Goal: Information Seeking & Learning: Learn about a topic

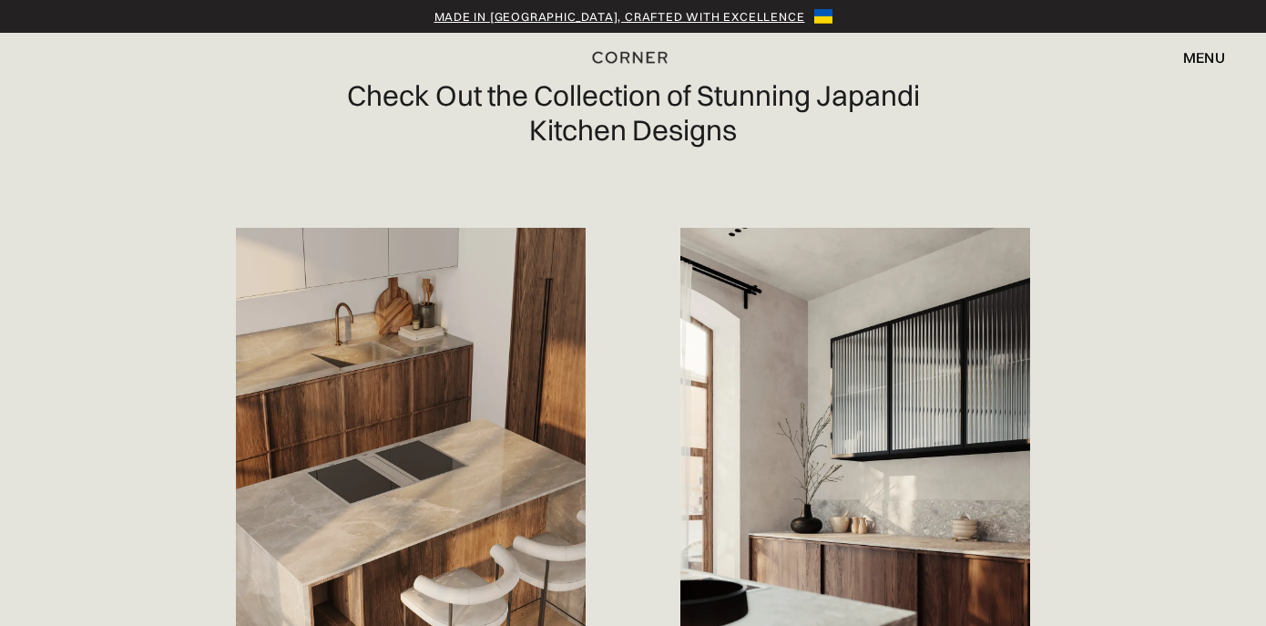
scroll to position [1004, 0]
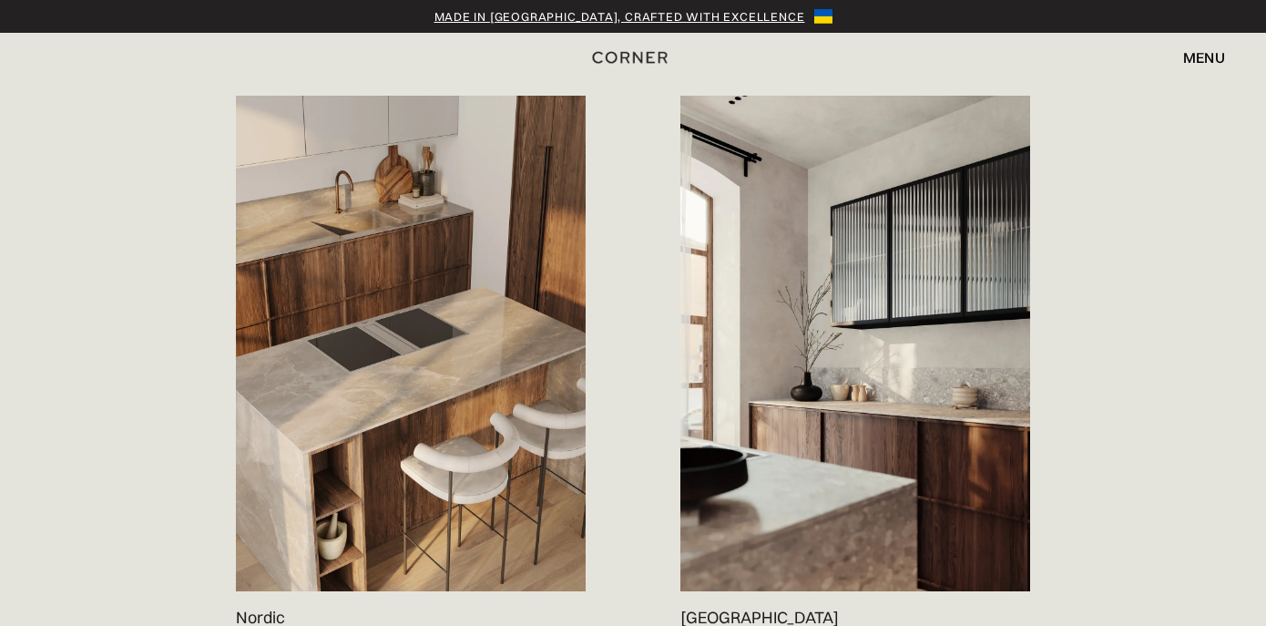
click at [856, 391] on img at bounding box center [855, 344] width 350 height 496
click at [374, 306] on img at bounding box center [411, 344] width 350 height 496
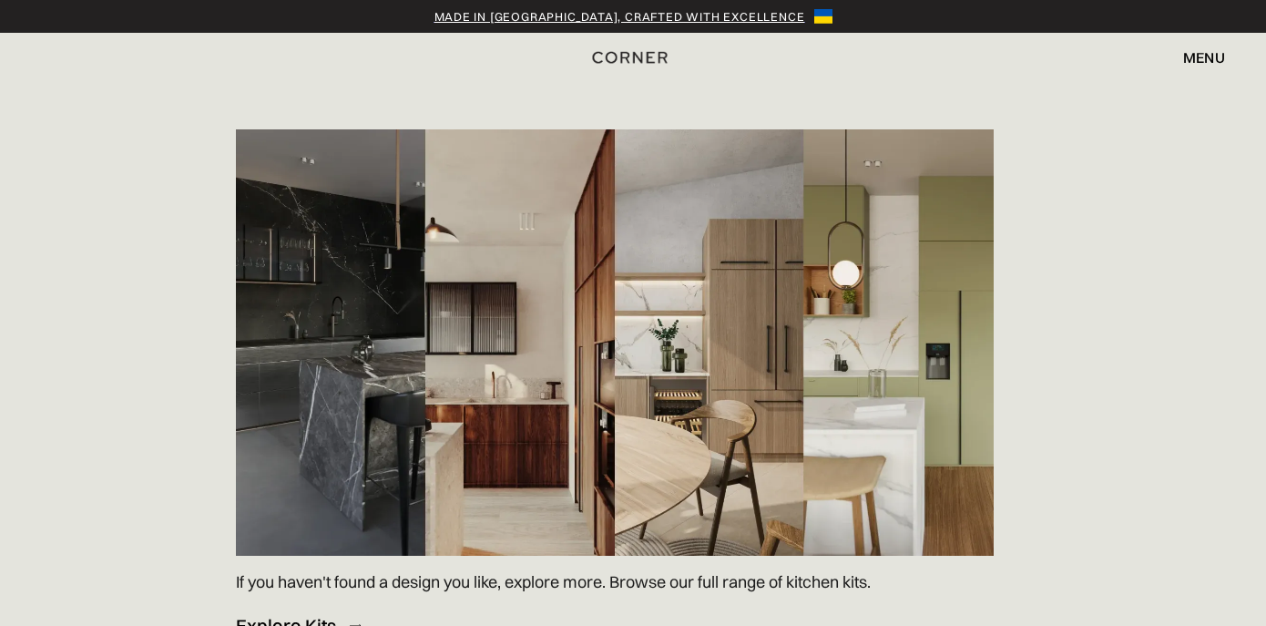
scroll to position [2603, 0]
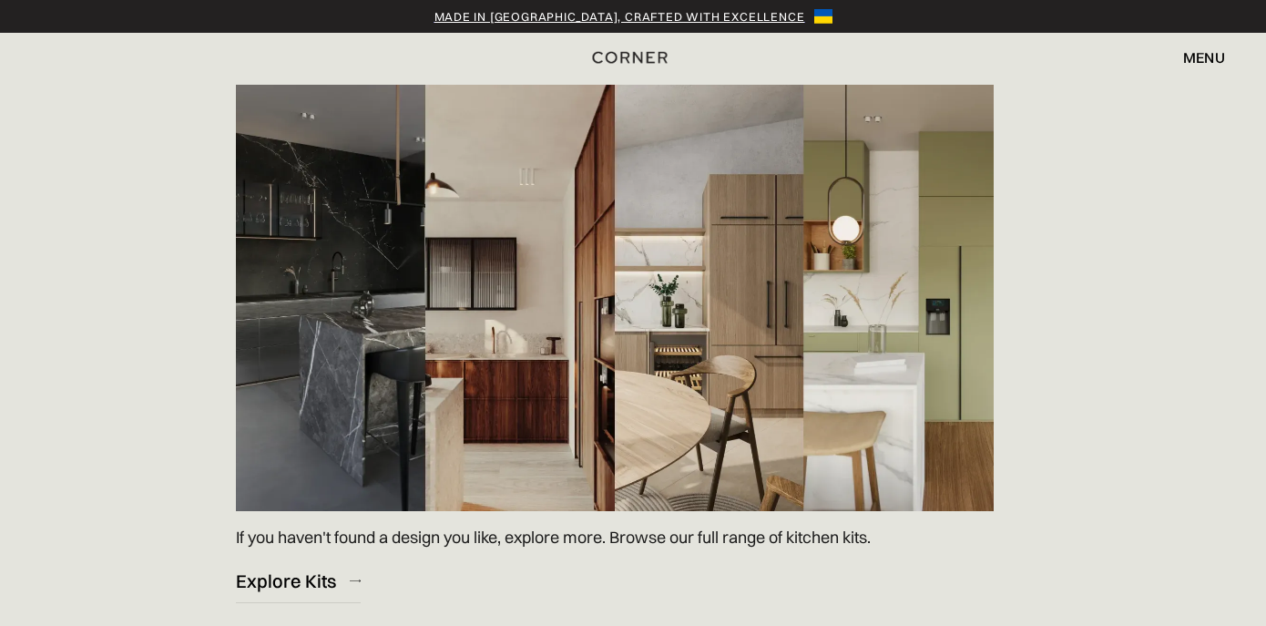
click at [544, 381] on img at bounding box center [615, 298] width 758 height 426
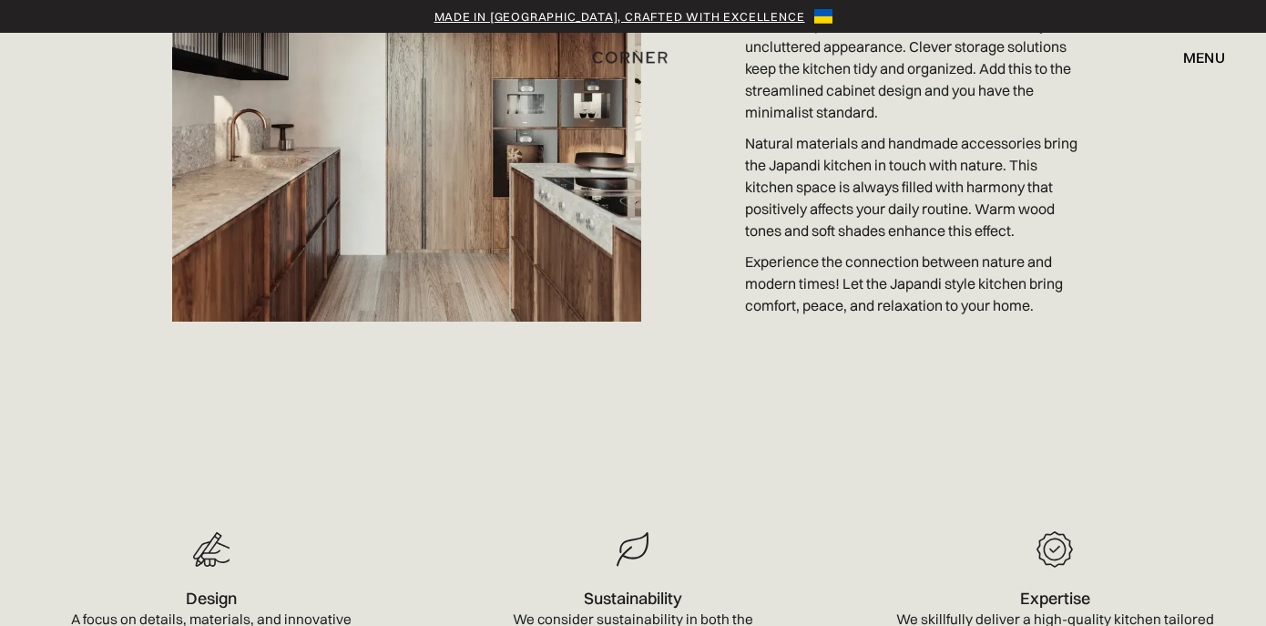
scroll to position [3553, 0]
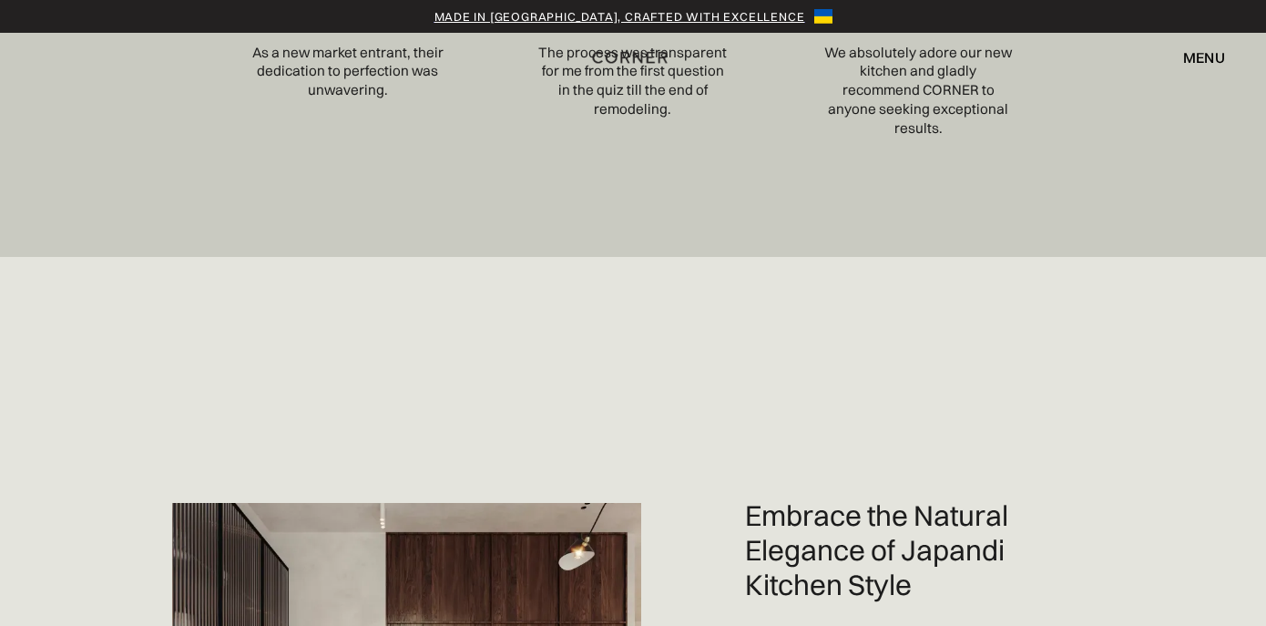
click at [799, 530] on div "Embrace the Natural Elegance of Japandi Kitchen Style" at bounding box center [915, 549] width 340 height 103
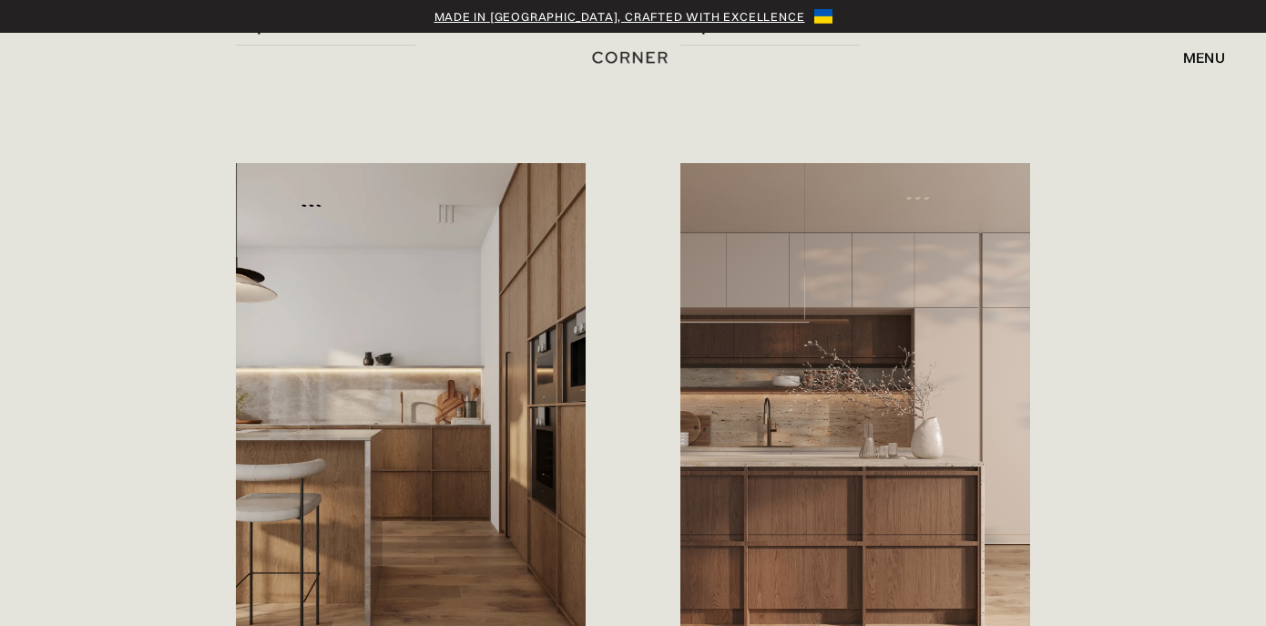
scroll to position [0, 0]
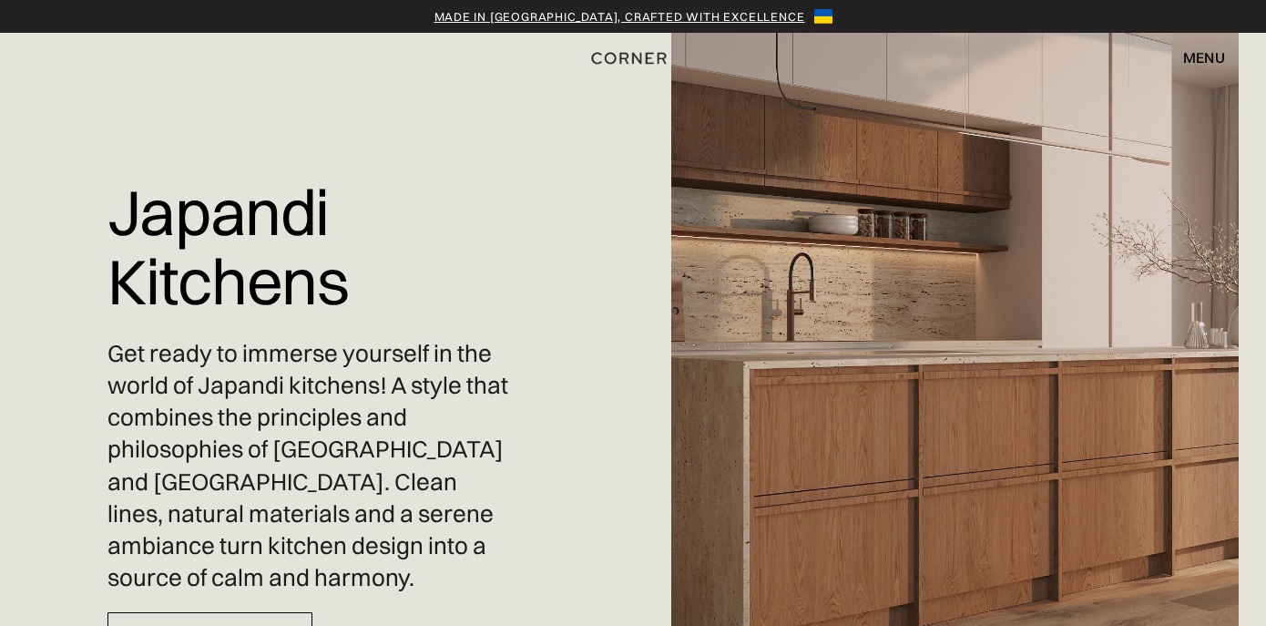
click at [627, 59] on img "home" at bounding box center [628, 58] width 75 height 24
click at [1198, 59] on div "menu" at bounding box center [1204, 57] width 42 height 15
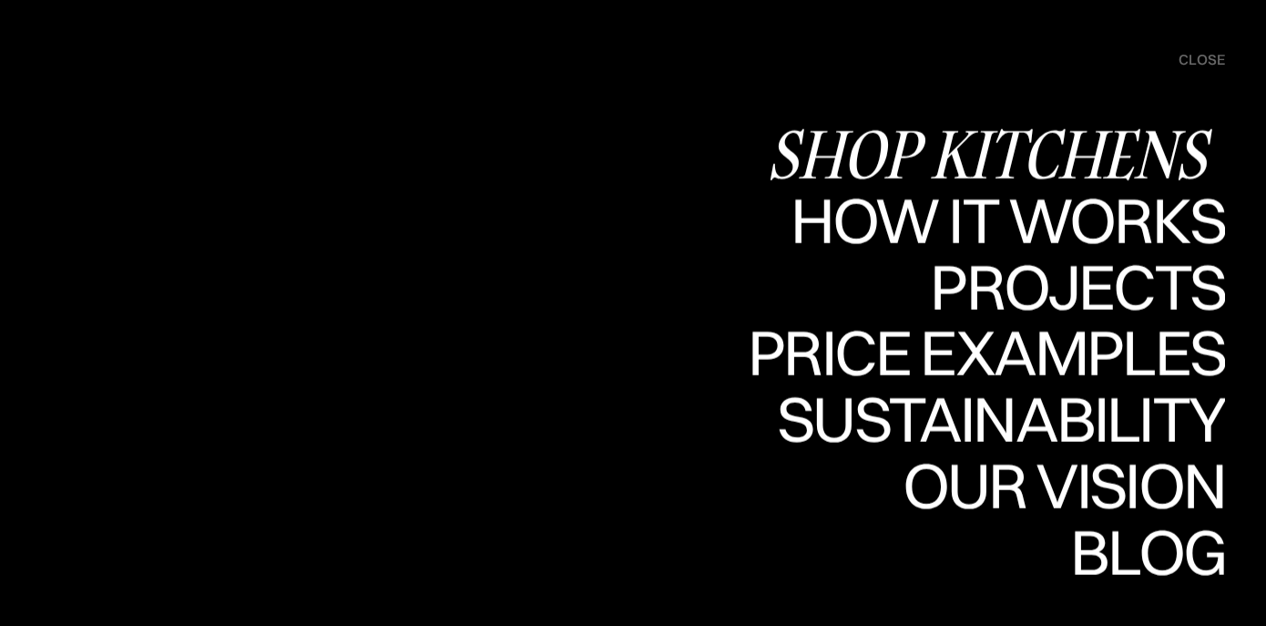
click at [918, 146] on div "Shop Kitchens" at bounding box center [996, 154] width 458 height 64
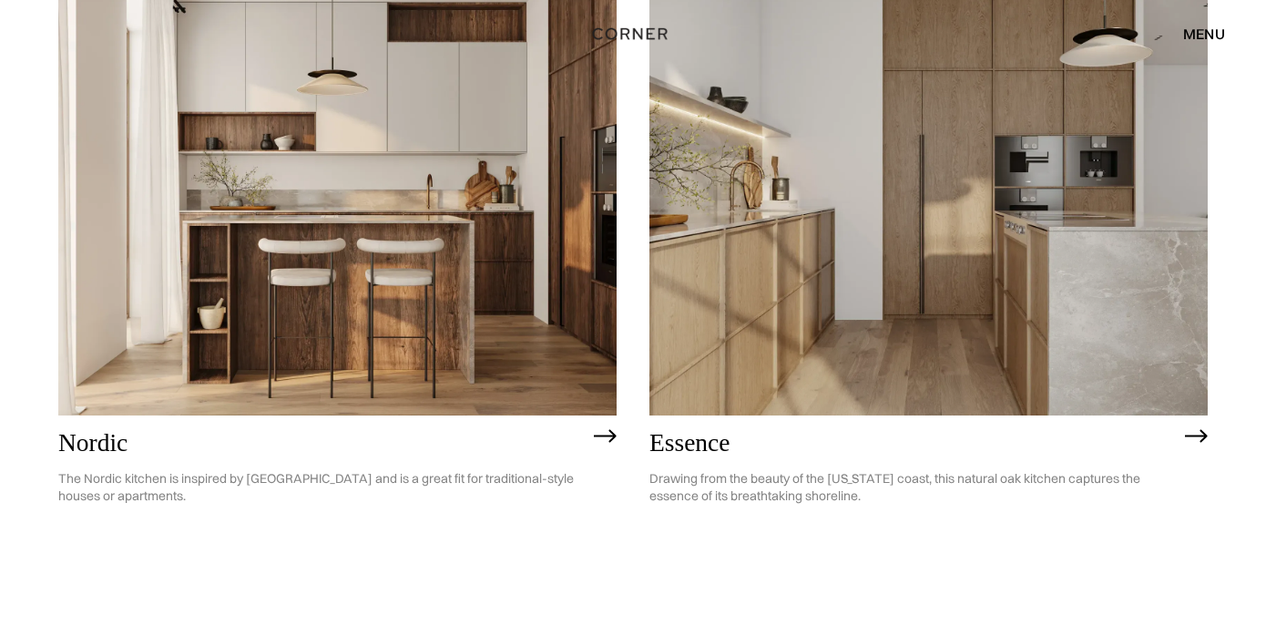
scroll to position [300, 0]
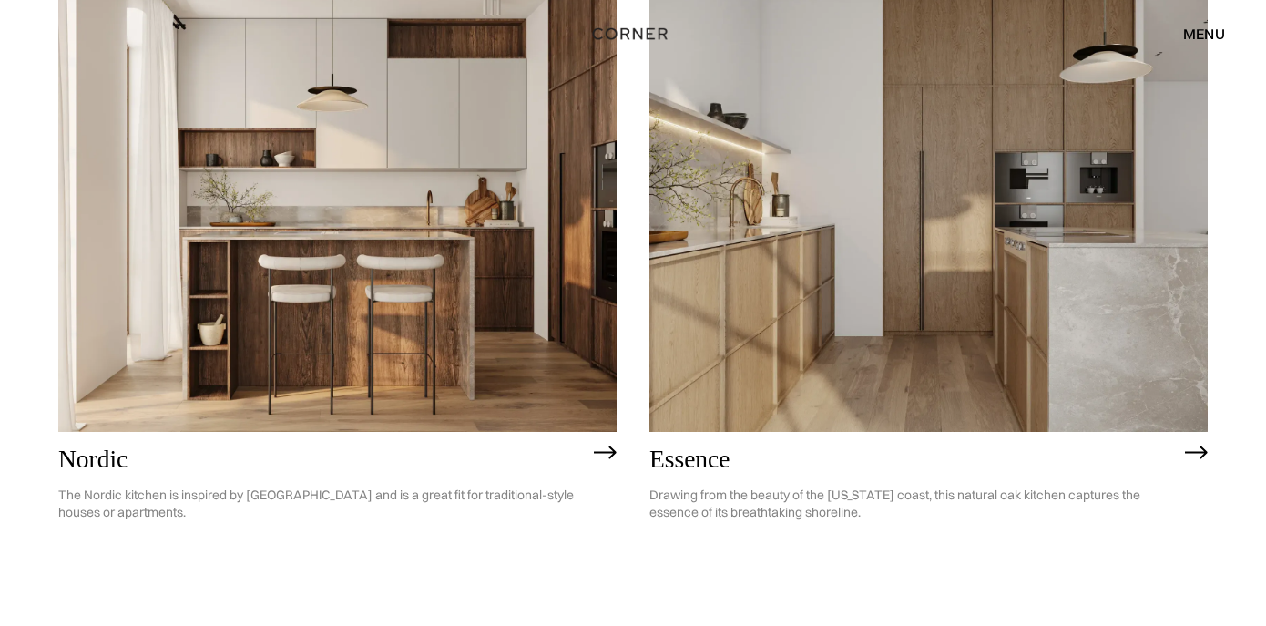
click at [699, 463] on h2 "Essence" at bounding box center [912, 458] width 527 height 27
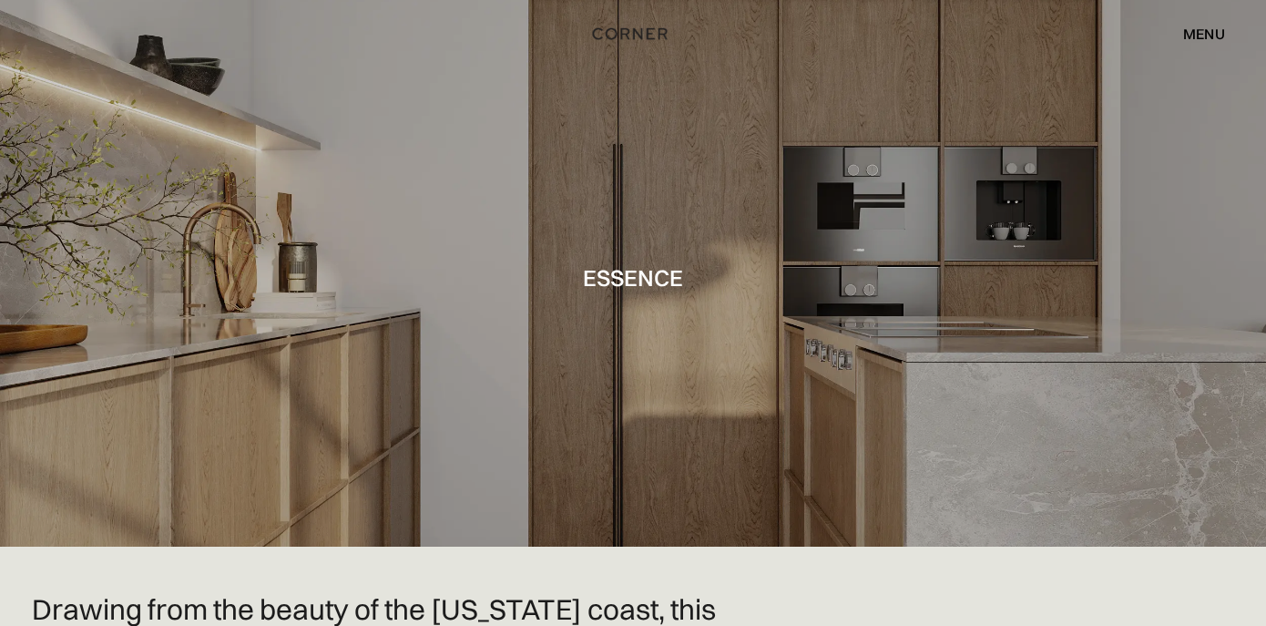
click at [1191, 33] on div "menu" at bounding box center [1204, 33] width 42 height 15
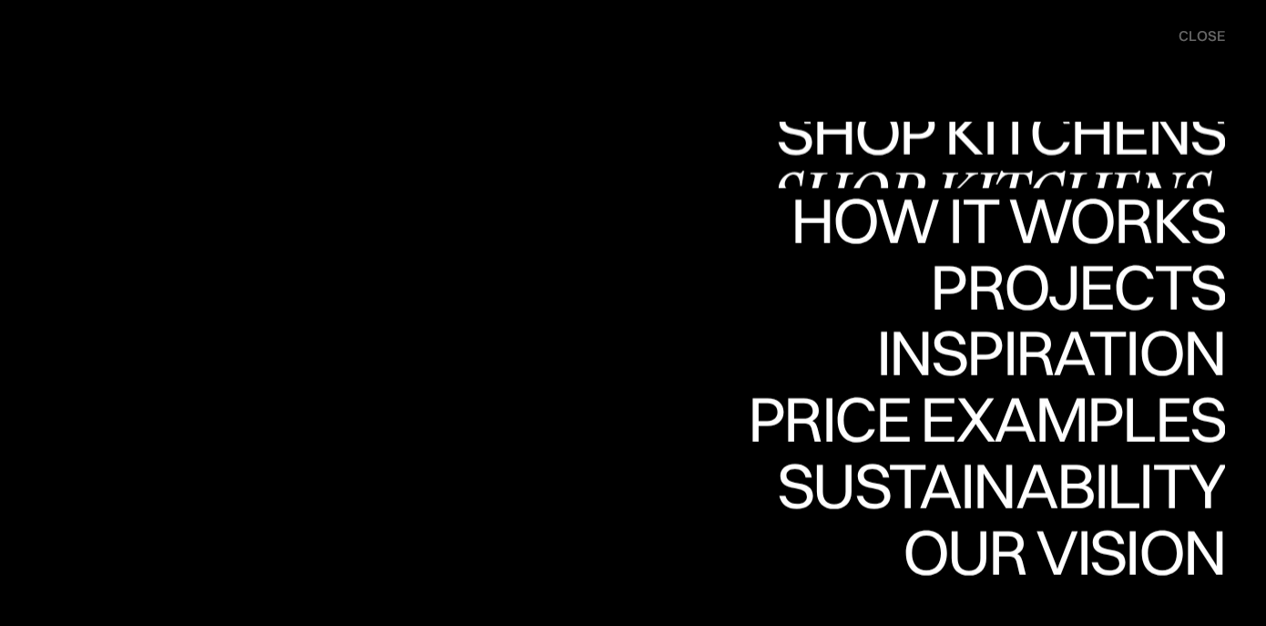
click at [1014, 148] on link "Shop Kitchens Shop Kitchens" at bounding box center [996, 155] width 458 height 66
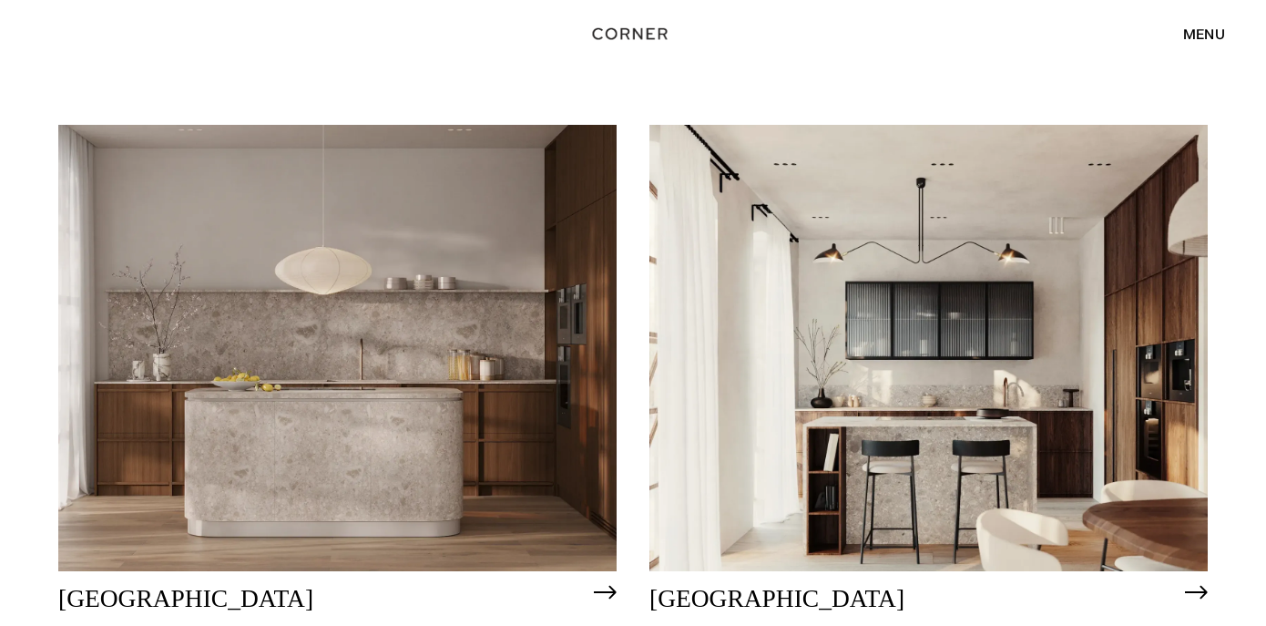
scroll to position [889, 0]
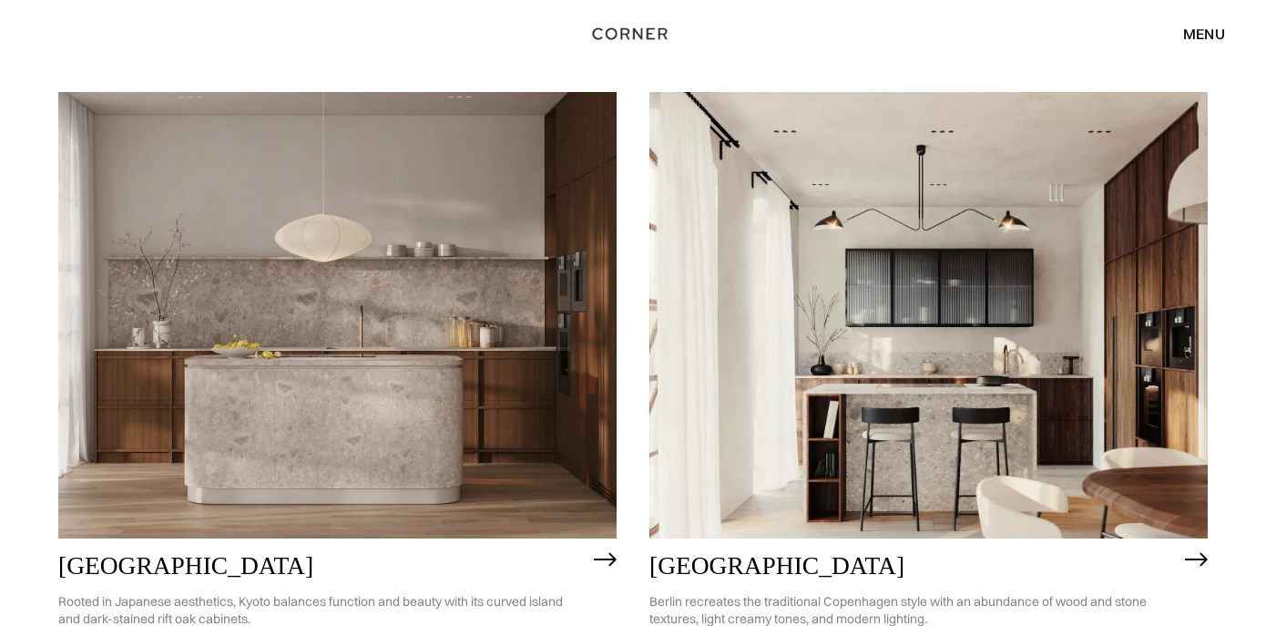
click at [896, 351] on img at bounding box center [928, 315] width 558 height 446
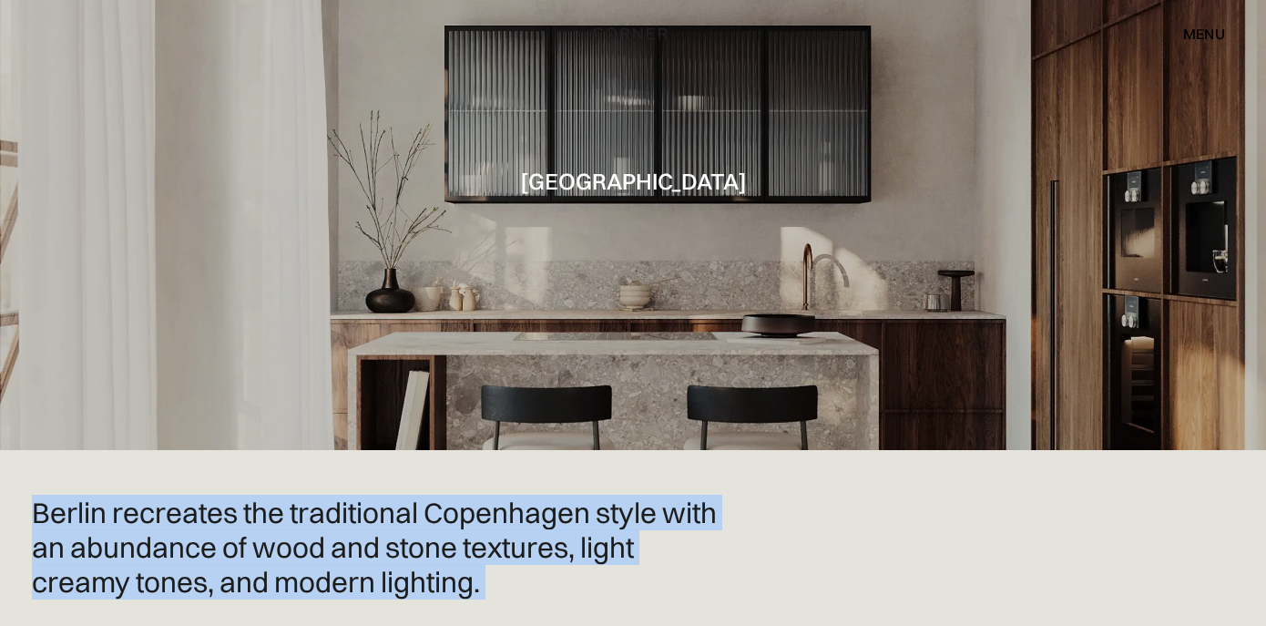
drag, startPoint x: 786, startPoint y: 197, endPoint x: 1534, endPoint y: 624, distance: 861.3
click at [1265, 529] on html "Shop Kitchens Shop Kitchens How it works How it works Projects Projects Inspira…" at bounding box center [633, 216] width 1266 height 626
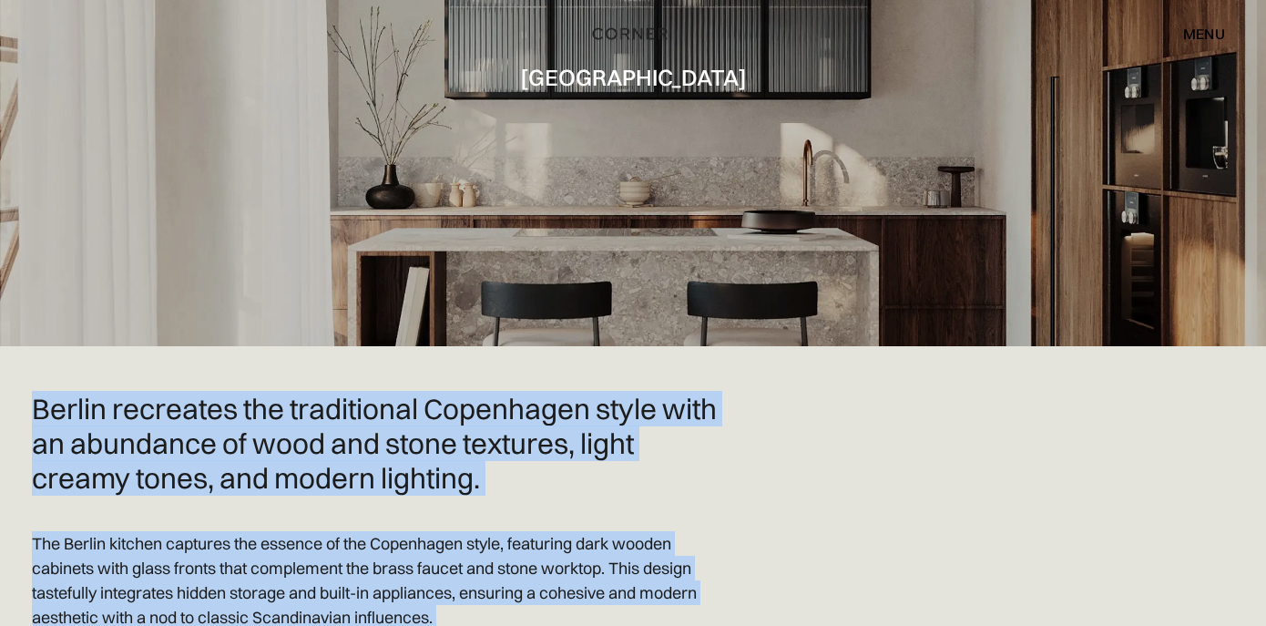
click at [802, 172] on div at bounding box center [633, 73] width 1266 height 547
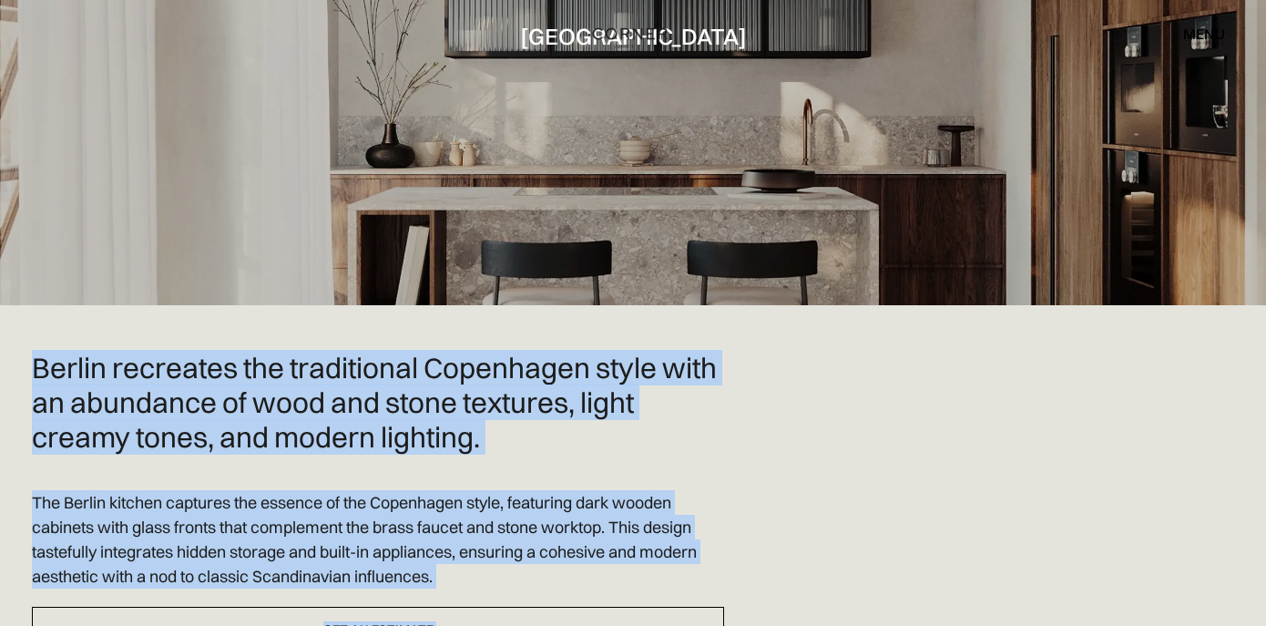
drag, startPoint x: 749, startPoint y: 150, endPoint x: 1500, endPoint y: 616, distance: 884.0
click at [1265, 384] on html "Shop Kitchens Shop Kitchens How it works How it works Projects Projects Inspira…" at bounding box center [633, 72] width 1266 height 626
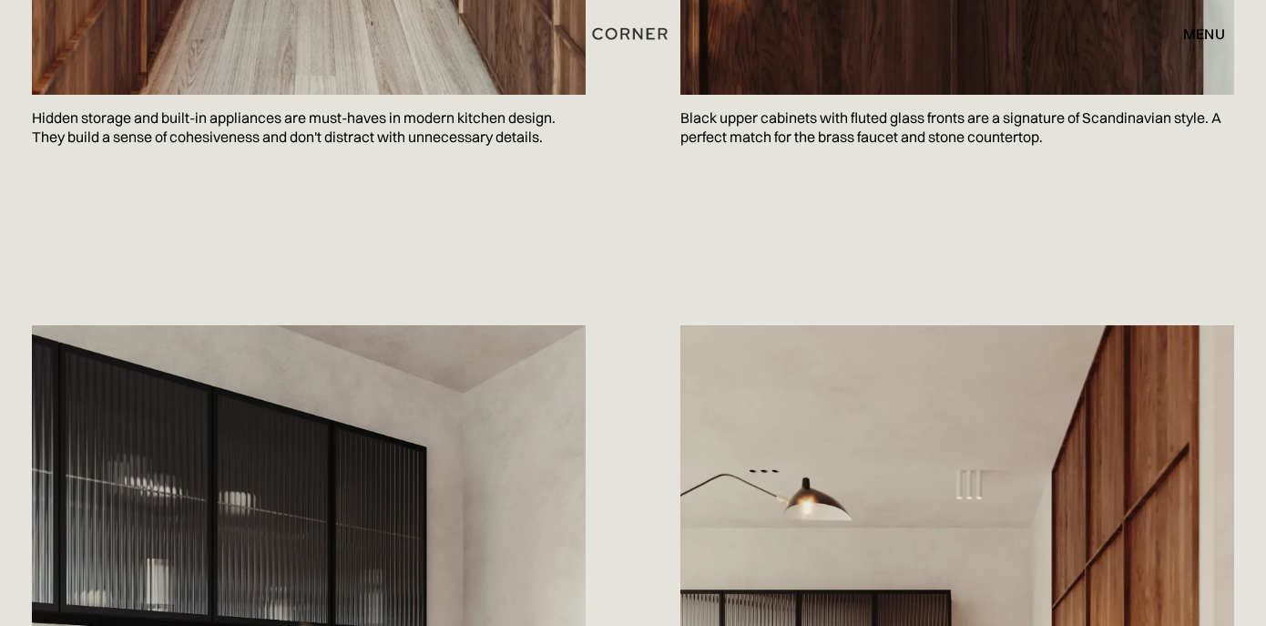
scroll to position [2250, 0]
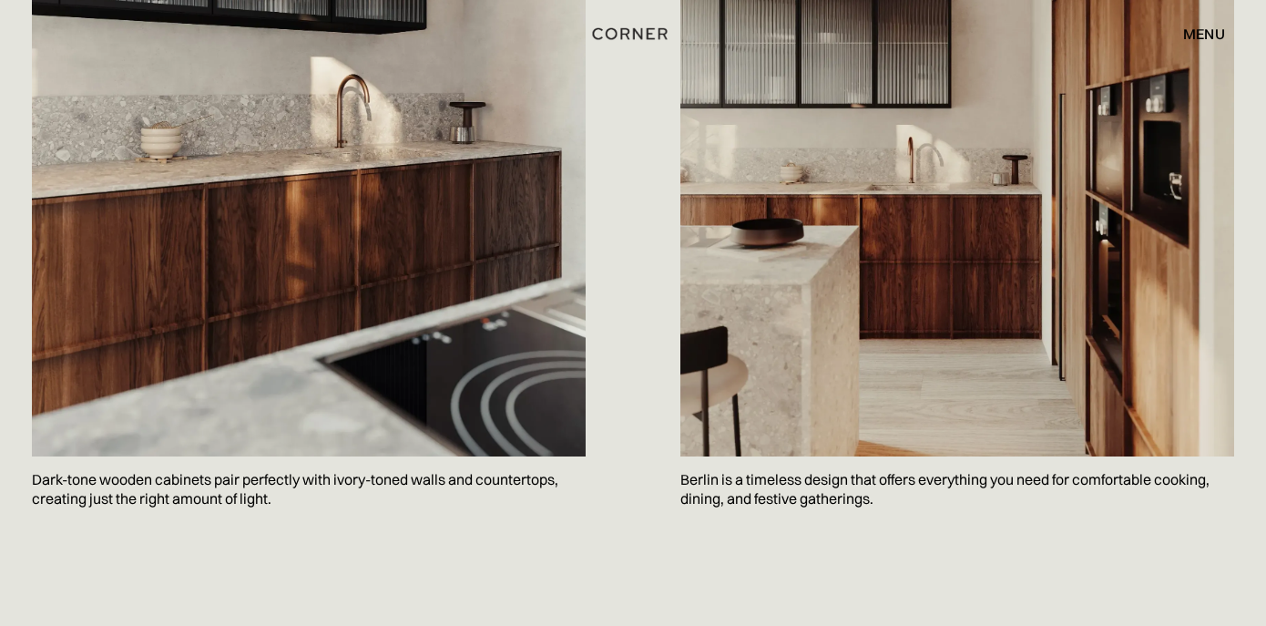
click at [899, 560] on div "Сохранить Dark-tone wooden cabinets pair perfectly with ivory-toned walls and c…" at bounding box center [633, 156] width 1257 height 969
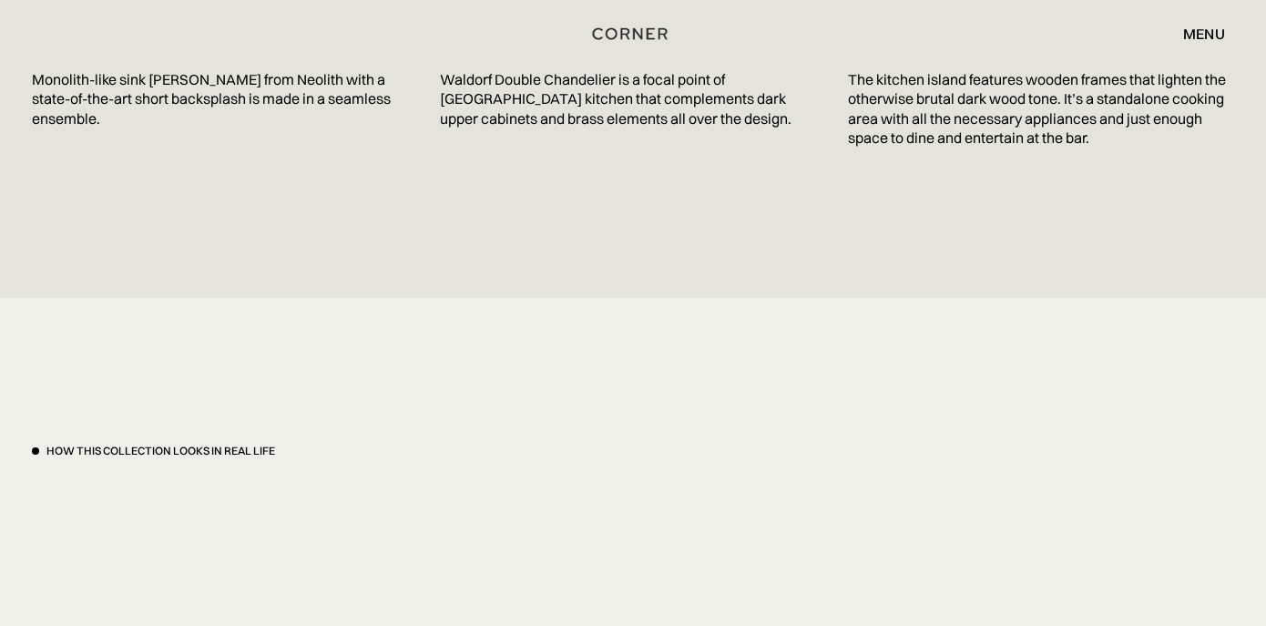
scroll to position [3464, 0]
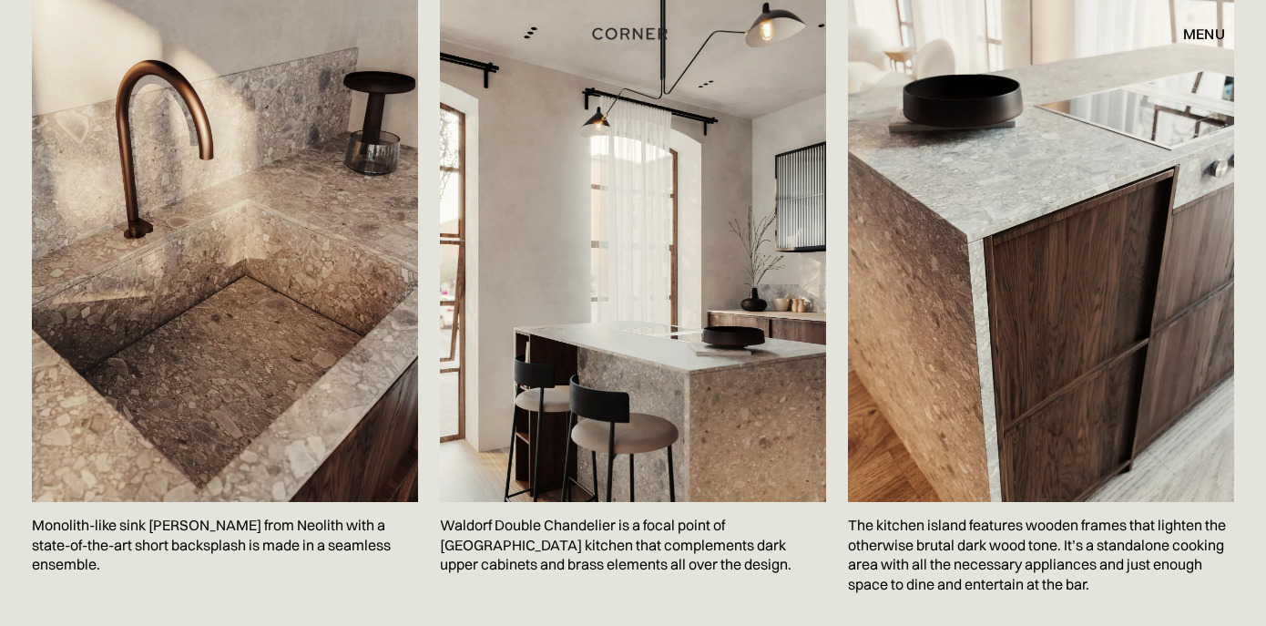
scroll to position [2963, 0]
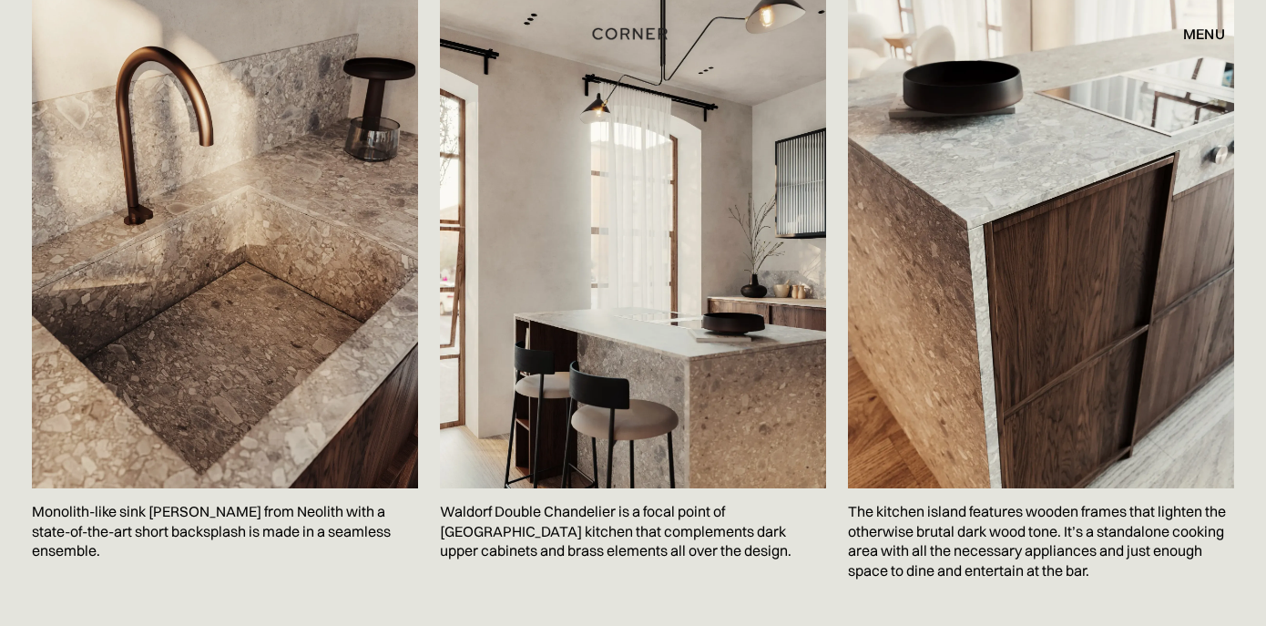
click at [762, 593] on div "Monolith-like sink Terazzo Crepo from Neolith with a state-of-the-art short bac…" at bounding box center [633, 289] width 1202 height 630
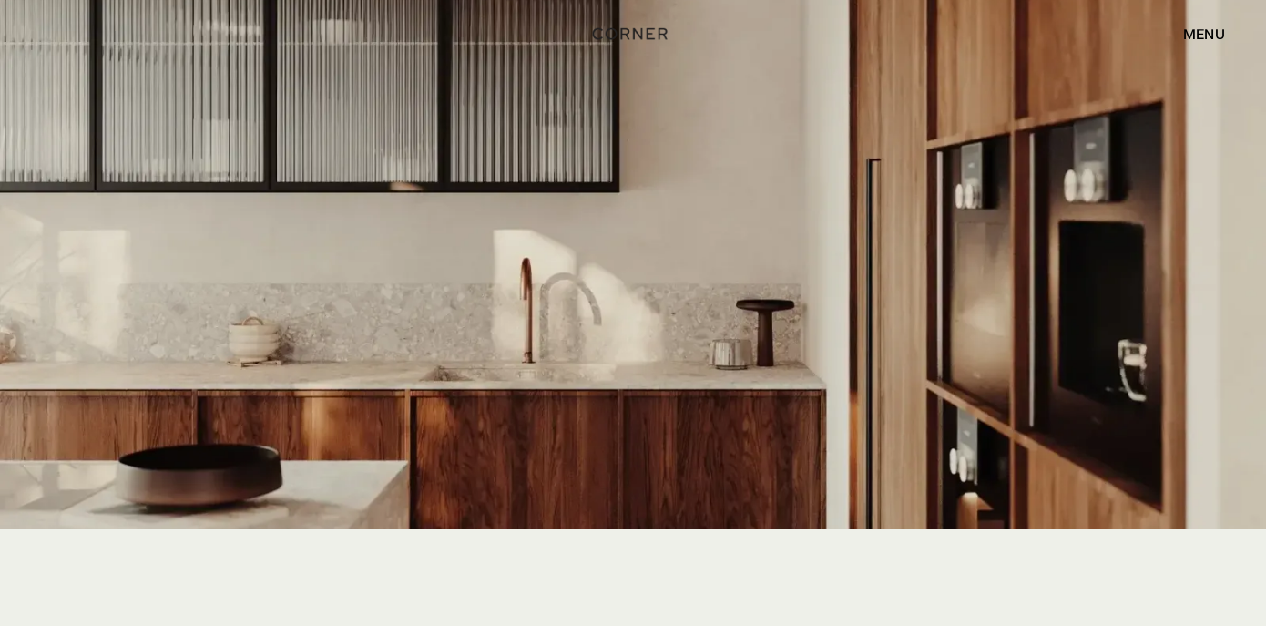
scroll to position [3798, 0]
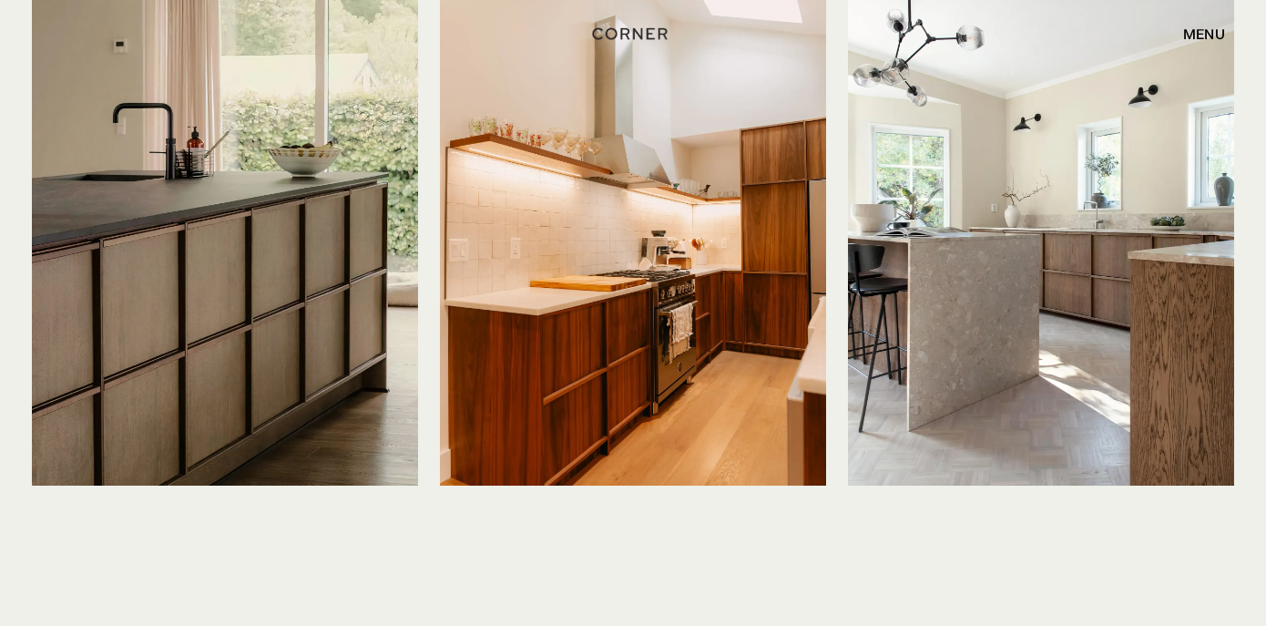
scroll to position [4499, 0]
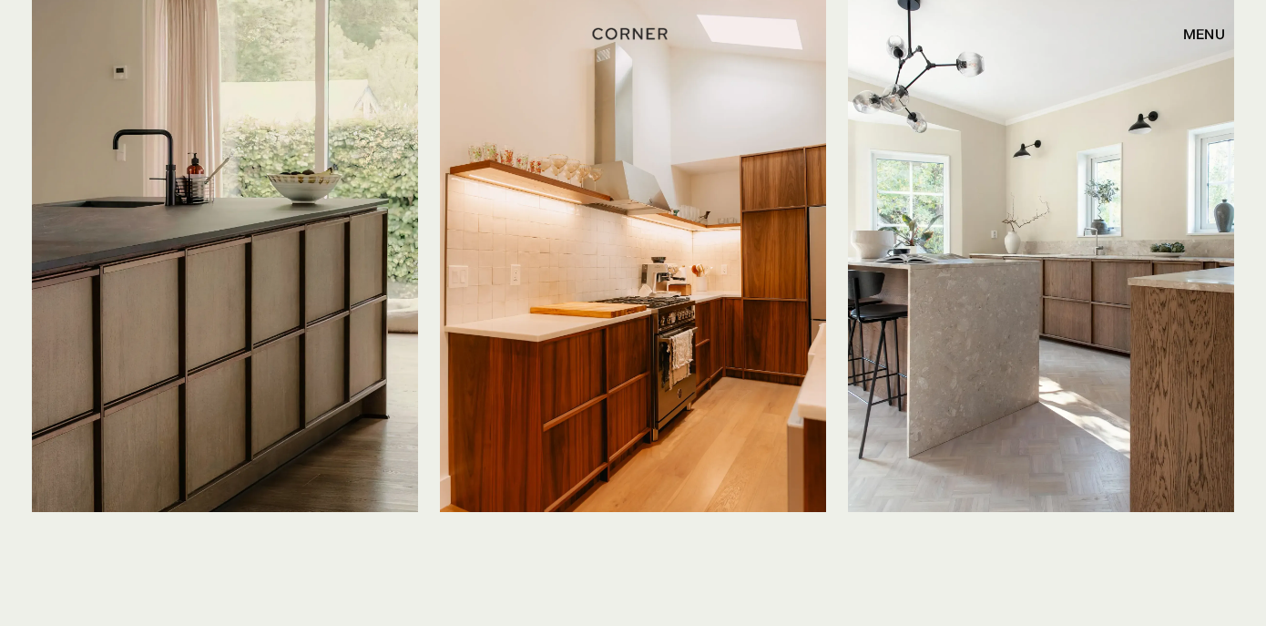
click at [1015, 325] on img at bounding box center [1041, 254] width 386 height 515
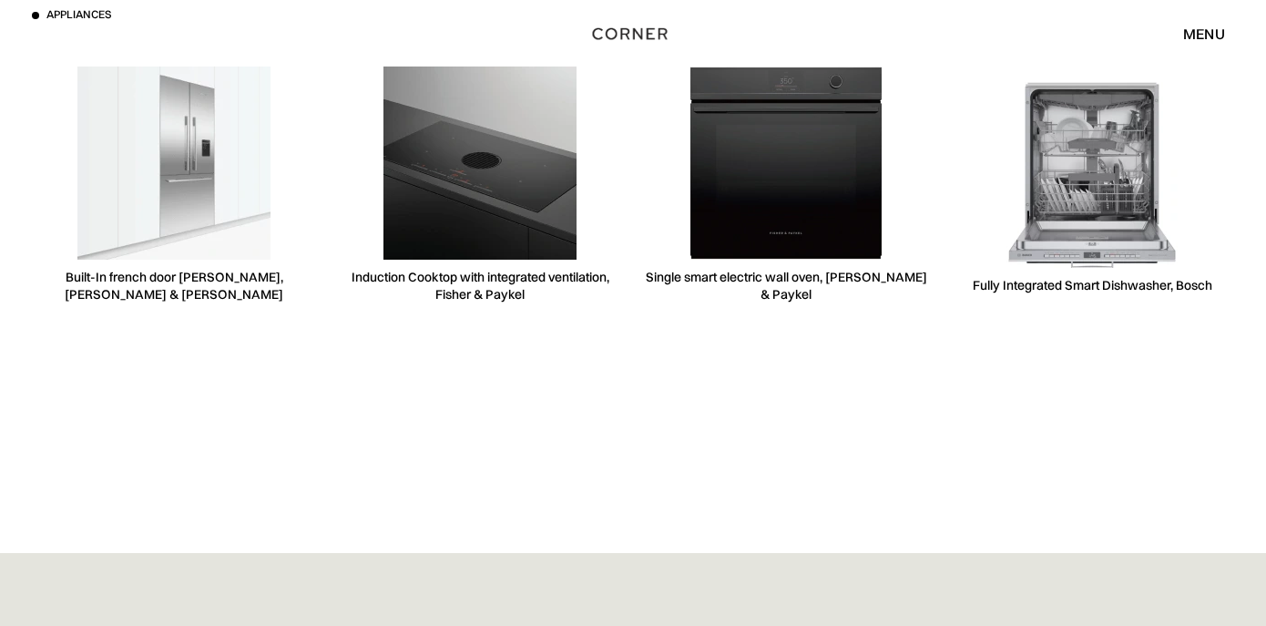
scroll to position [5107, 0]
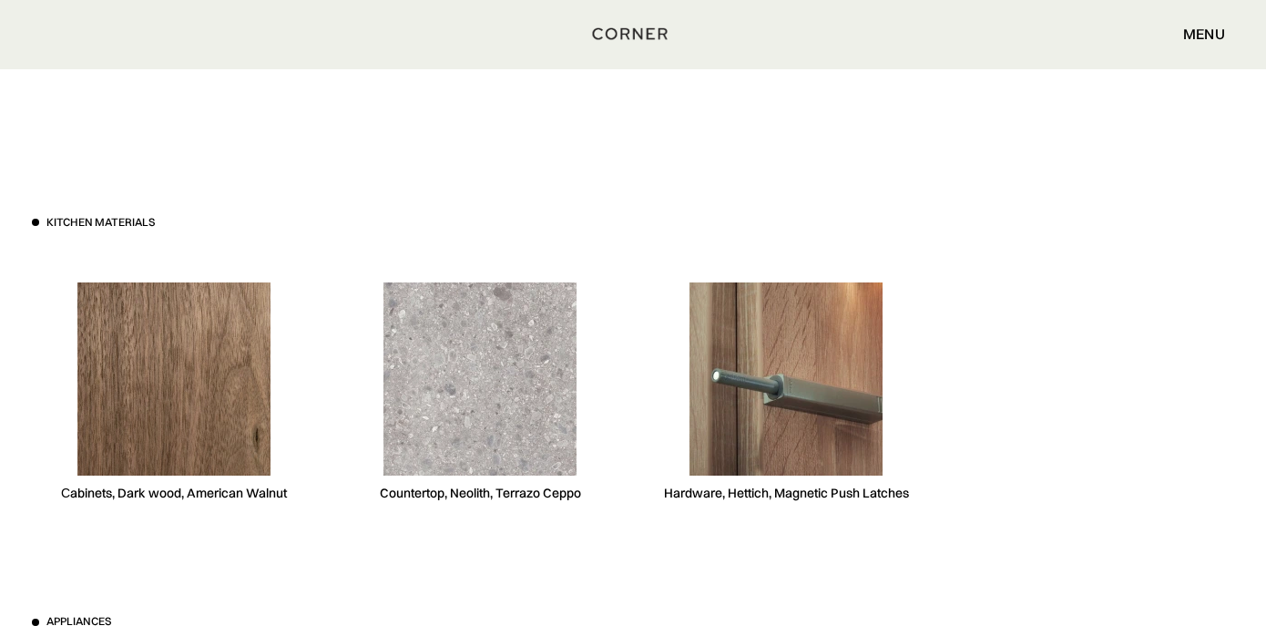
click at [526, 373] on img at bounding box center [479, 378] width 193 height 193
click at [972, 213] on div "Kitchen materials Сabinets, Dark wood, American Walnut Countertop, Neolith, Ter…" at bounding box center [633, 614] width 1257 height 1090
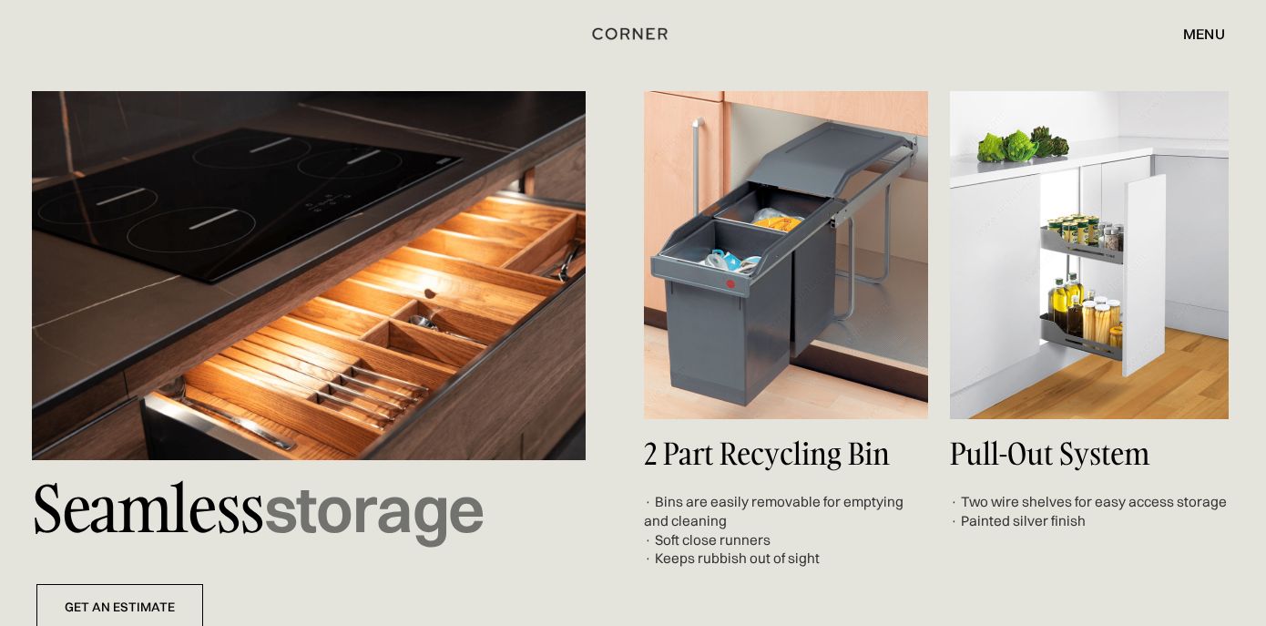
scroll to position [5713, 0]
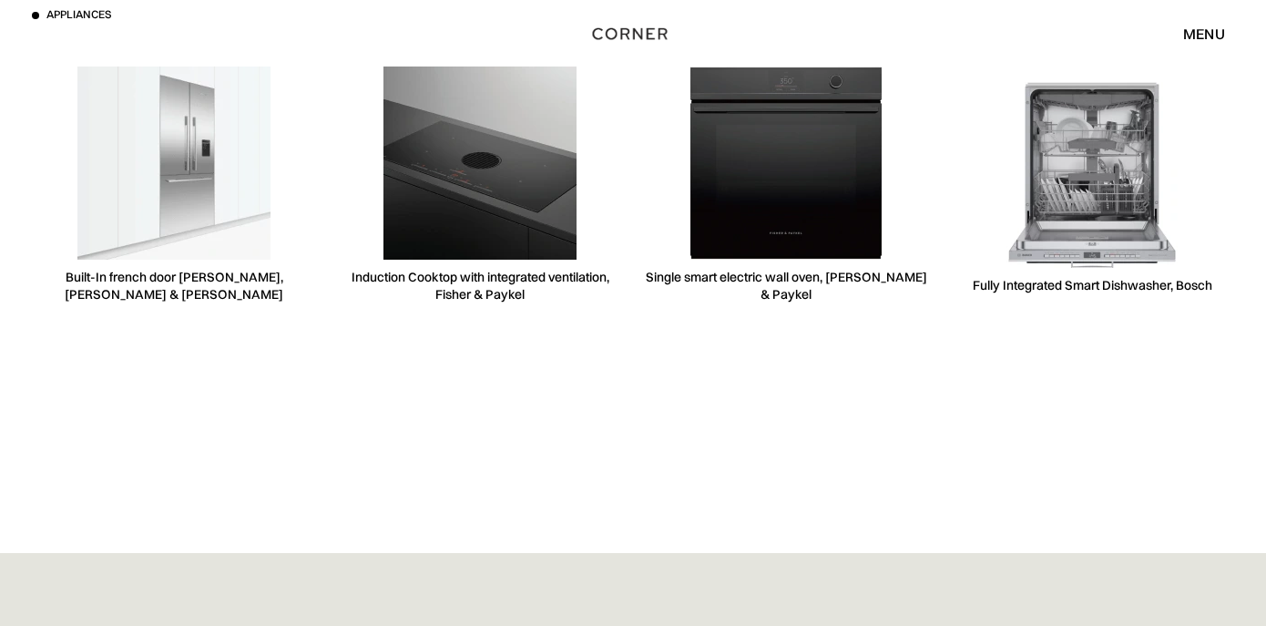
click at [1191, 37] on div "menu" at bounding box center [1204, 33] width 42 height 15
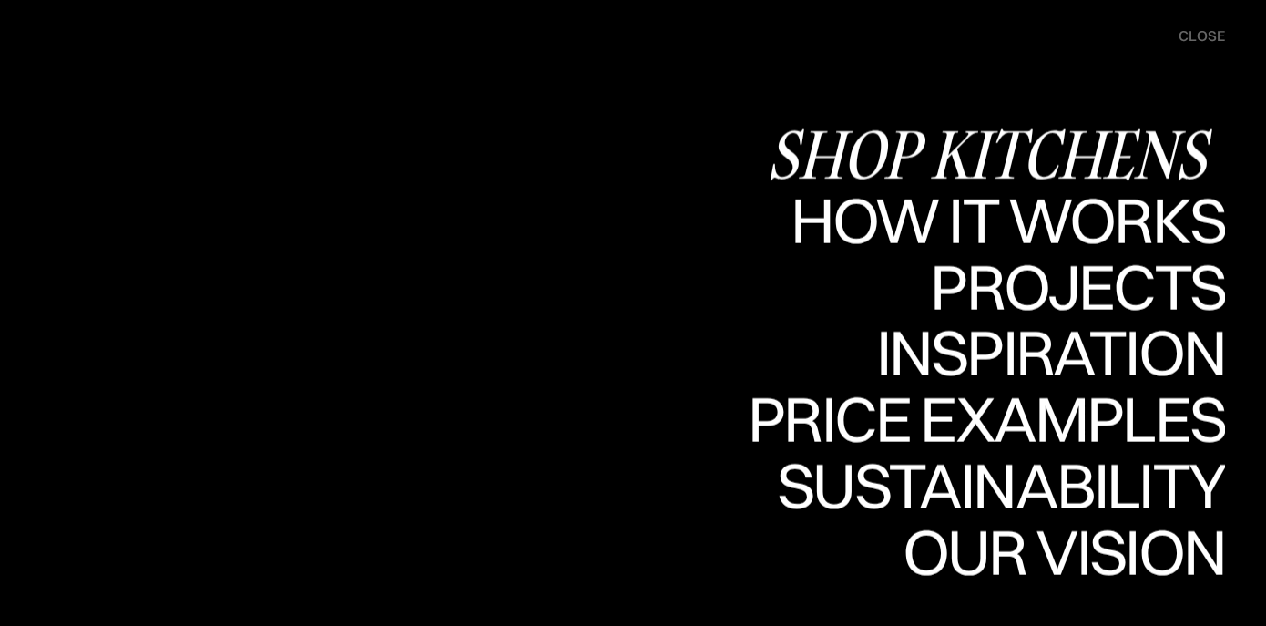
click at [1010, 138] on div "Shop Kitchens" at bounding box center [996, 154] width 458 height 64
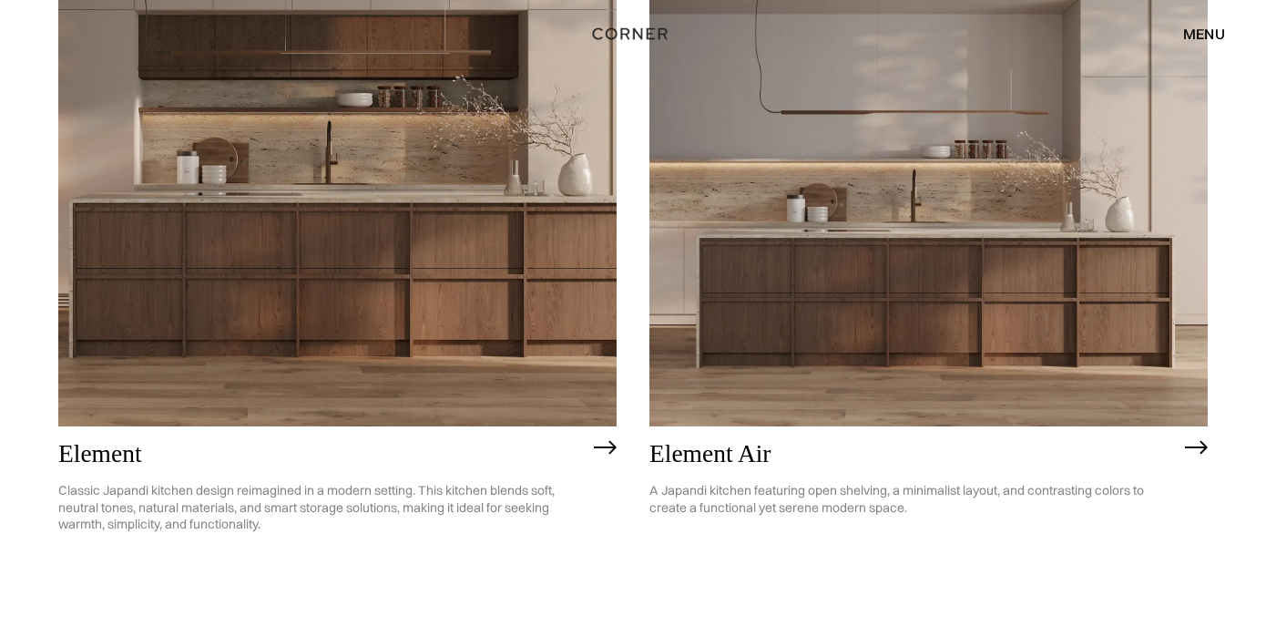
scroll to position [1681, 0]
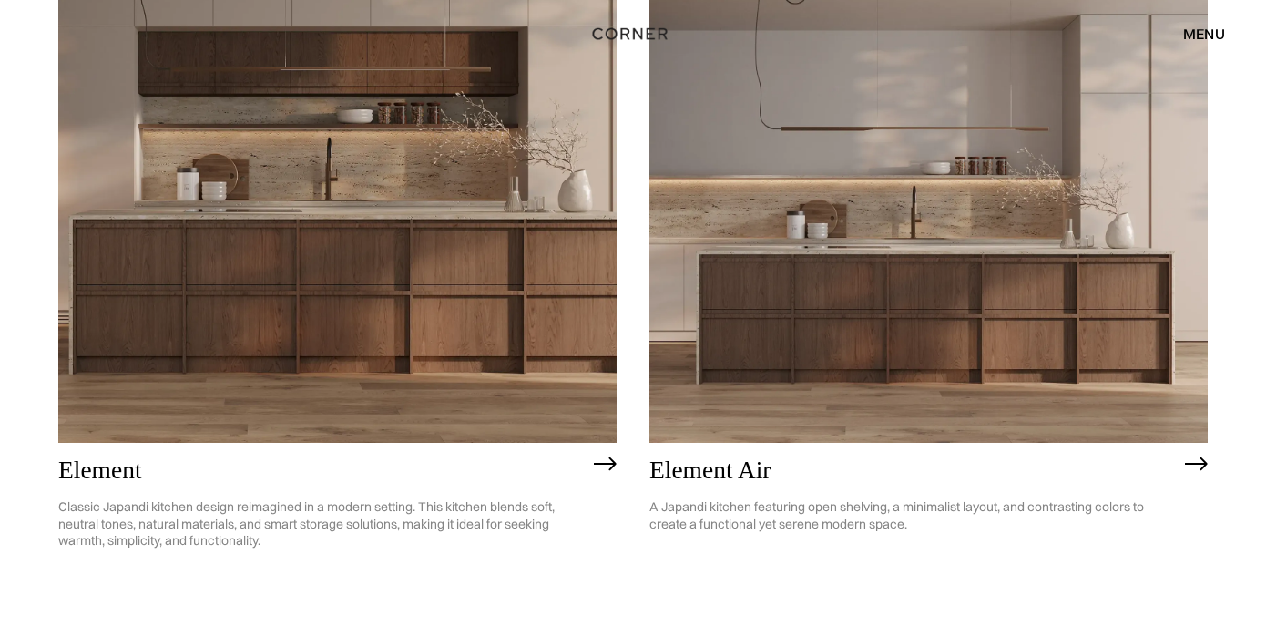
click at [1199, 458] on img at bounding box center [1196, 463] width 23 height 15
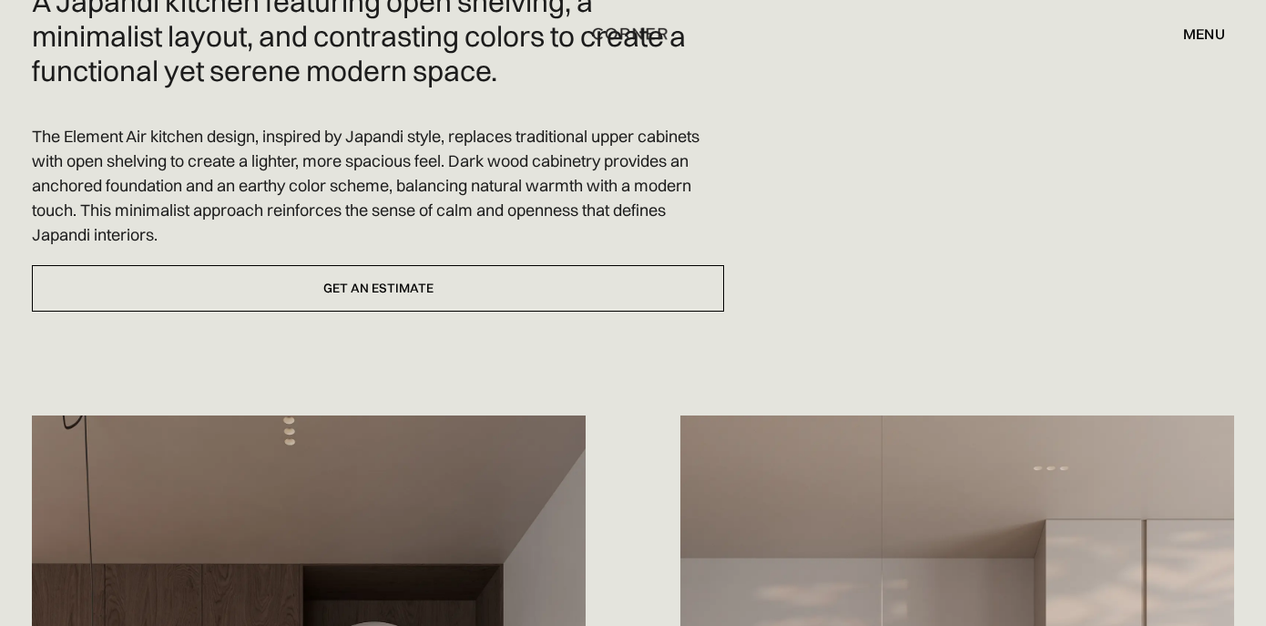
scroll to position [1214, 0]
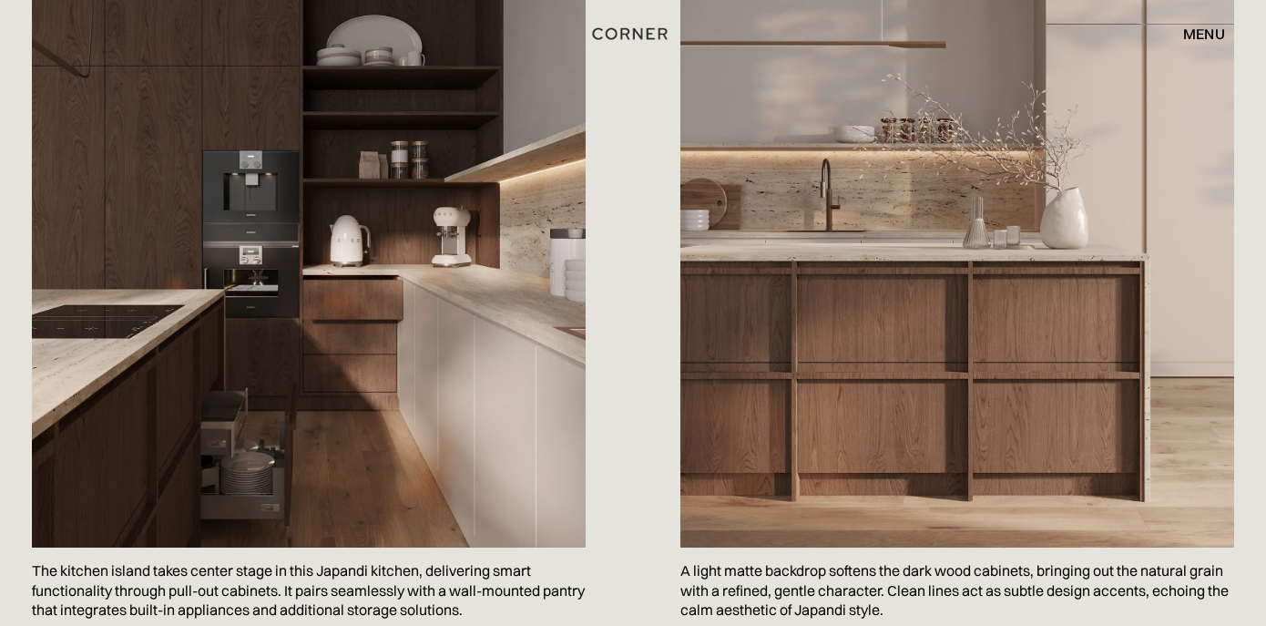
click at [611, 586] on div "Сохранить The kitchen island takes center stage in this Japandi kitchen, delive…" at bounding box center [327, 225] width 590 height 833
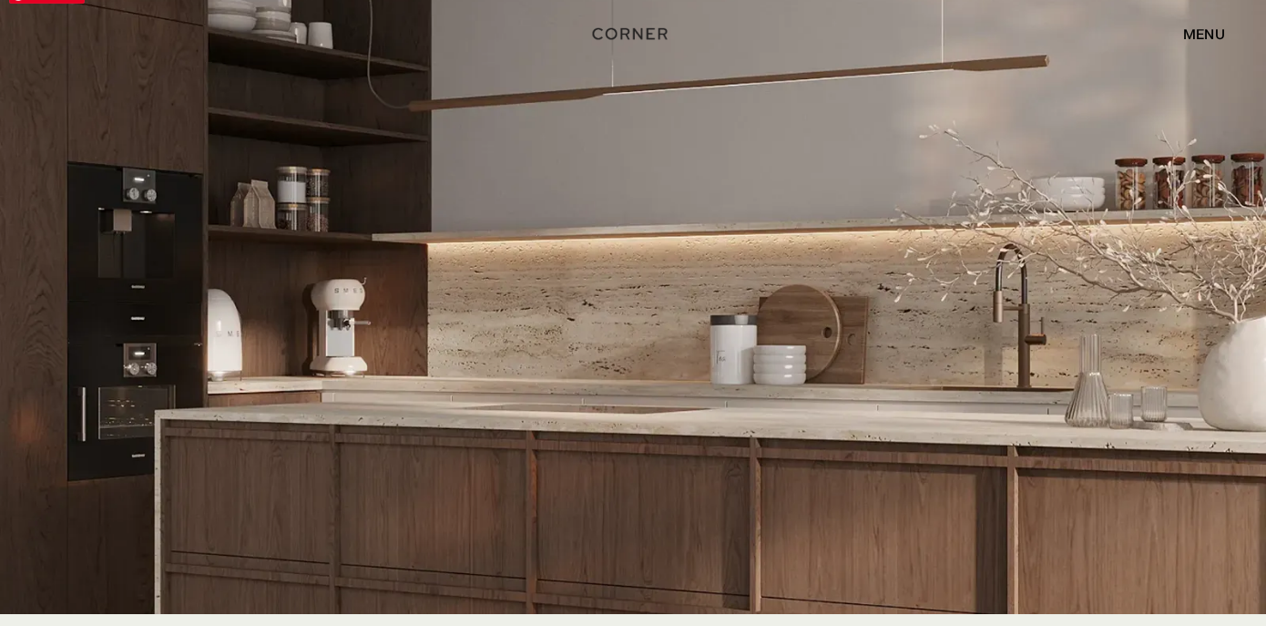
scroll to position [3156, 0]
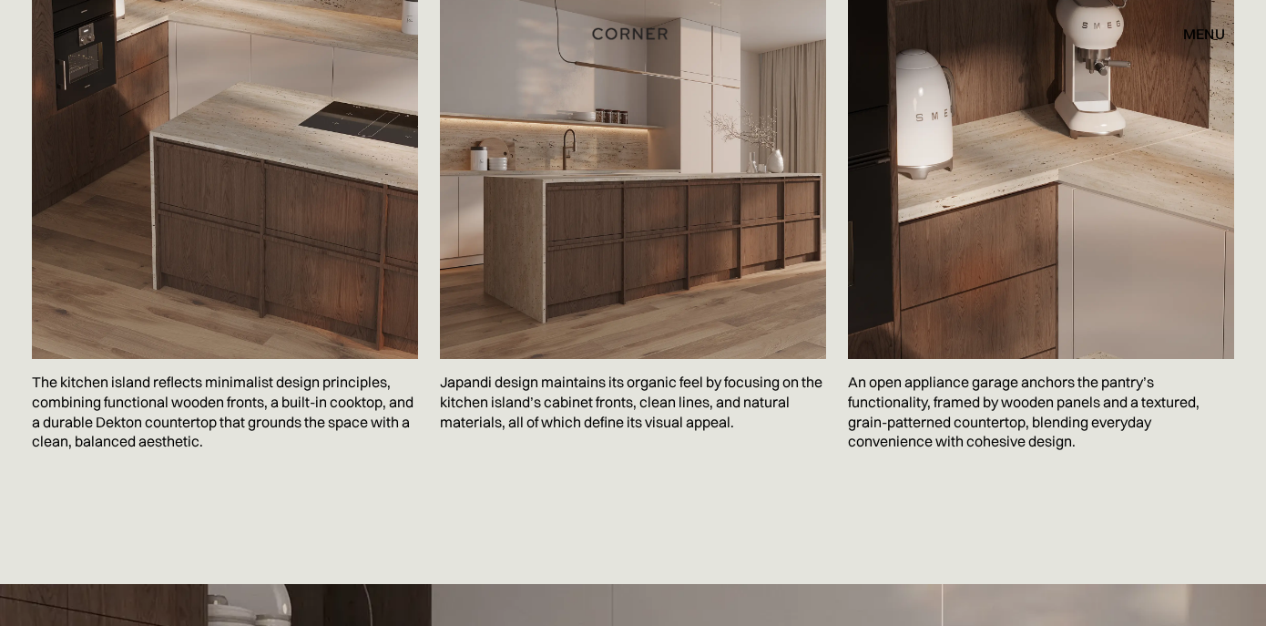
click at [494, 513] on div "Сохранить The kitchen island reflects minimalist design principles, combining f…" at bounding box center [633, 191] width 1257 height 785
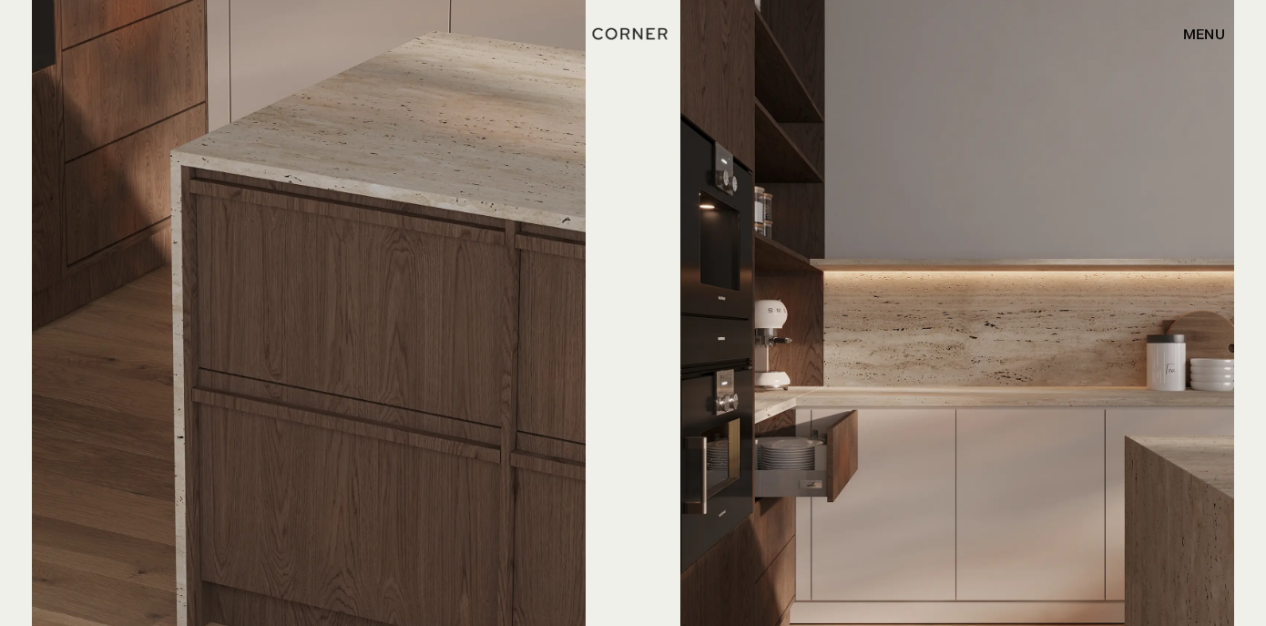
scroll to position [4588, 0]
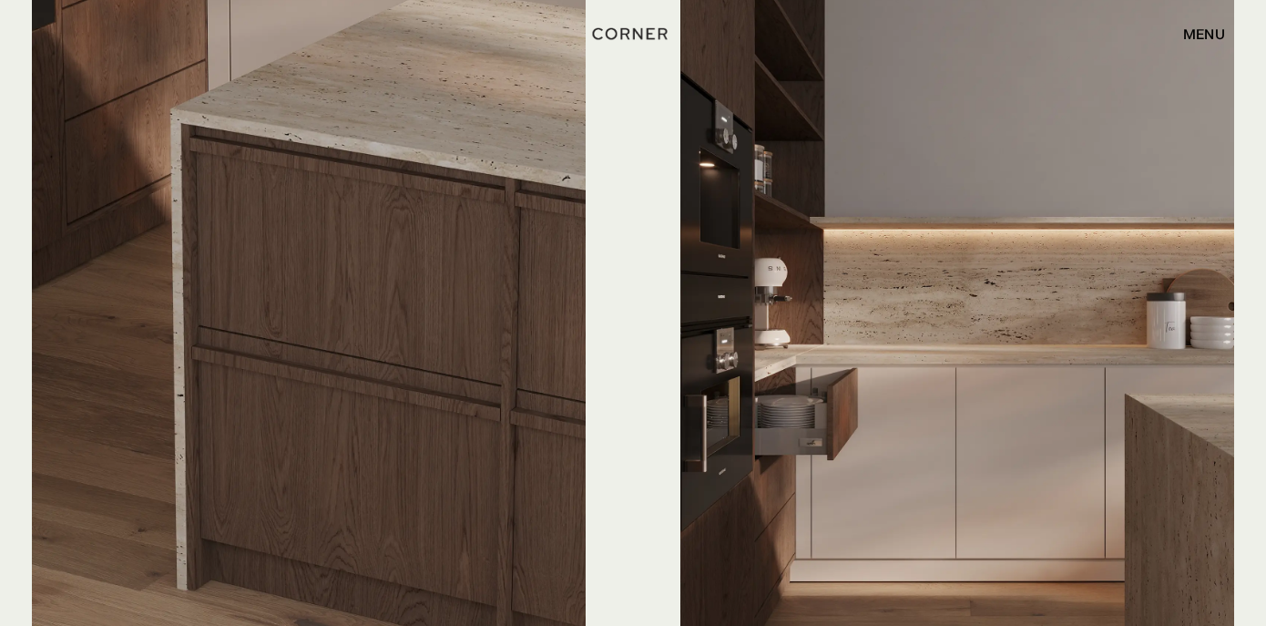
click at [648, 270] on div "Сохранить Alongside open shelves and built-in appliances, the pantry features p…" at bounding box center [939, 342] width 590 height 814
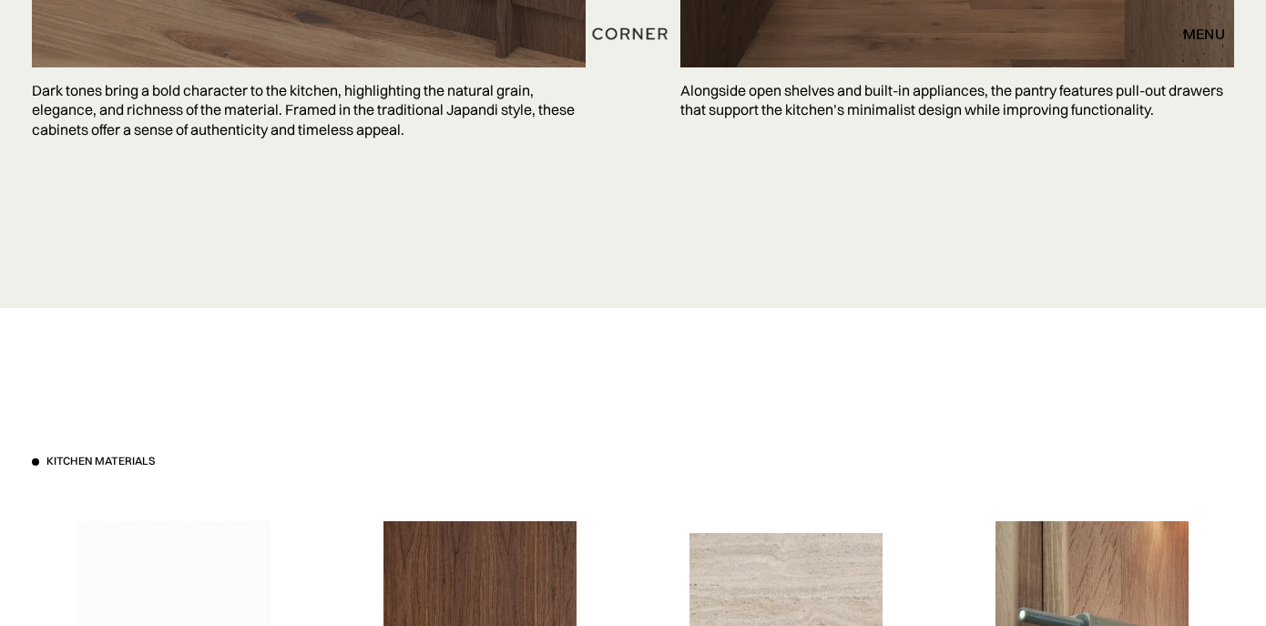
scroll to position [5803, 0]
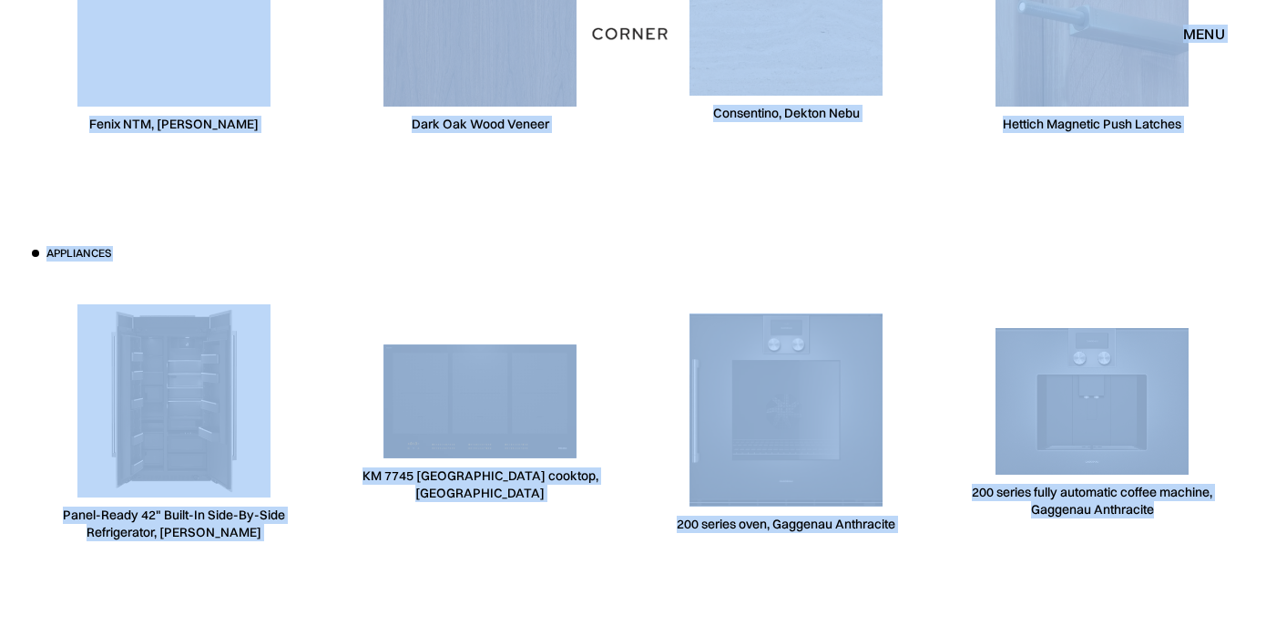
drag, startPoint x: 759, startPoint y: 38, endPoint x: 1379, endPoint y: 596, distance: 834.0
click at [871, 233] on div "Kitchen materials Fenix NTM, Bianca Kos Dark Oak Wood Veneer Consentino, Dekton…" at bounding box center [633, 245] width 1257 height 1090
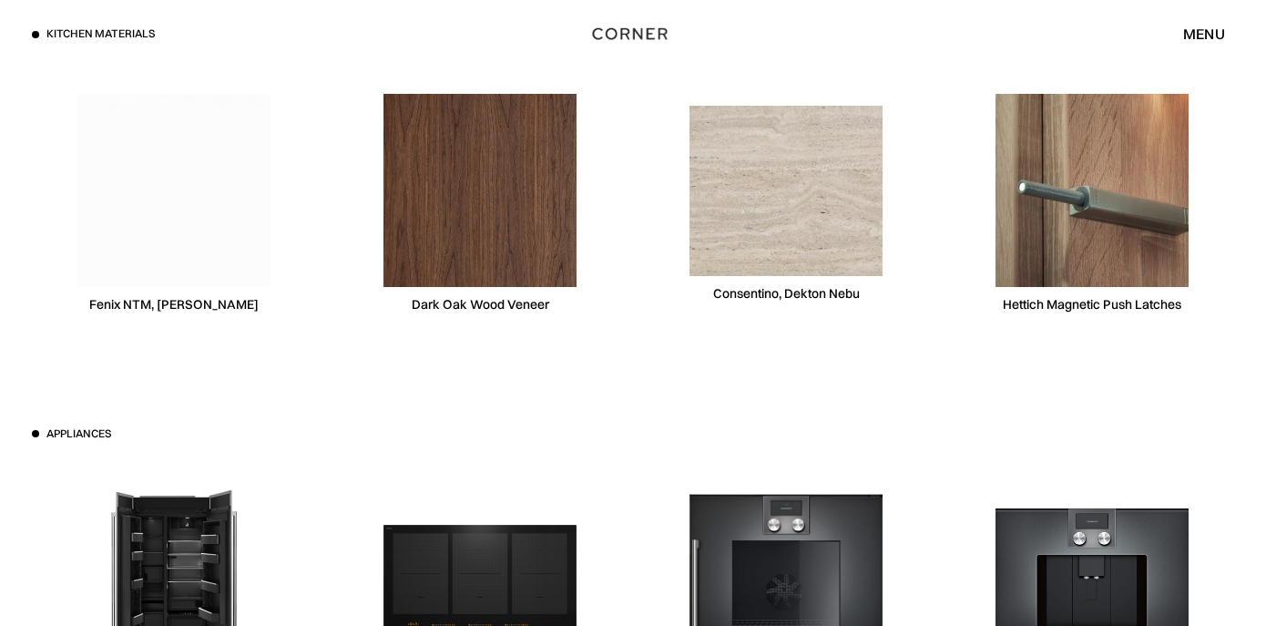
scroll to position [5740, 0]
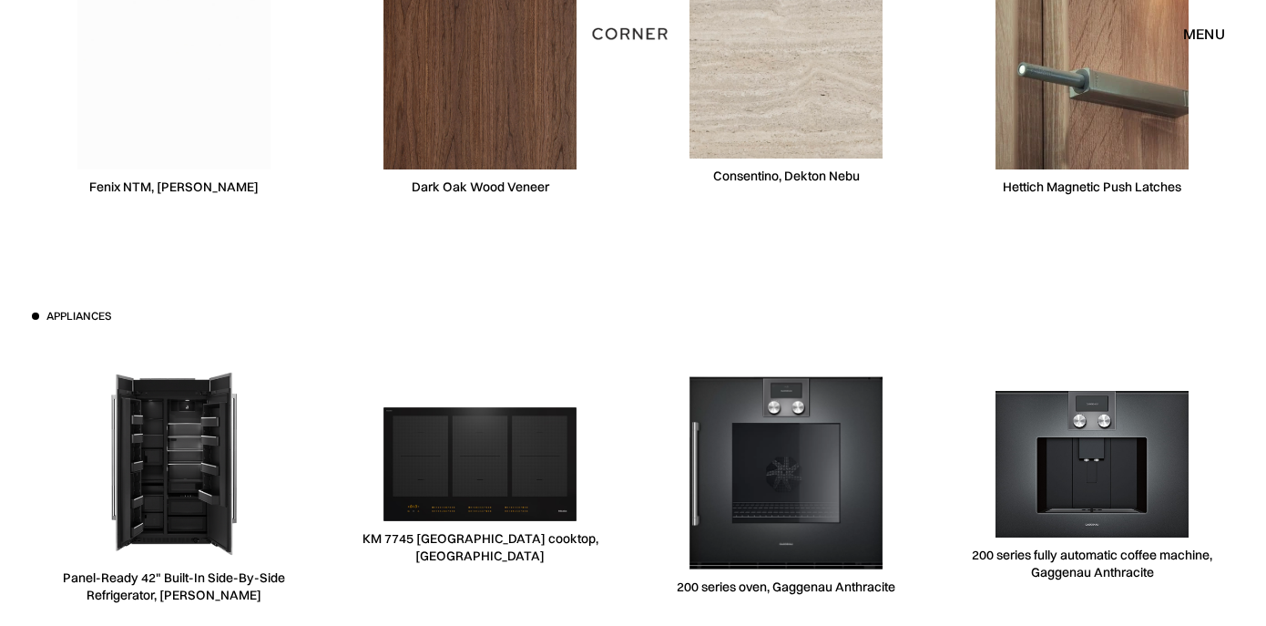
click at [705, 315] on div "Appliances Panel-Ready 42" Built-In Side-By-Side Refrigerator, Jennair KM 7745 …" at bounding box center [633, 468] width 1202 height 318
click at [527, 330] on div "Appliances Panel-Ready 42" Built-In Side-By-Side Refrigerator, Jennair KM 7745 …" at bounding box center [633, 468] width 1202 height 318
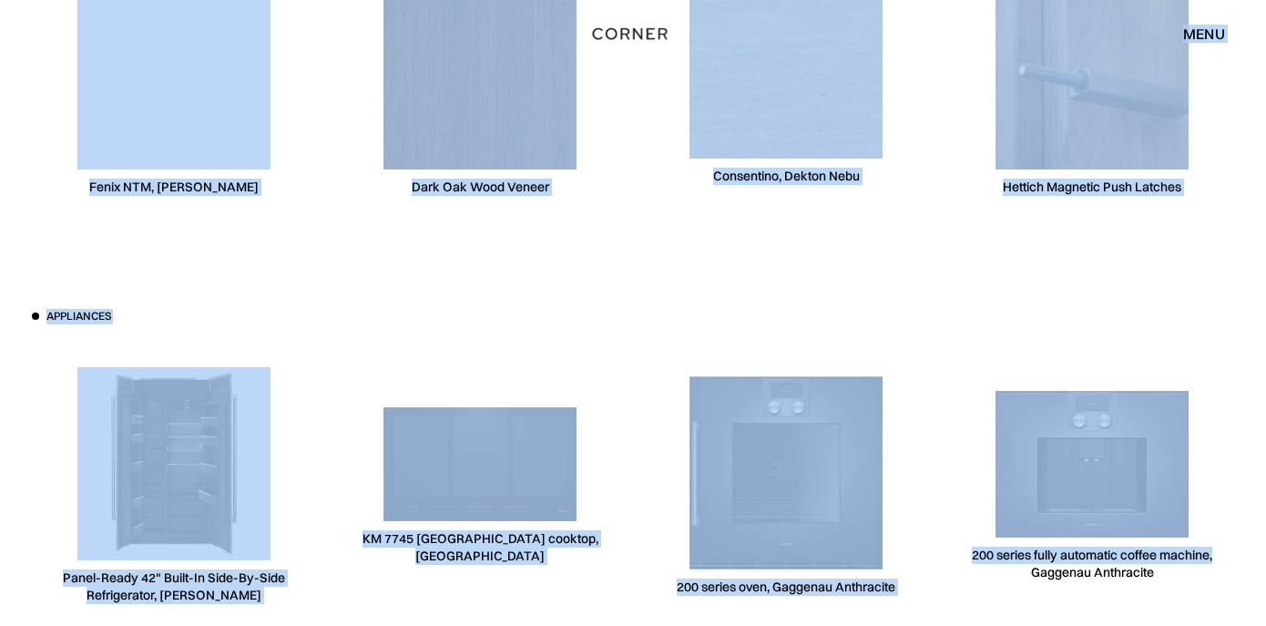
drag, startPoint x: 781, startPoint y: 64, endPoint x: 1250, endPoint y: 508, distance: 646.3
click at [1155, 322] on div "Appliances Panel-Ready 42" Built-In Side-By-Side Refrigerator, Jennair KM 7745 …" at bounding box center [633, 468] width 1202 height 318
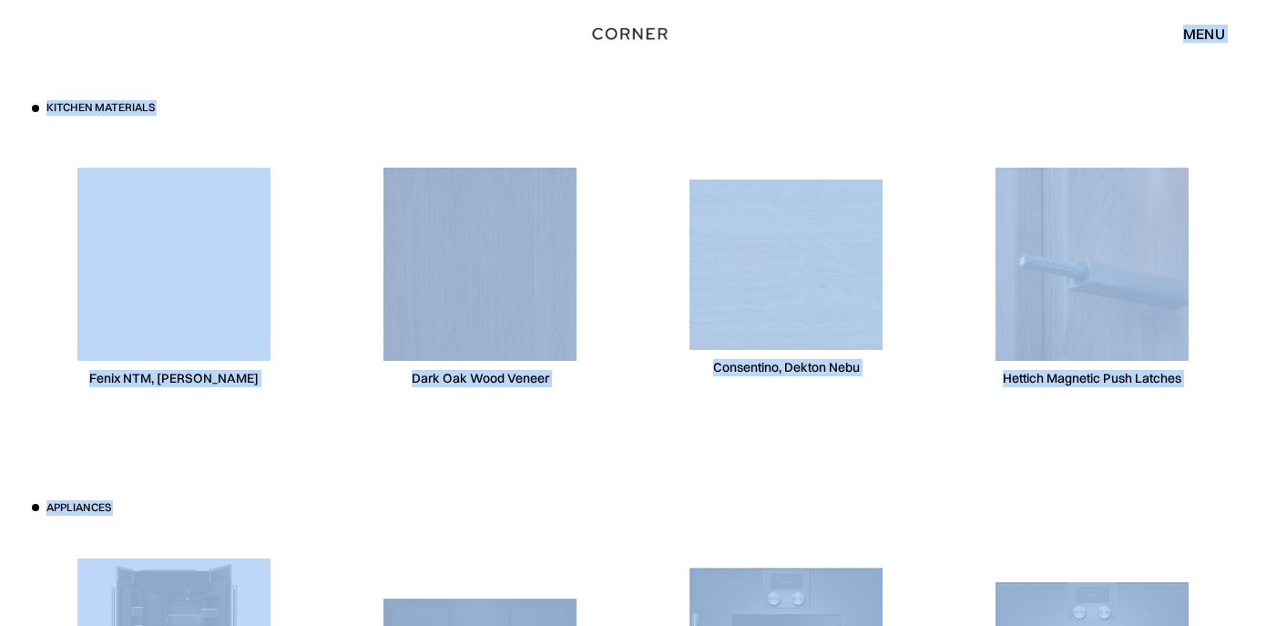
click at [952, 455] on div "Kitchen materials Fenix NTM, Bianca Kos Dark Oak Wood Veneer Consentino, Dekton…" at bounding box center [633, 499] width 1257 height 1090
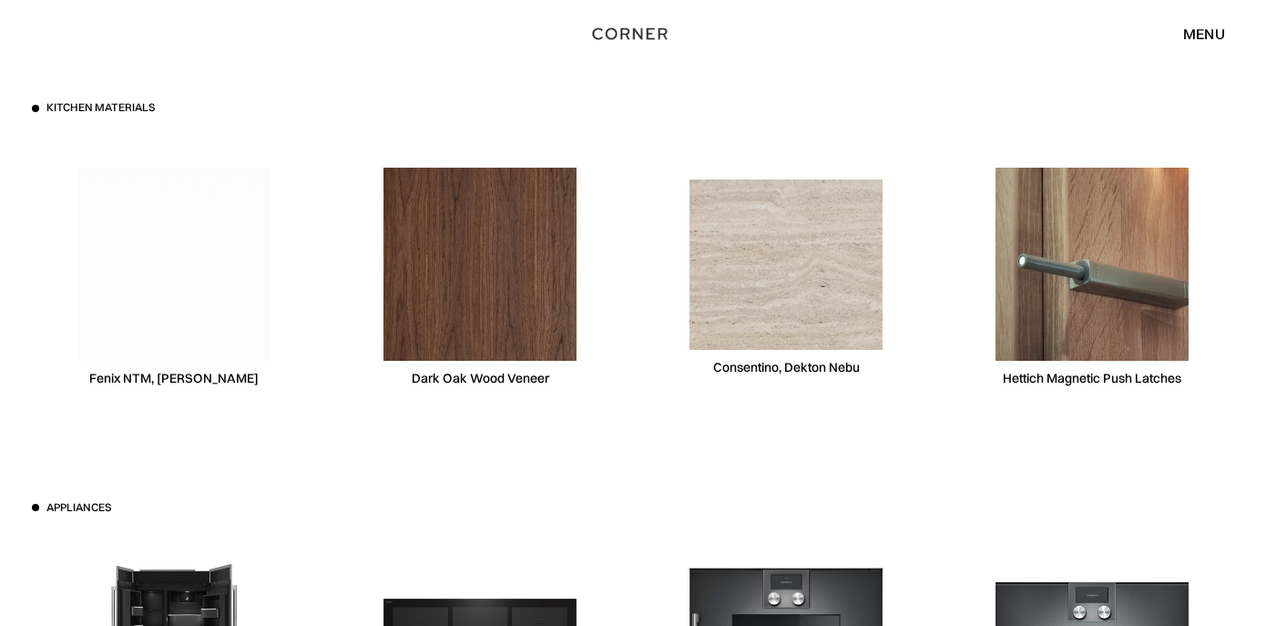
click at [698, 484] on div "Kitchen materials Fenix NTM, Bianca Kos Dark Oak Wood Veneer Consentino, Dekton…" at bounding box center [633, 499] width 1257 height 1090
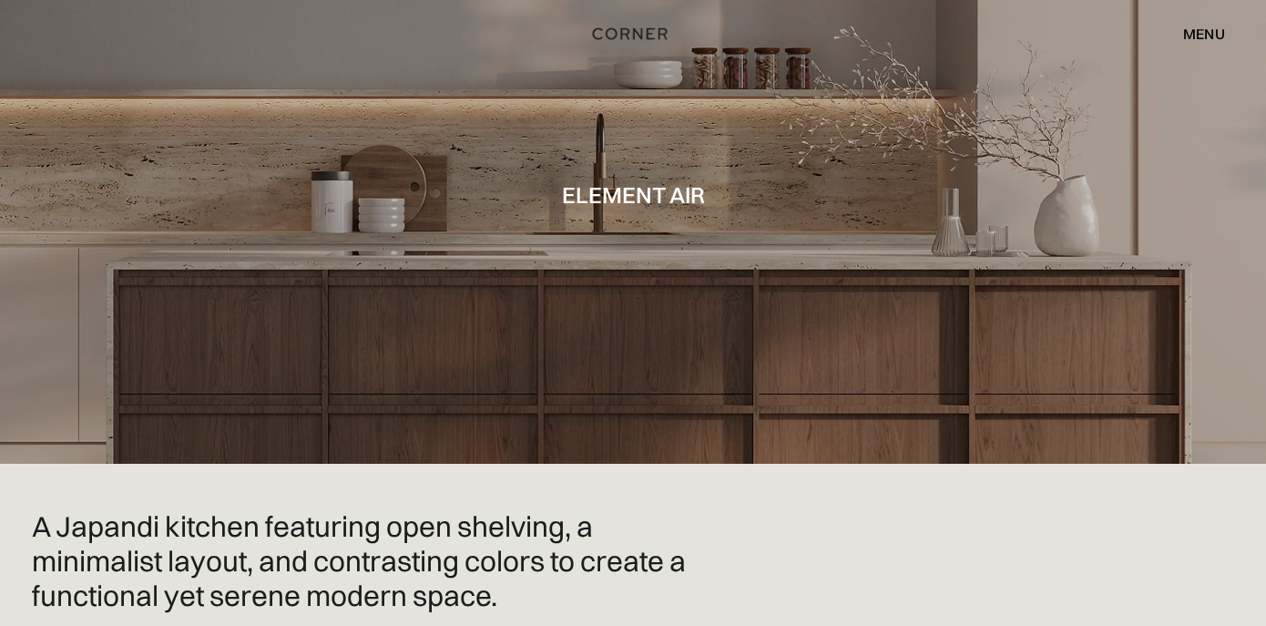
scroll to position [0, 0]
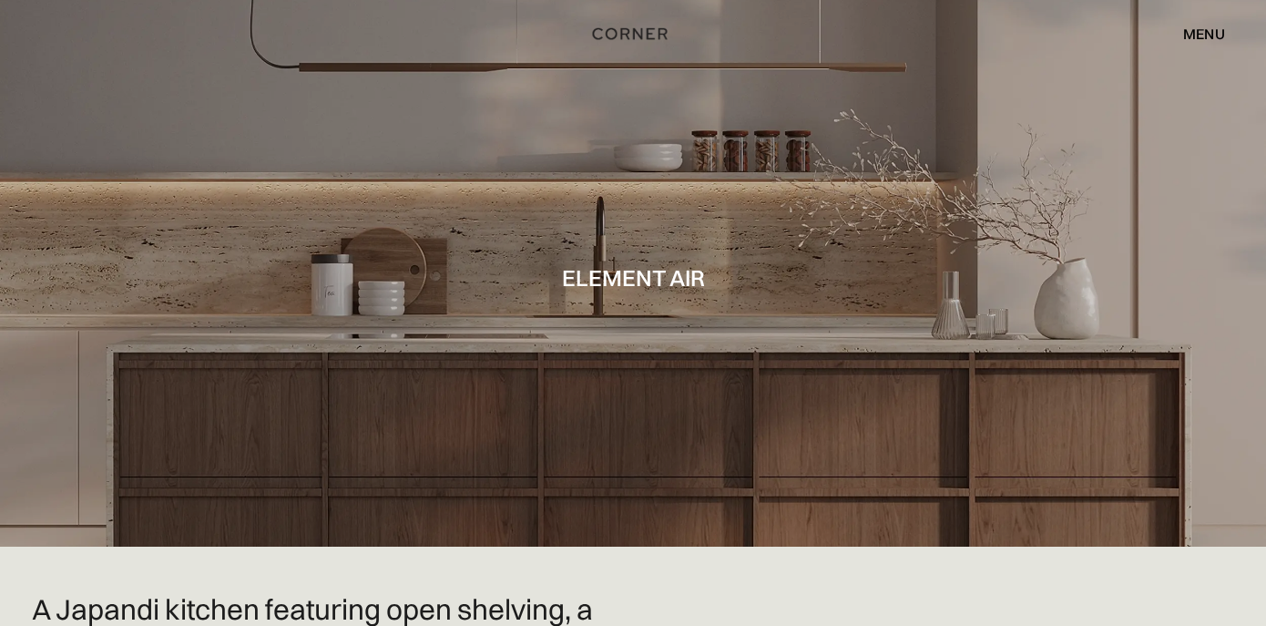
click at [1187, 30] on div "menu" at bounding box center [1204, 33] width 42 height 15
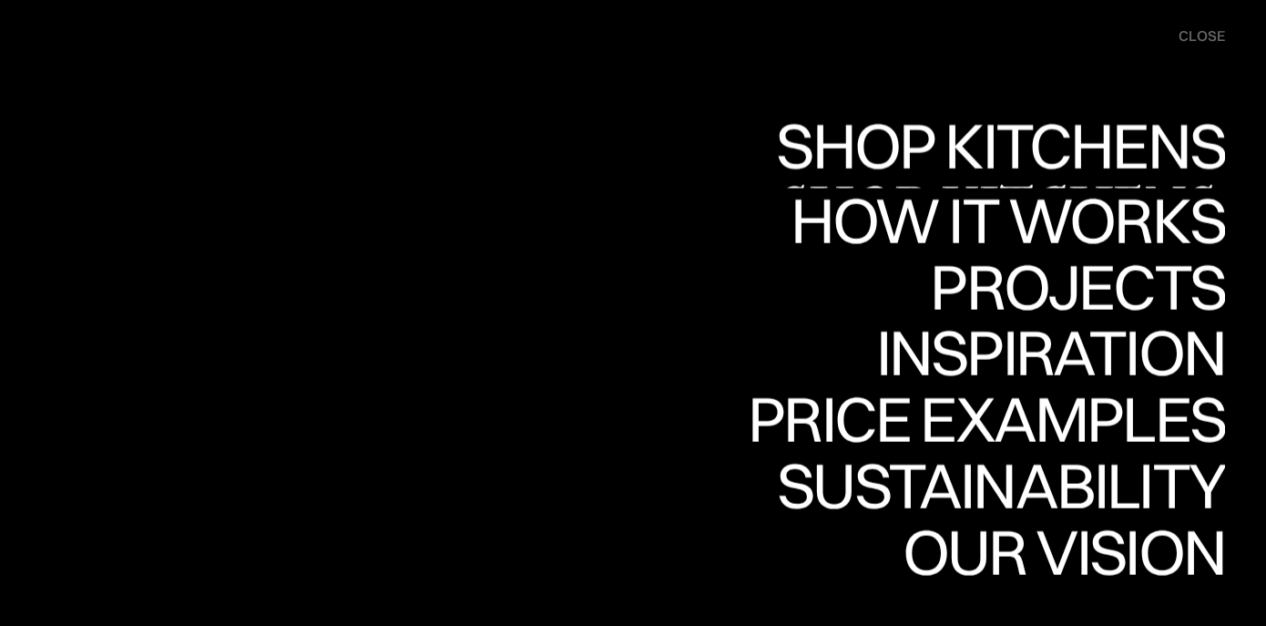
click at [982, 178] on div "Shop Kitchens" at bounding box center [996, 210] width 458 height 64
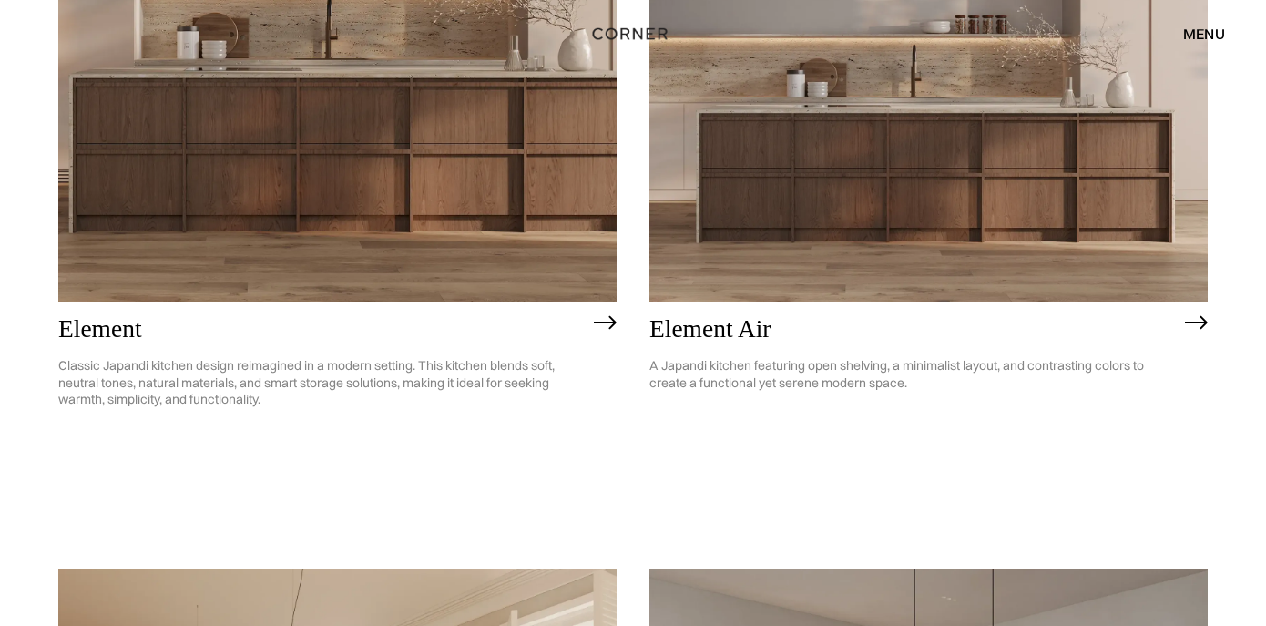
scroll to position [2429, 0]
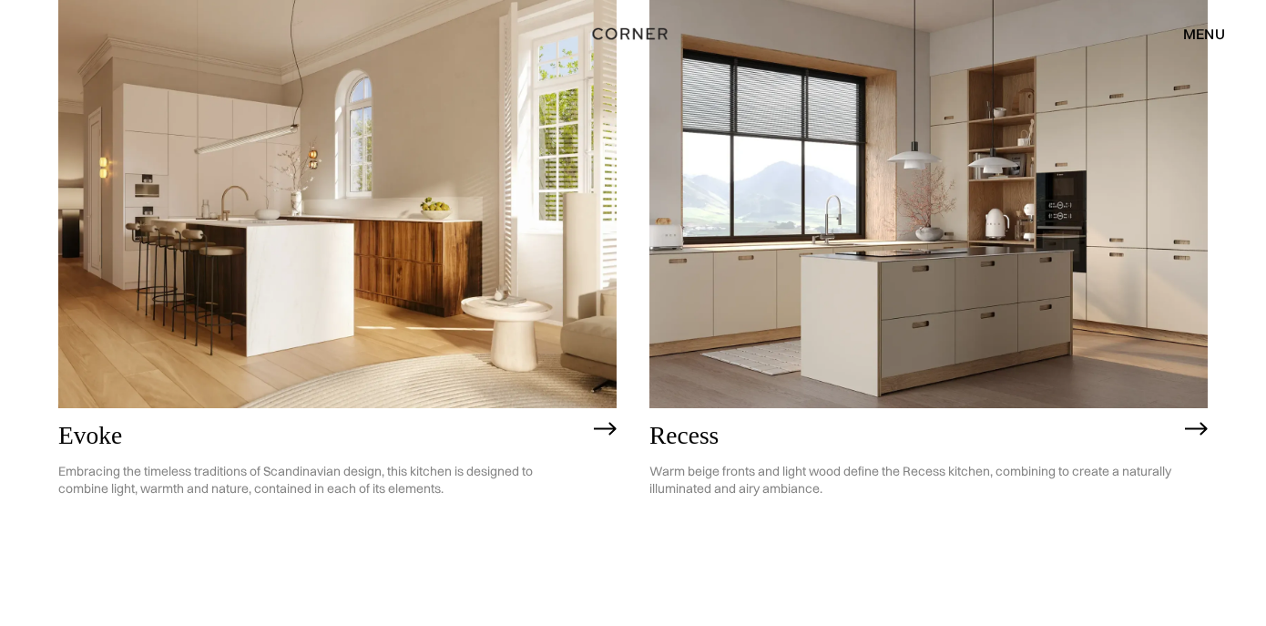
click at [184, 221] on img at bounding box center [337, 184] width 558 height 446
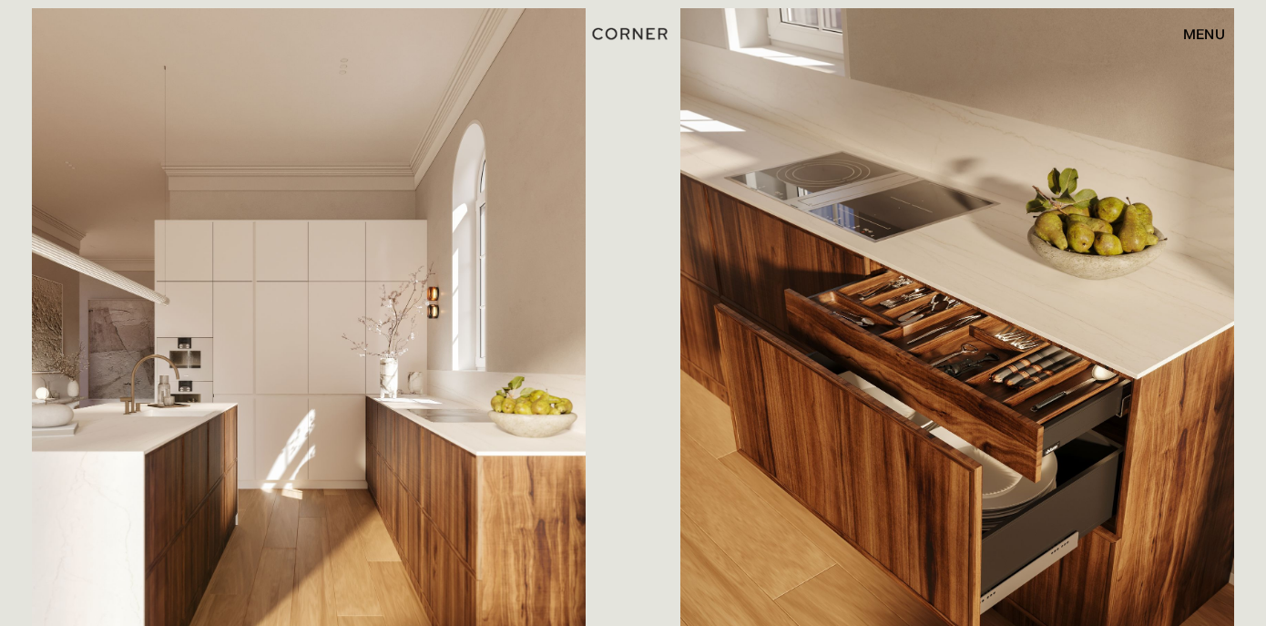
scroll to position [989, 0]
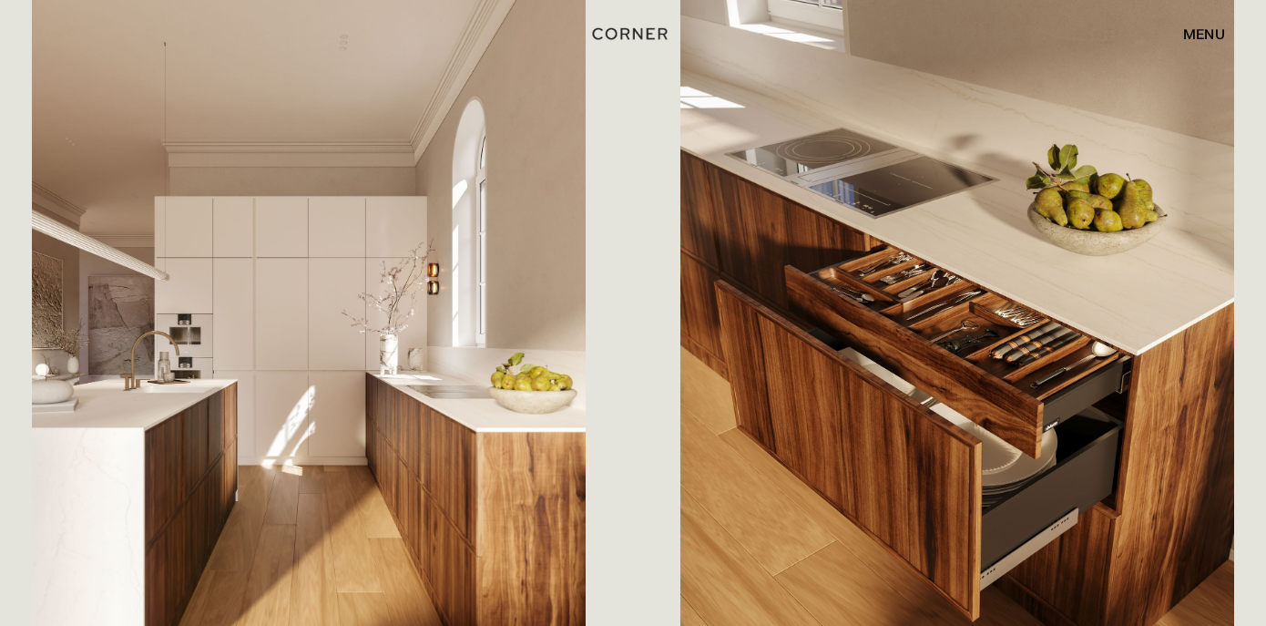
click at [609, 136] on div "Сохранить The dark shade of the wood contrasts with the white like yin and yang…" at bounding box center [327, 401] width 590 height 833
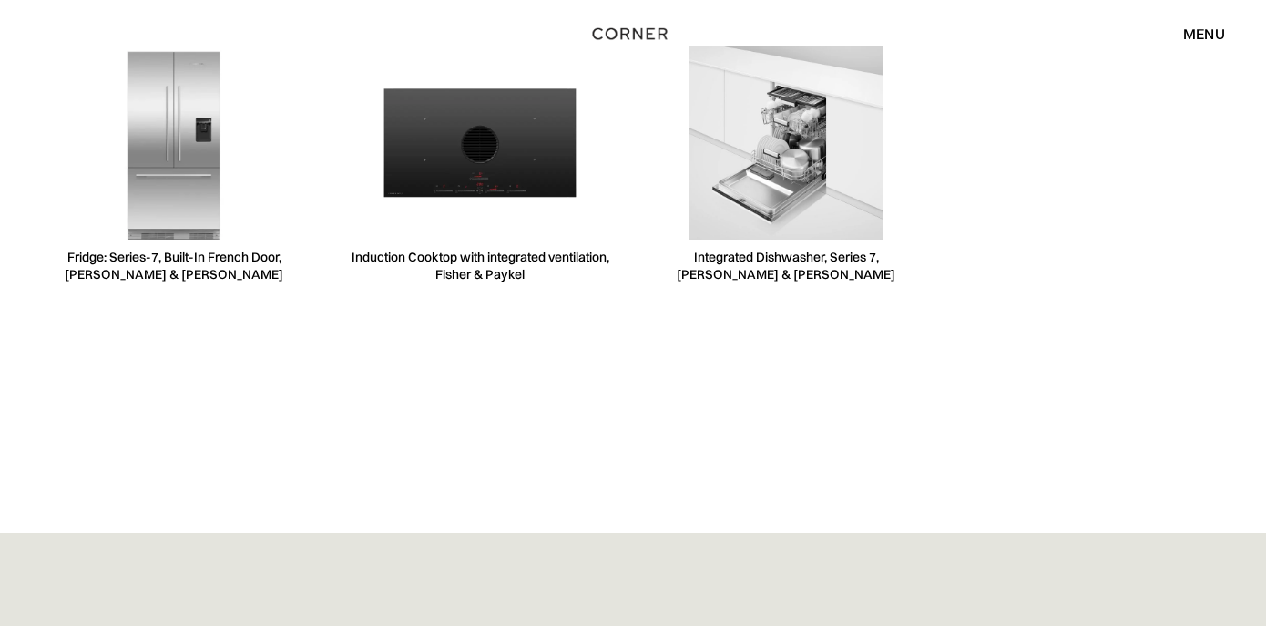
scroll to position [4951, 0]
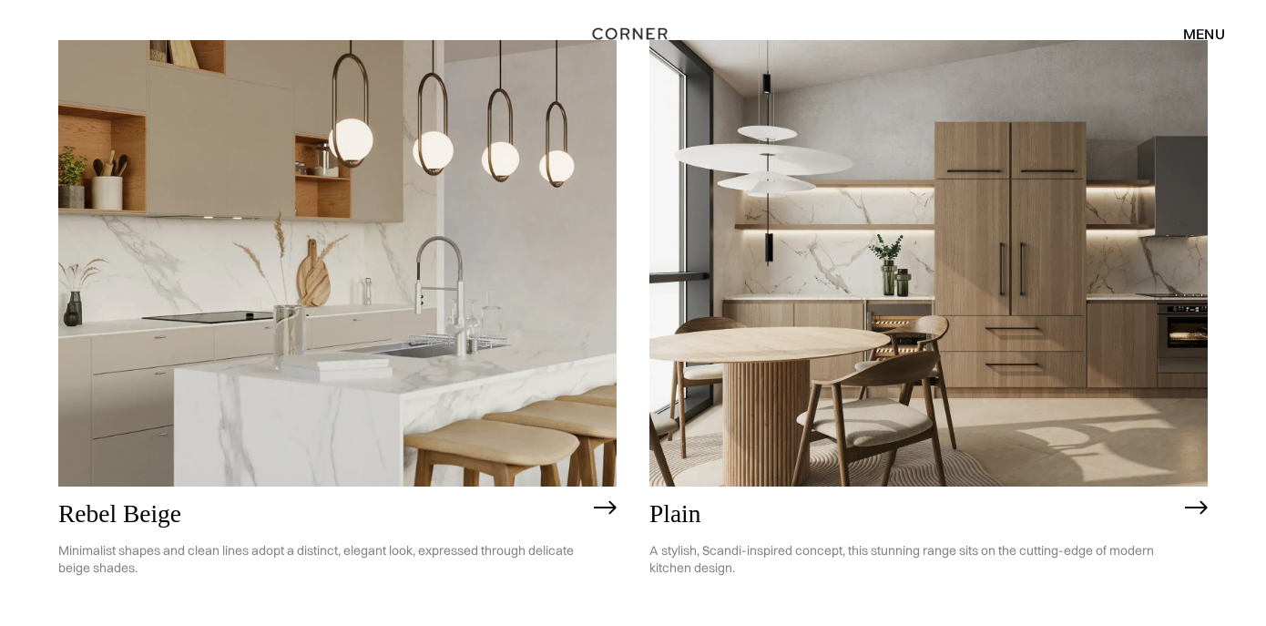
scroll to position [3751, 0]
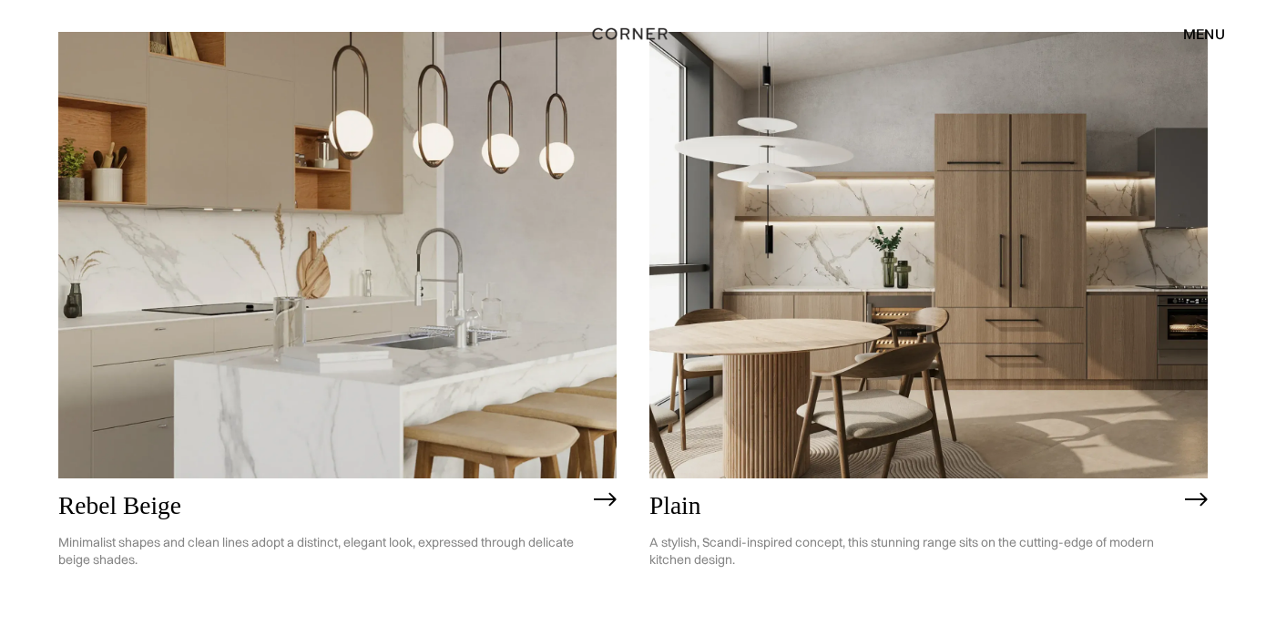
click at [497, 311] on img at bounding box center [337, 255] width 558 height 446
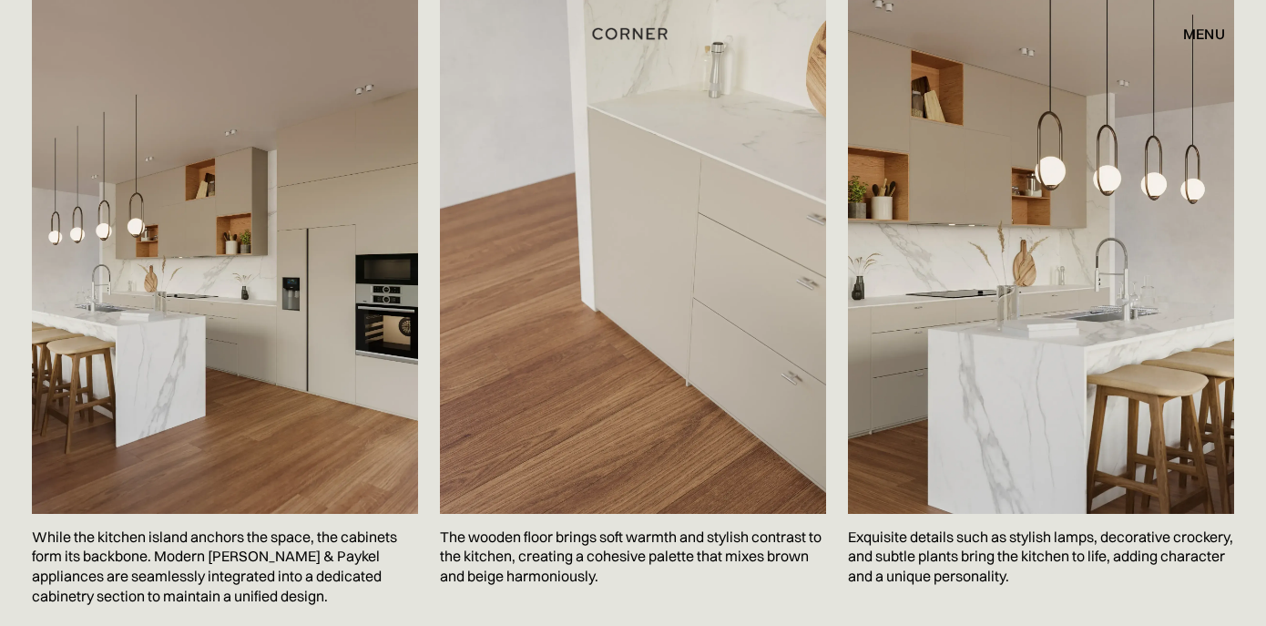
scroll to position [3625, 0]
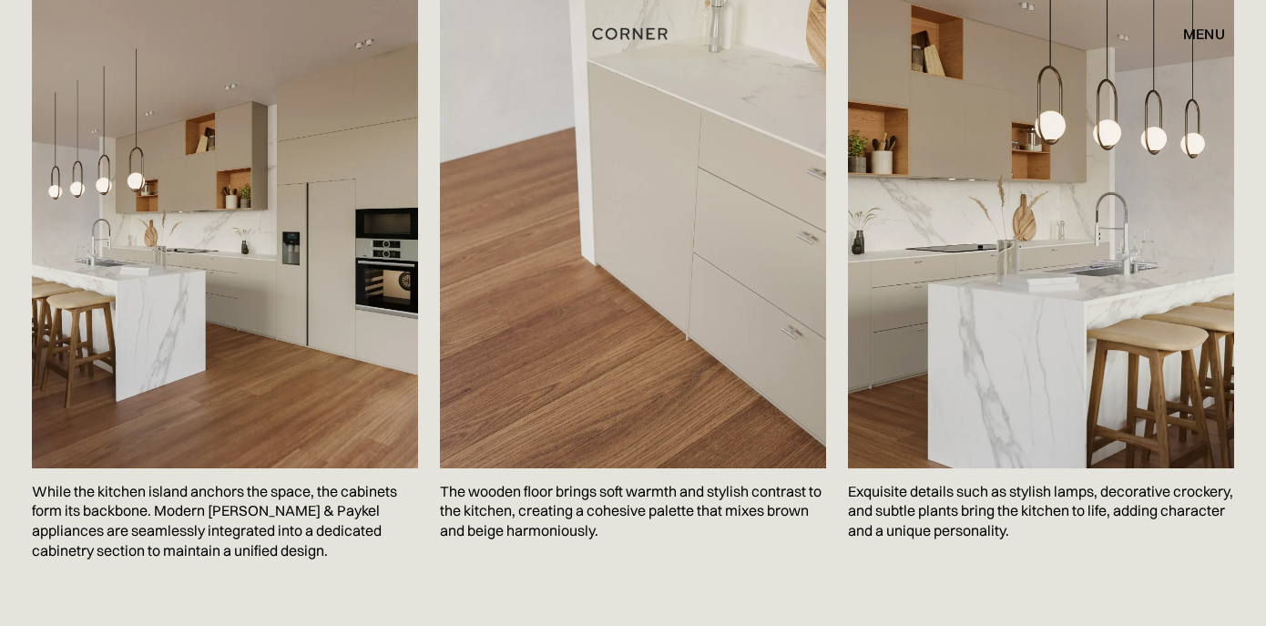
click at [1252, 290] on div "Сохранить While the kitchen island anchors the space, the cabinets form its bac…" at bounding box center [633, 300] width 1257 height 785
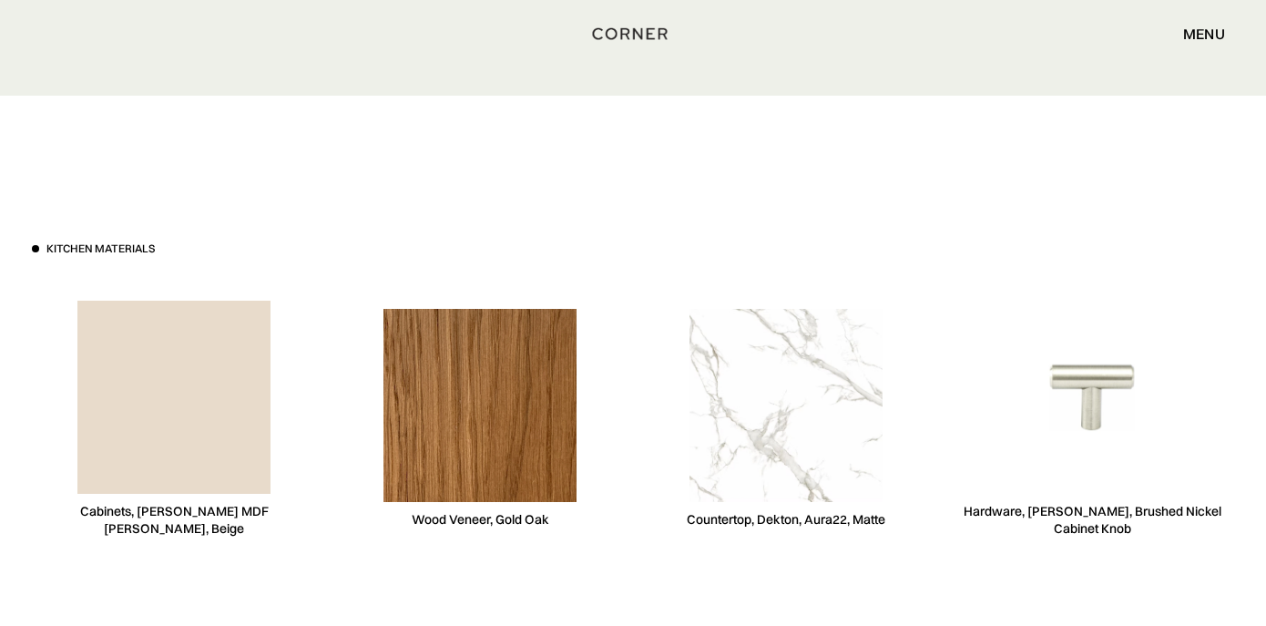
scroll to position [6879, 0]
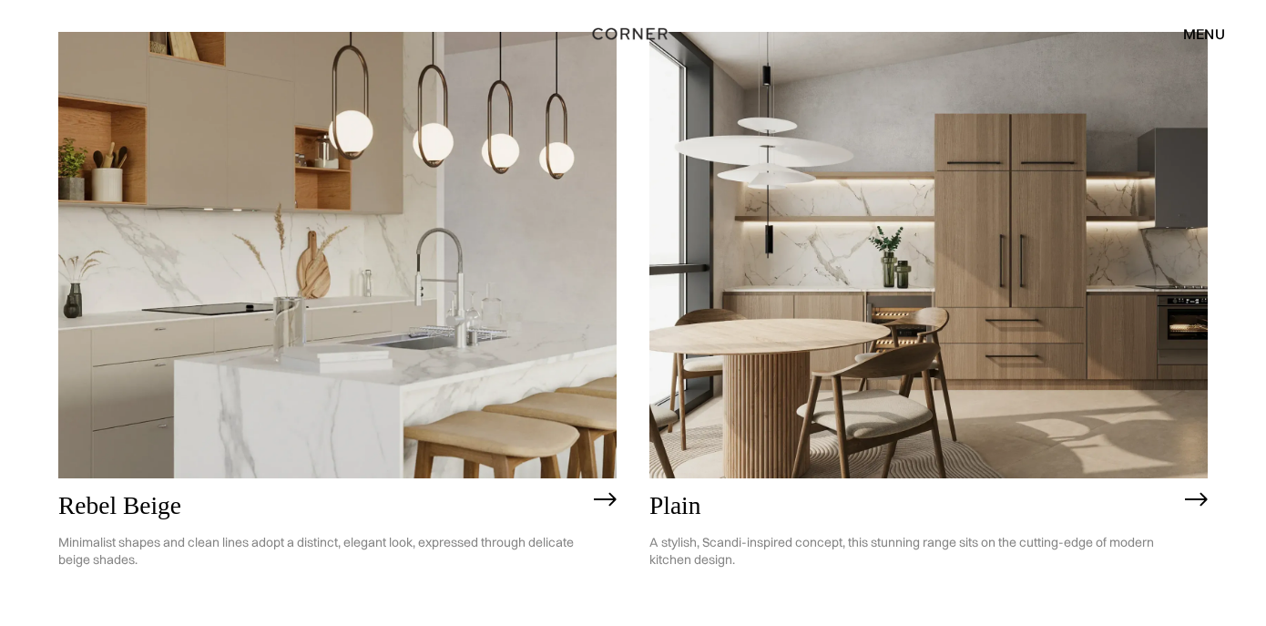
click at [1049, 254] on img at bounding box center [928, 255] width 558 height 446
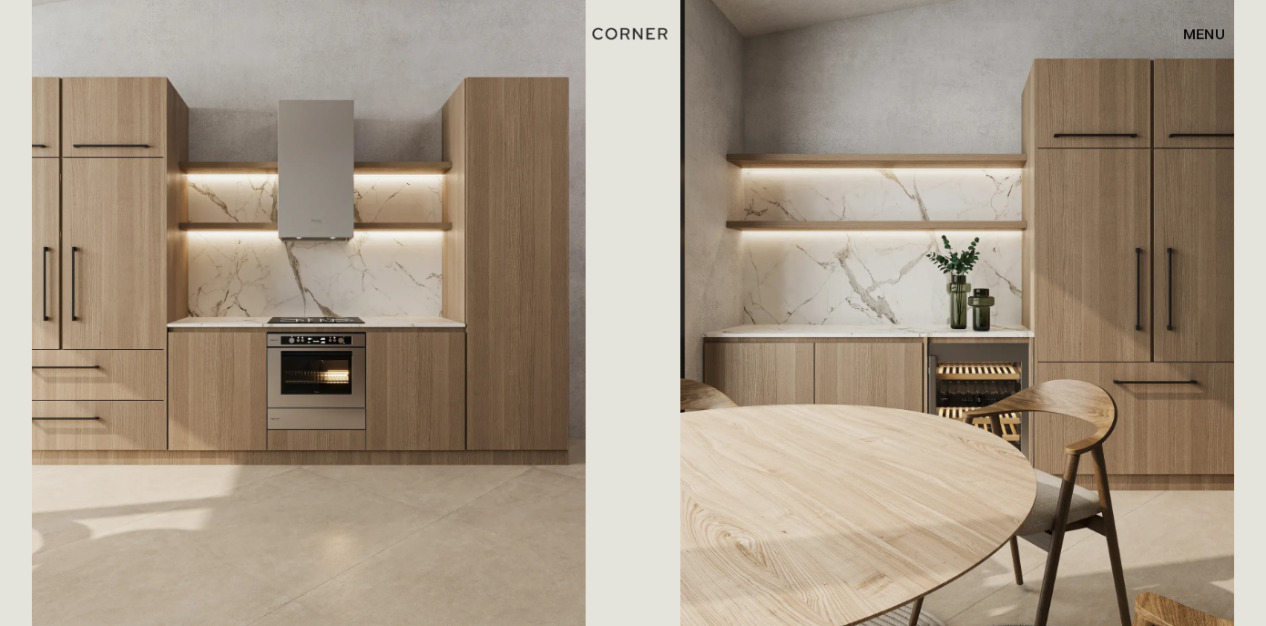
scroll to position [1646, 0]
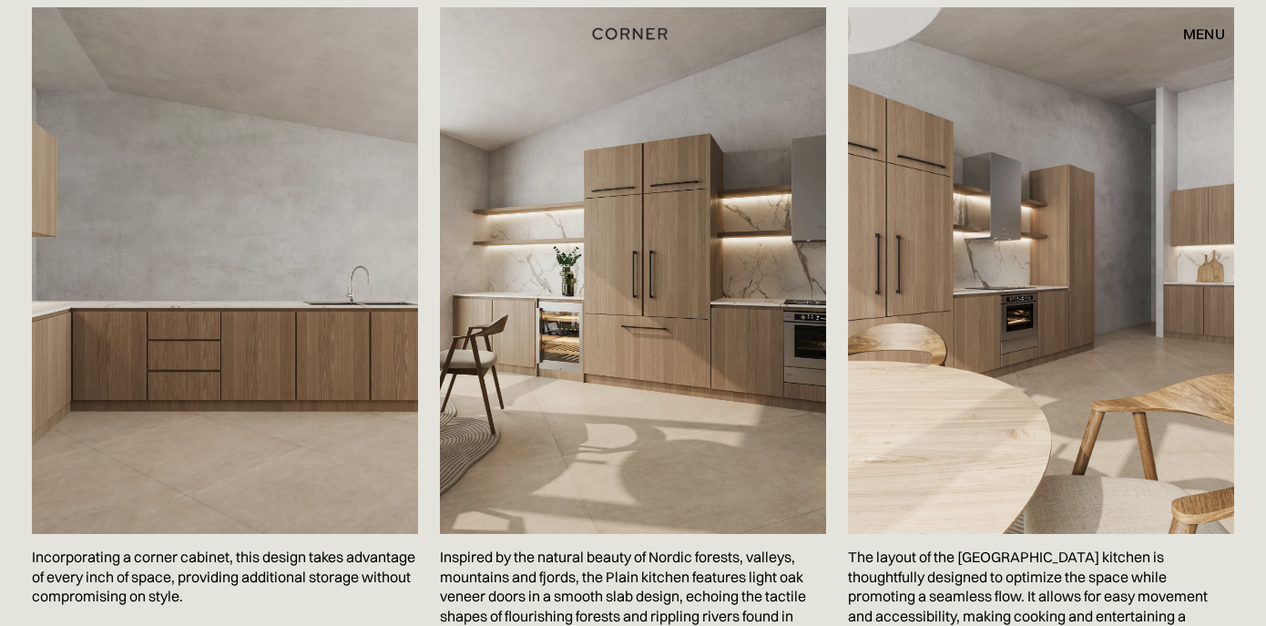
scroll to position [2976, 0]
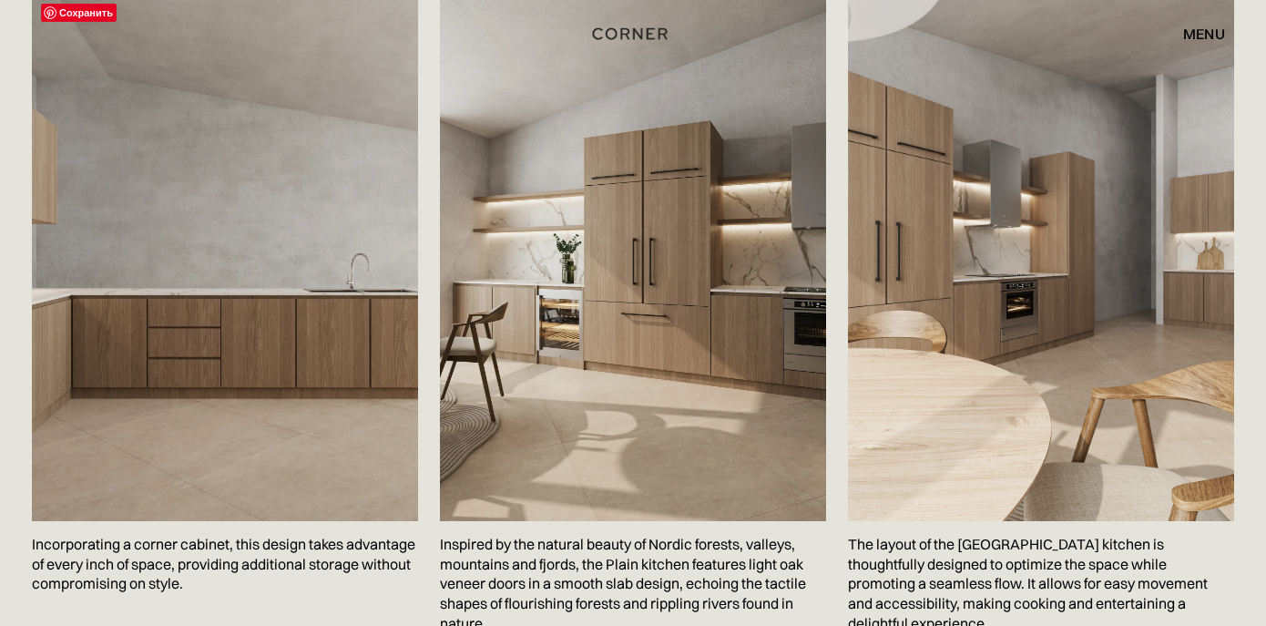
click at [302, 271] on img at bounding box center [225, 258] width 386 height 527
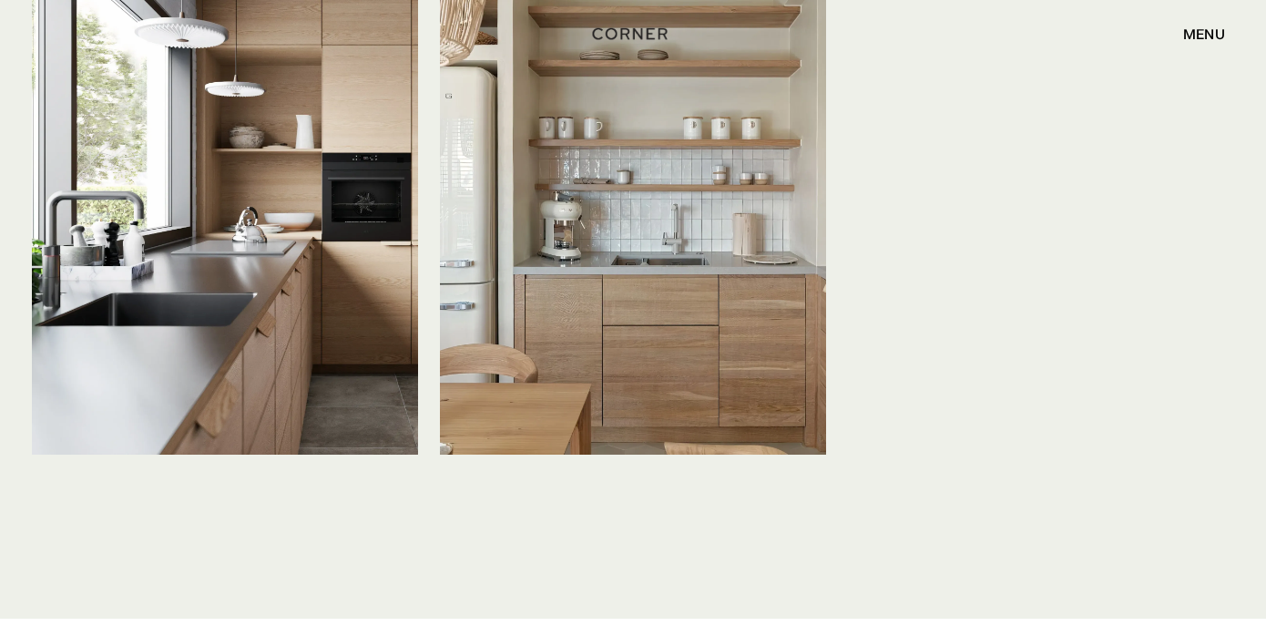
scroll to position [4632, 0]
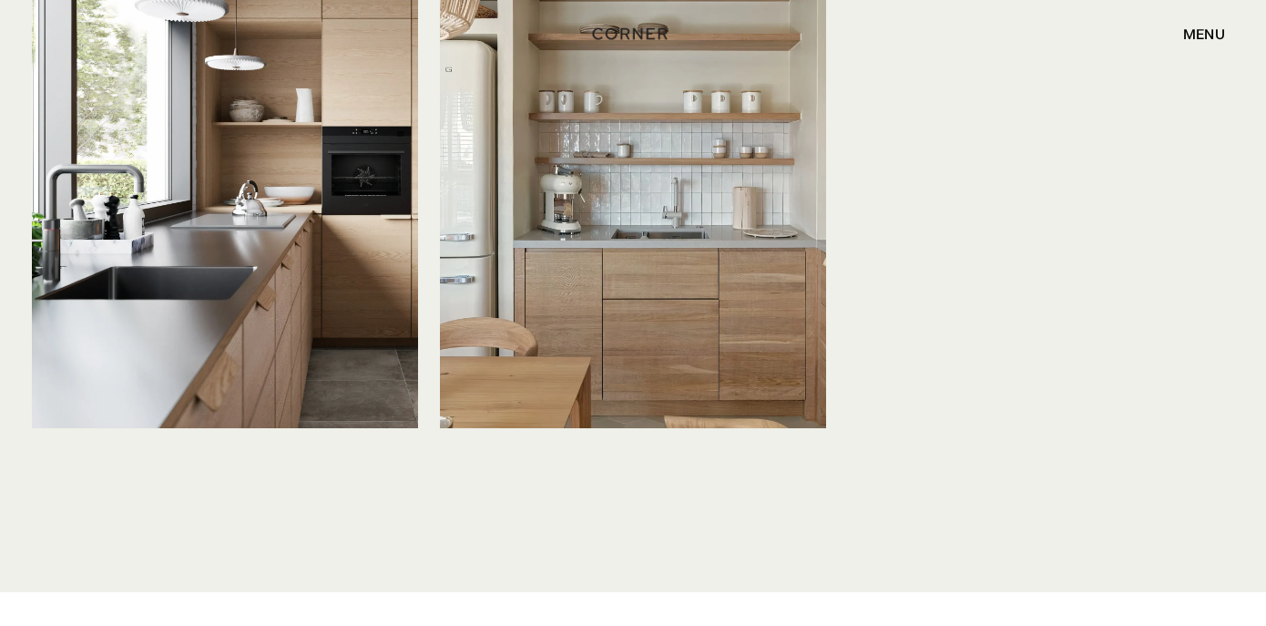
click at [682, 508] on div "How This Collection looks in real life Сохранить Сохранить Сохранить" at bounding box center [633, 161] width 1257 height 862
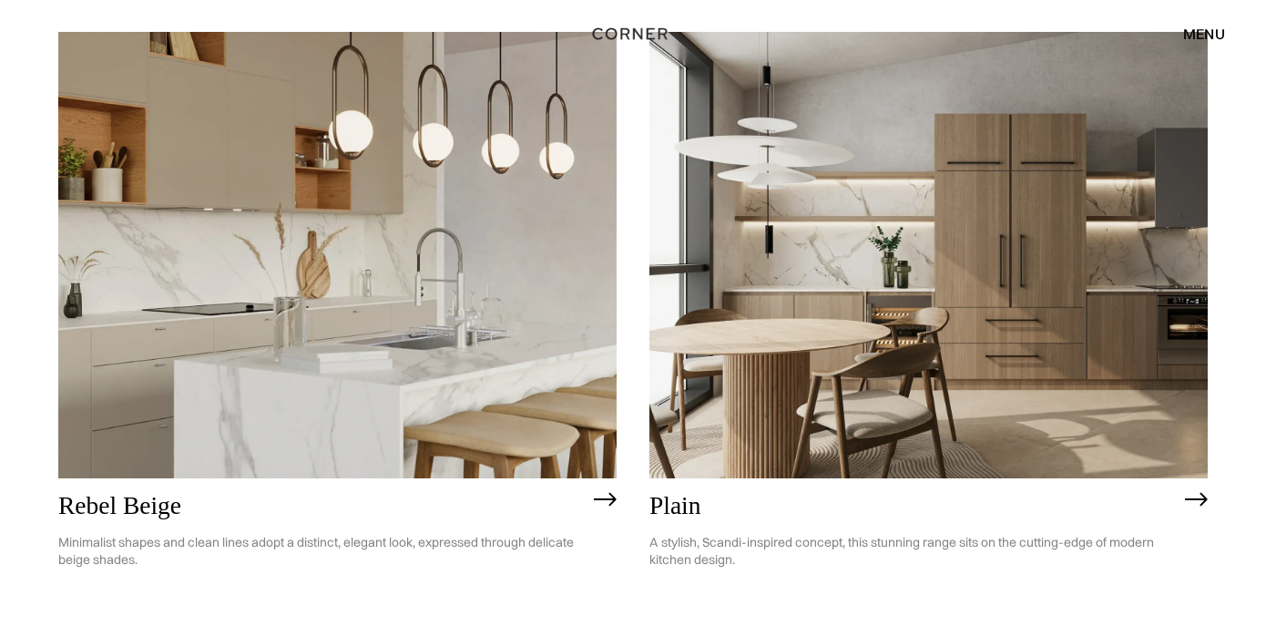
scroll to position [4359, 0]
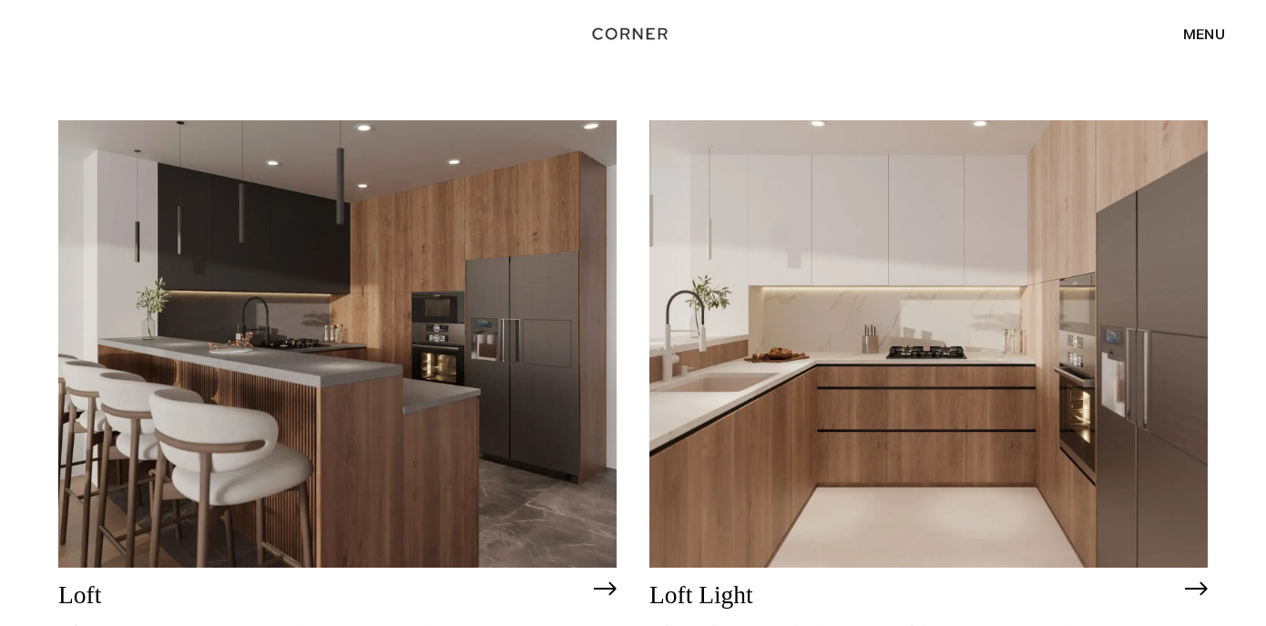
click at [388, 316] on img at bounding box center [337, 343] width 558 height 446
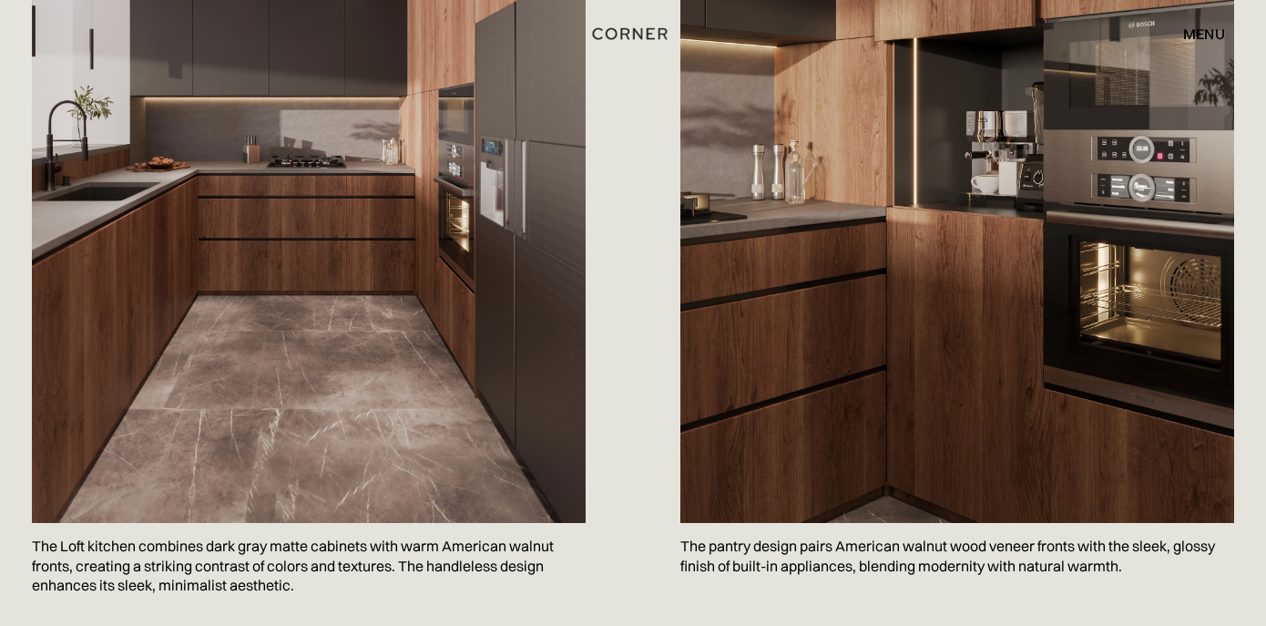
scroll to position [1822, 0]
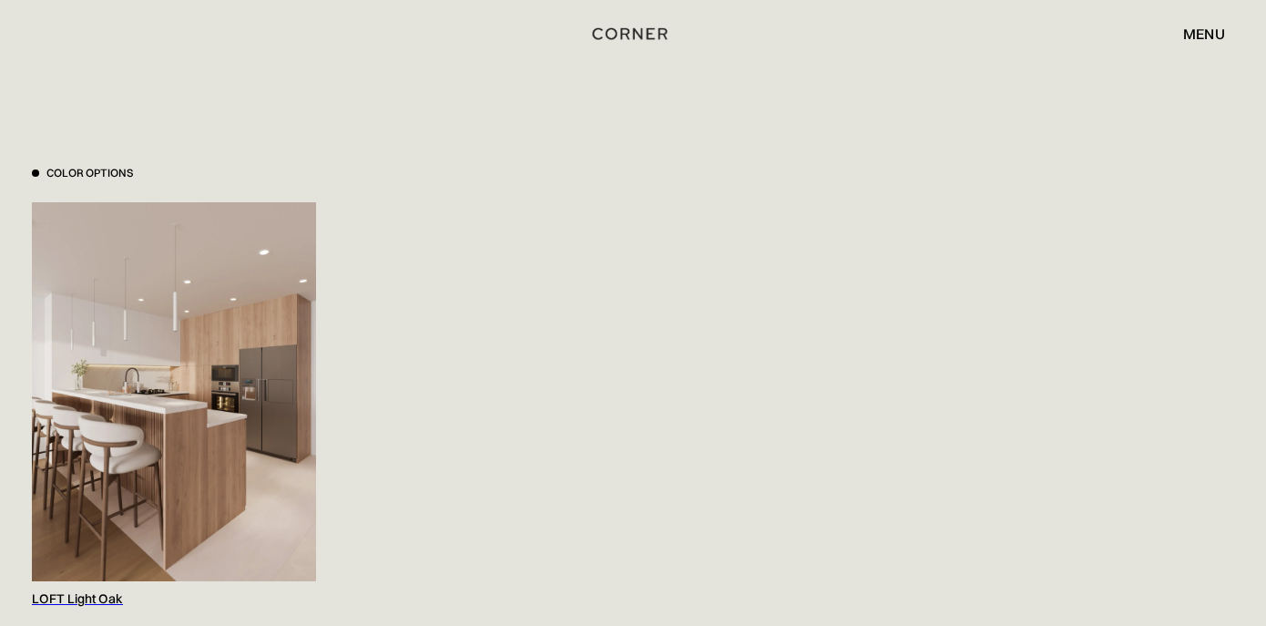
click at [174, 412] on img at bounding box center [174, 391] width 284 height 379
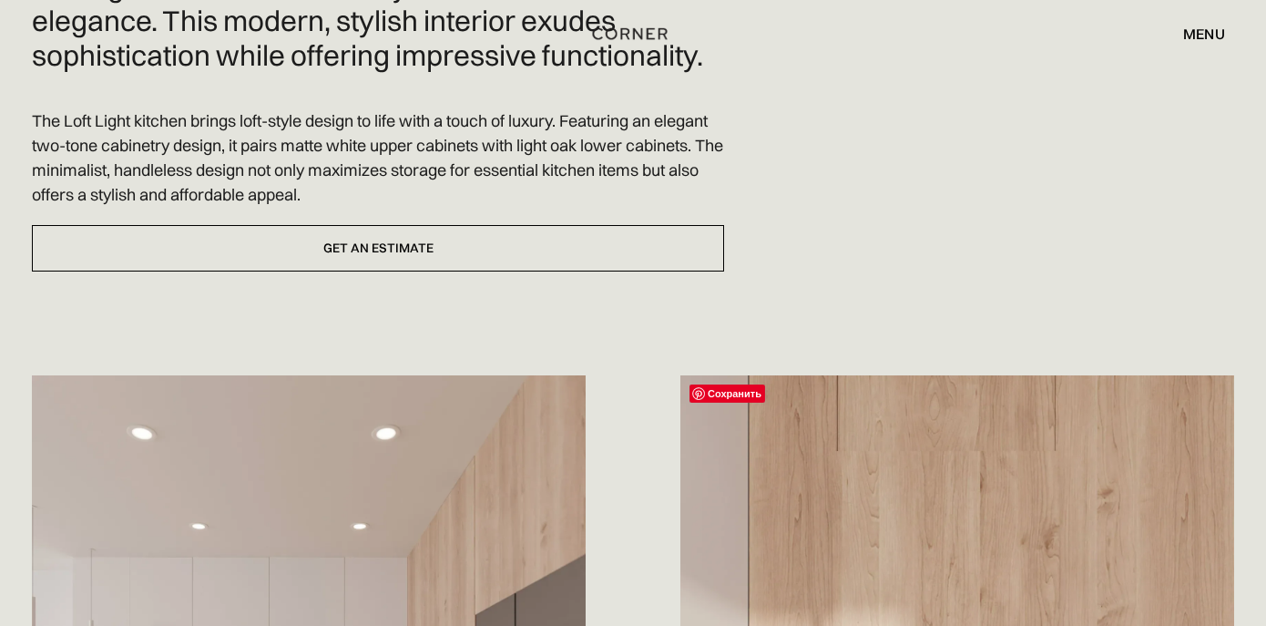
scroll to position [1214, 0]
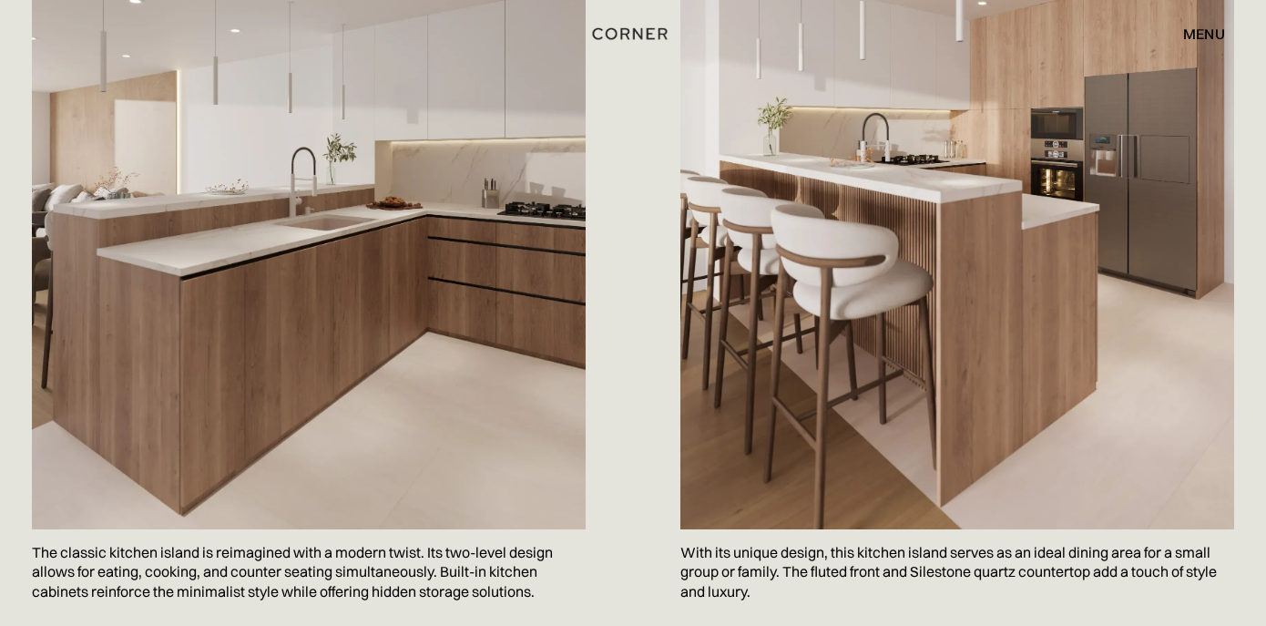
scroll to position [2778, 0]
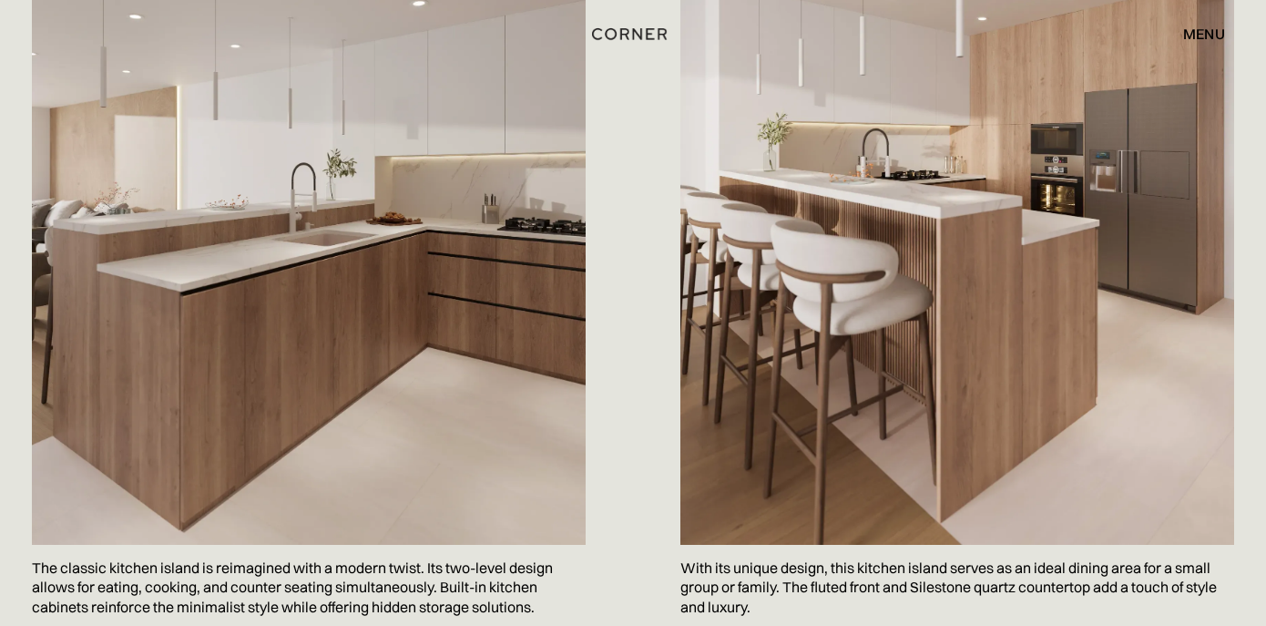
click at [650, 134] on div "Сохранить With its unique design, this kitchen island serves as an ideal dining…" at bounding box center [939, 222] width 590 height 833
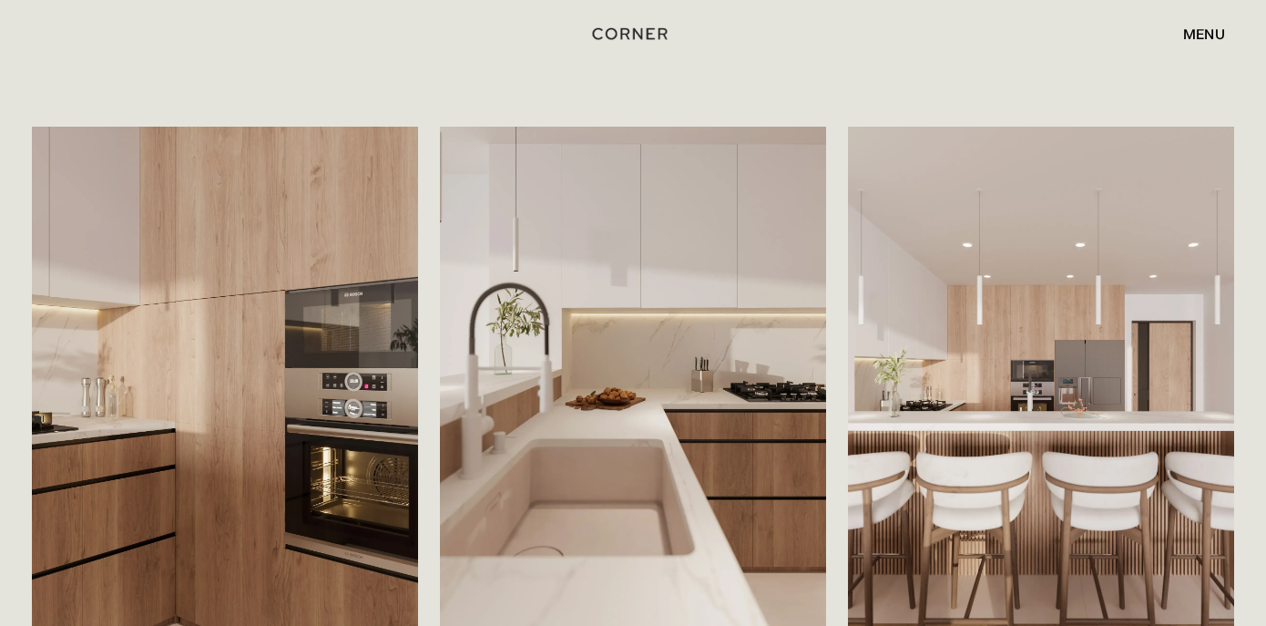
scroll to position [3461, 0]
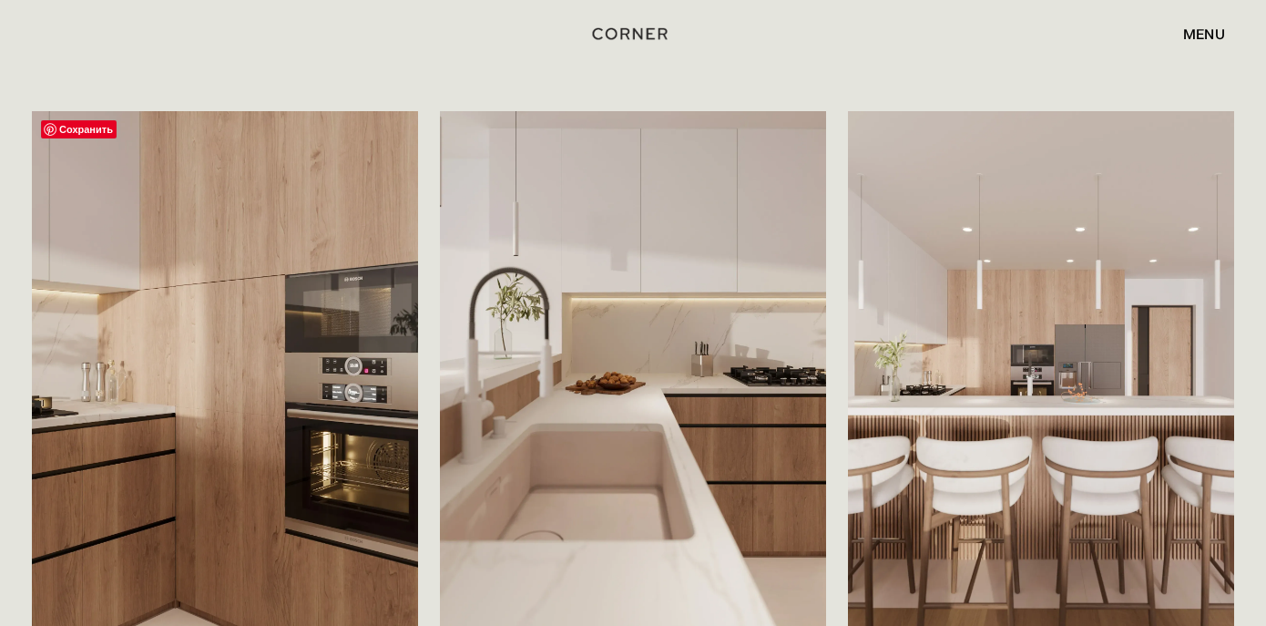
click at [254, 283] on img at bounding box center [225, 368] width 386 height 515
click at [861, 56] on div "Shop Kitchens Shop Kitchens How it works How it works Projects Projects Inspira…" at bounding box center [633, 33] width 1266 height 67
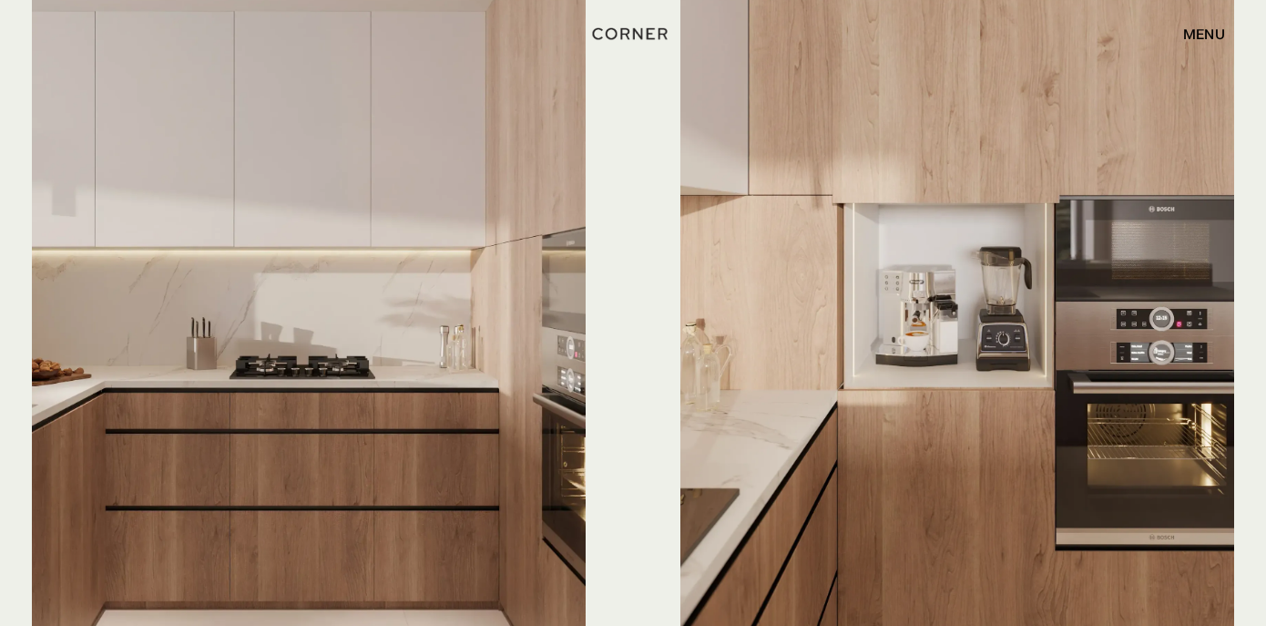
scroll to position [5124, 0]
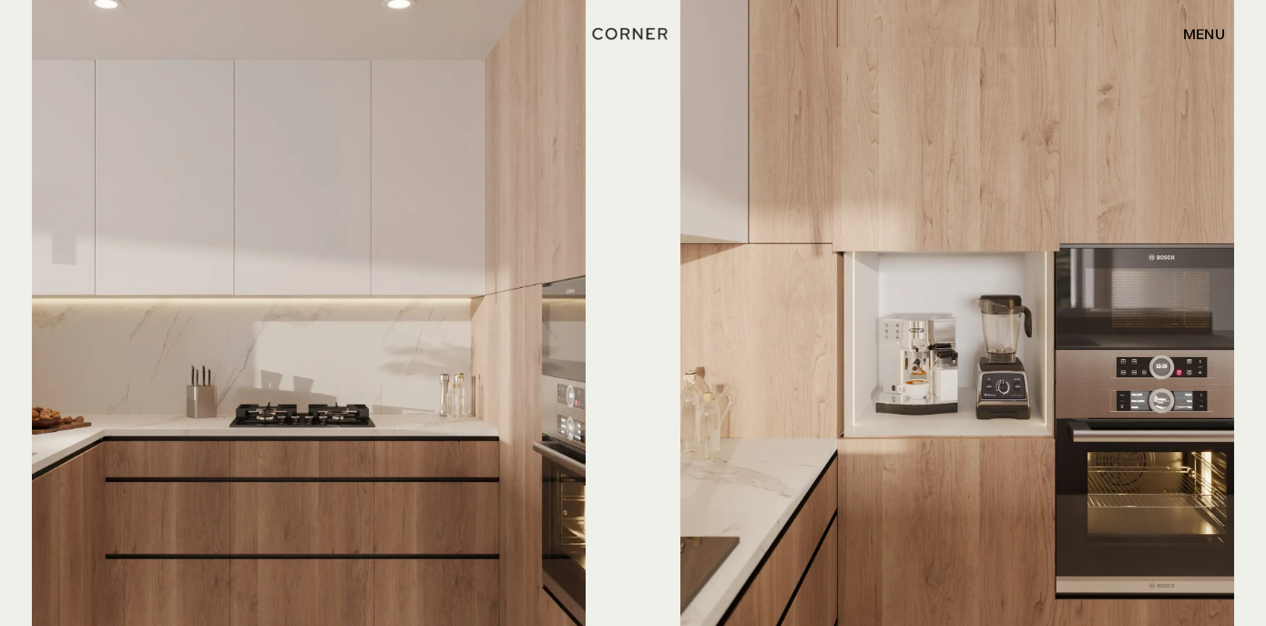
click at [604, 240] on div "Сохранить Kitchen cabinets maintain a sleek, handle-free look with discreet rec…" at bounding box center [327, 388] width 590 height 833
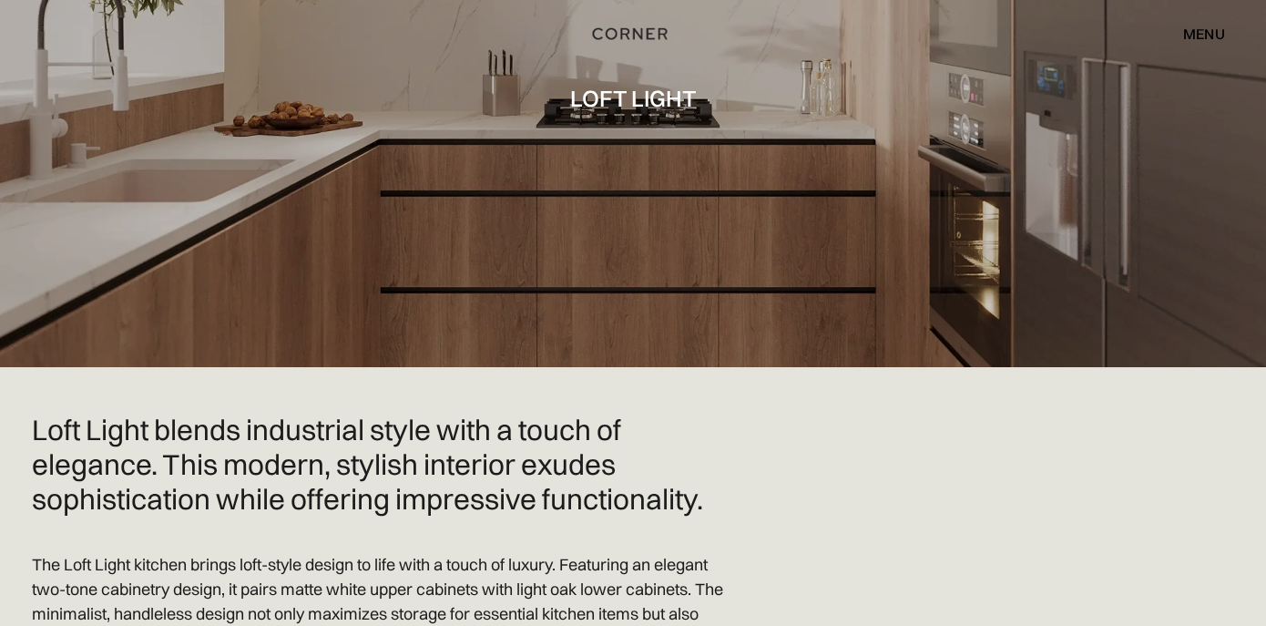
scroll to position [0, 0]
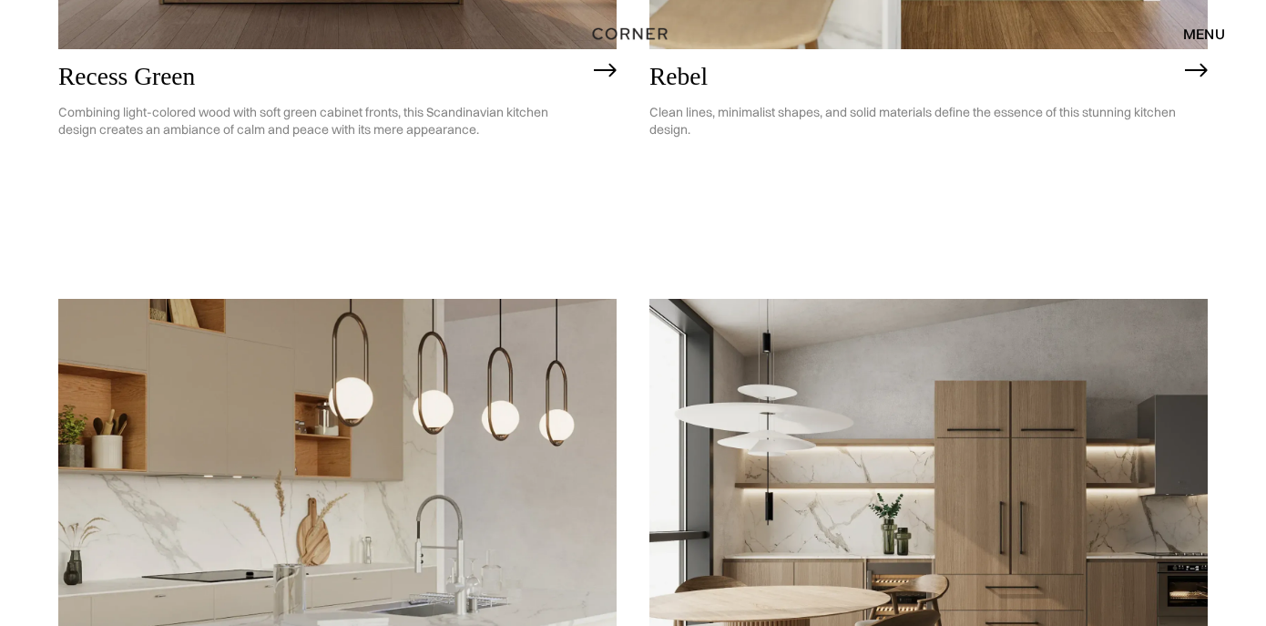
scroll to position [2965, 0]
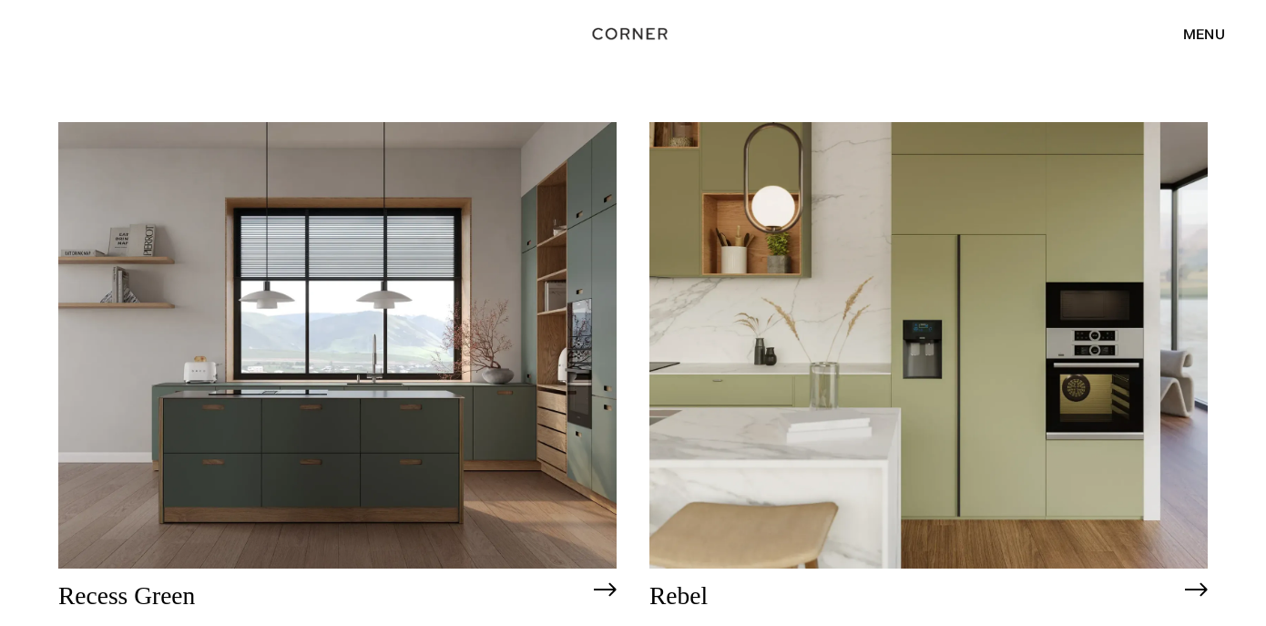
click at [1203, 32] on div "menu" at bounding box center [1204, 33] width 42 height 15
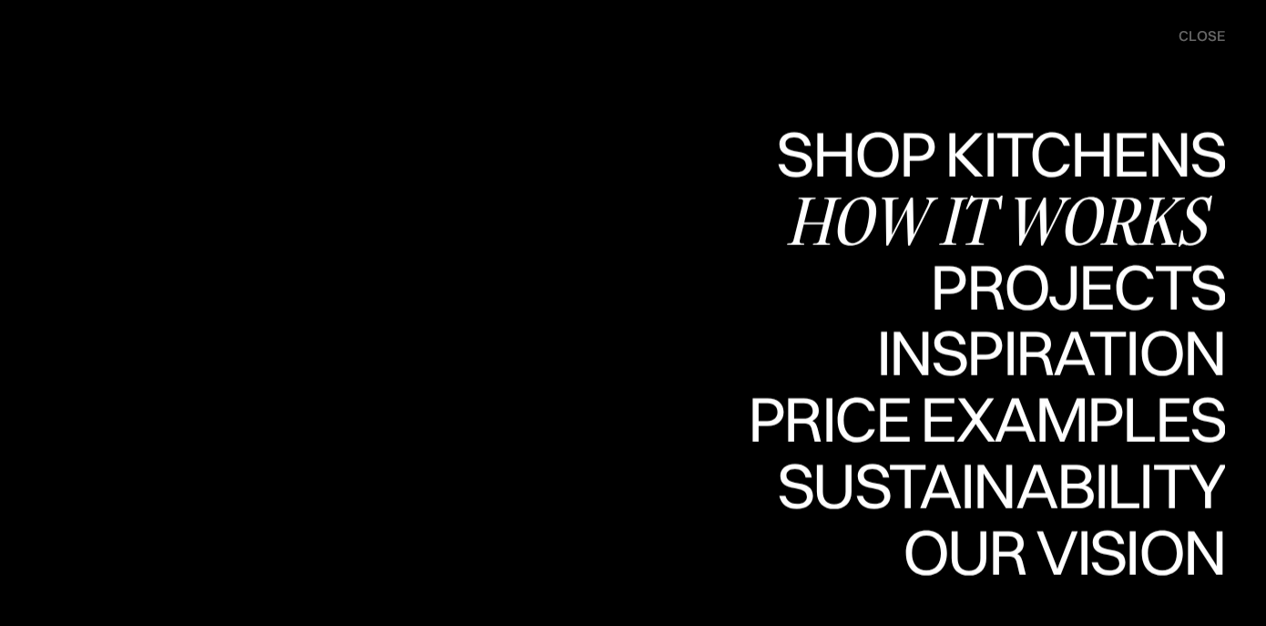
click at [1010, 210] on div "How it works" at bounding box center [1005, 220] width 439 height 64
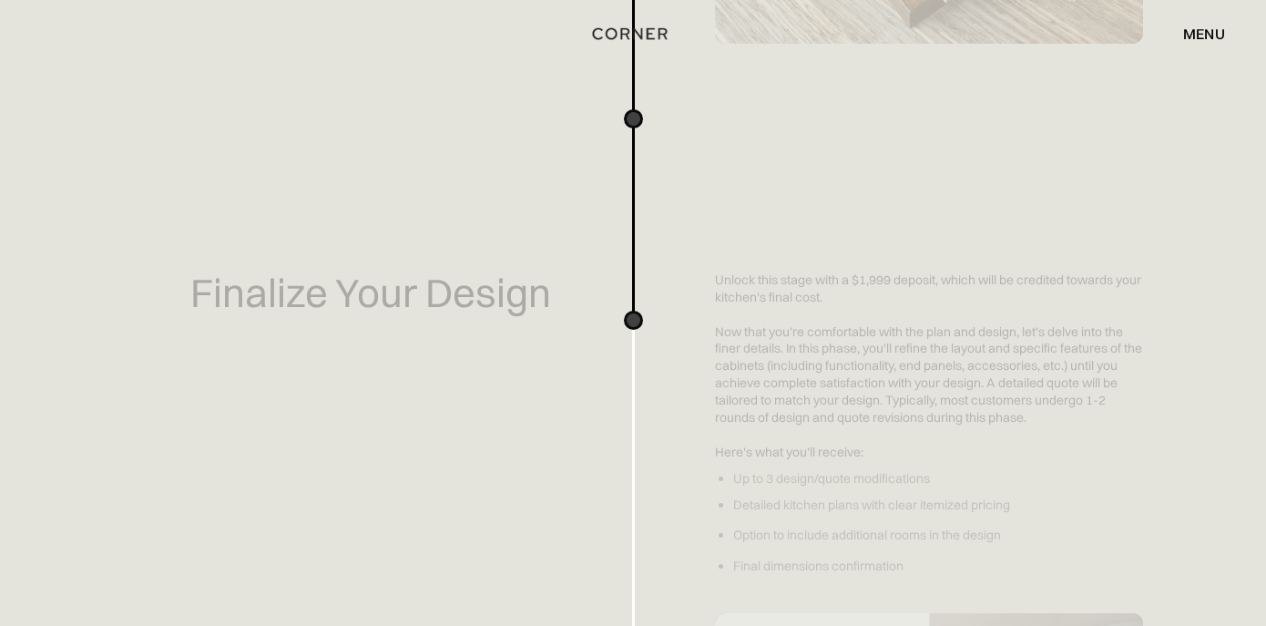
scroll to position [2429, 0]
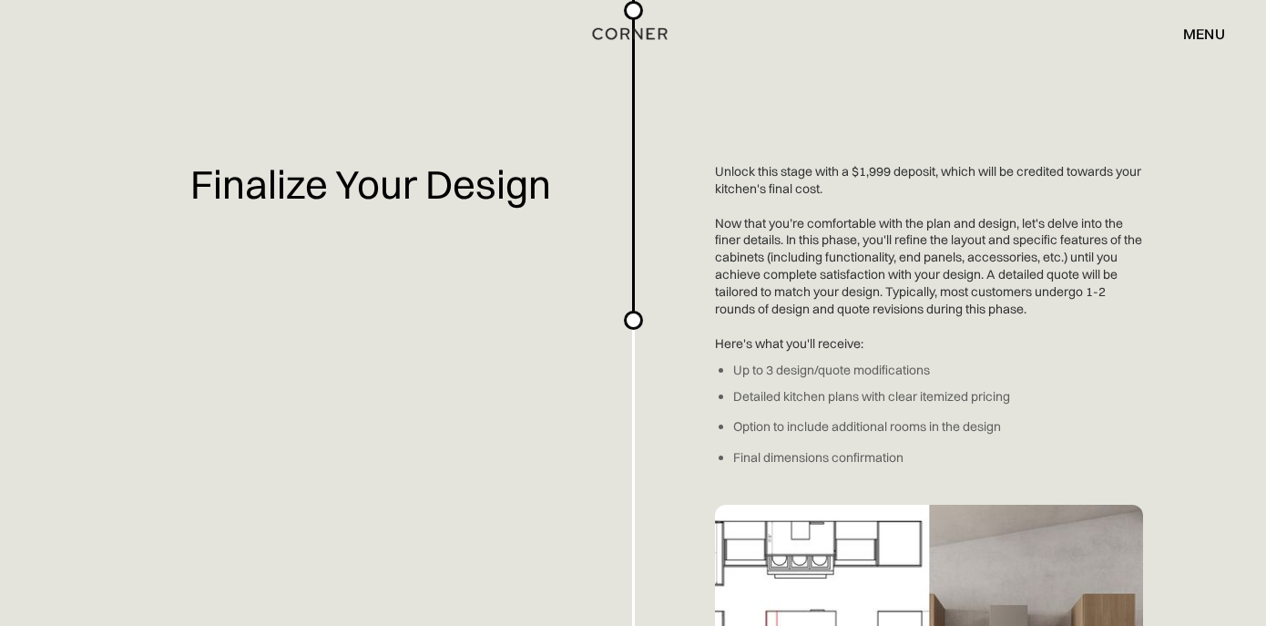
click at [1198, 36] on div "menu" at bounding box center [1204, 33] width 42 height 15
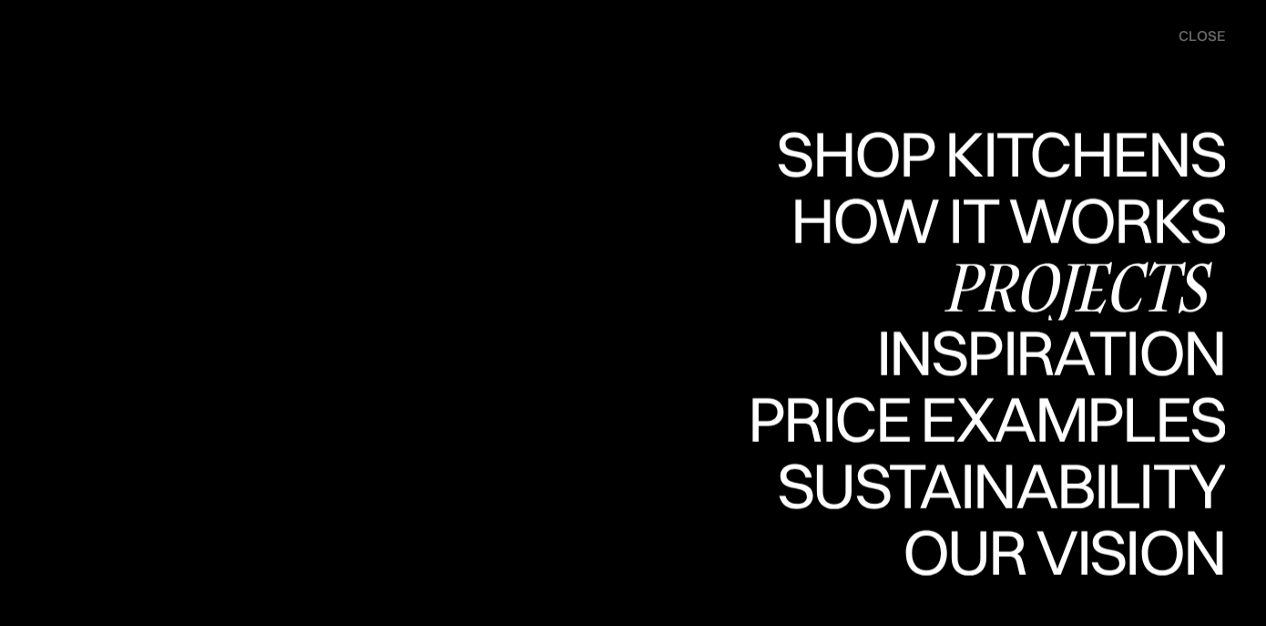
click at [1008, 292] on div "Projects" at bounding box center [1077, 286] width 295 height 64
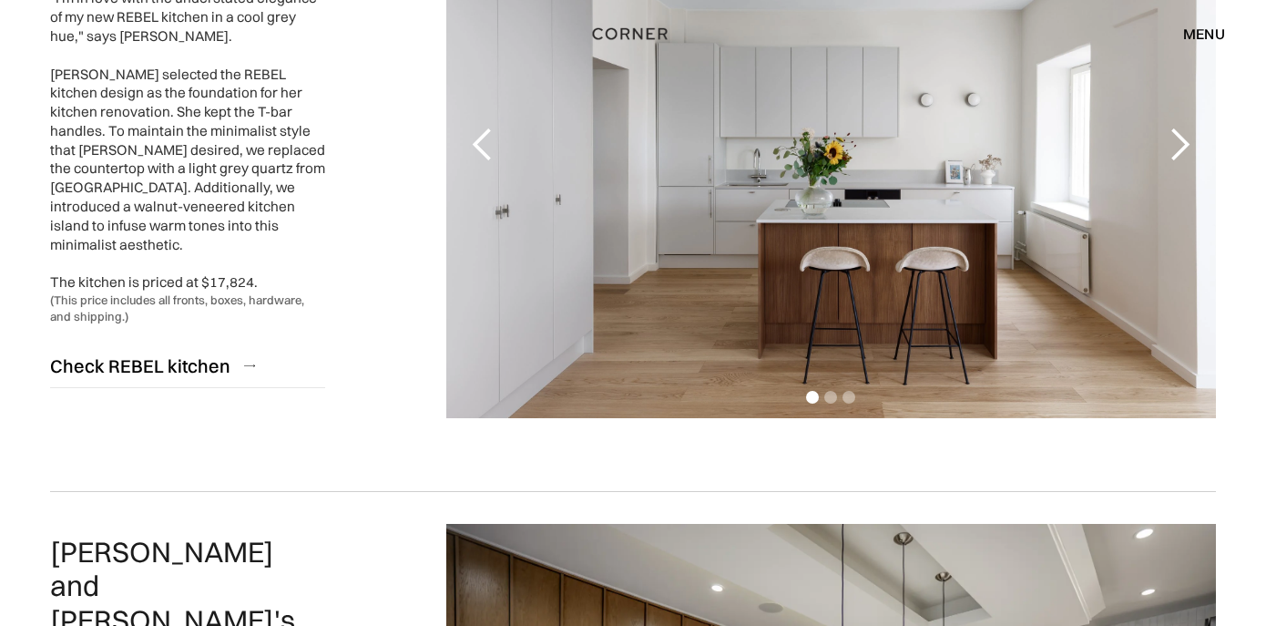
scroll to position [388, 0]
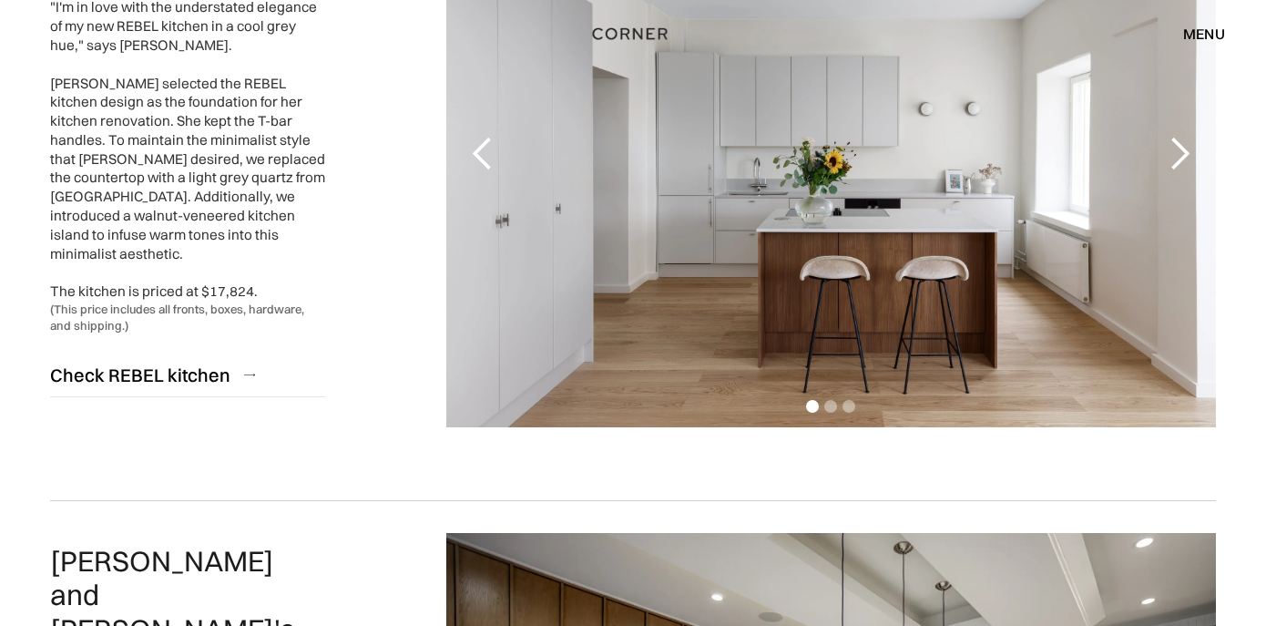
click at [871, 226] on div "1 of 3" at bounding box center [831, 154] width 770 height 547
click at [844, 363] on div "1 of 3" at bounding box center [831, 154] width 770 height 547
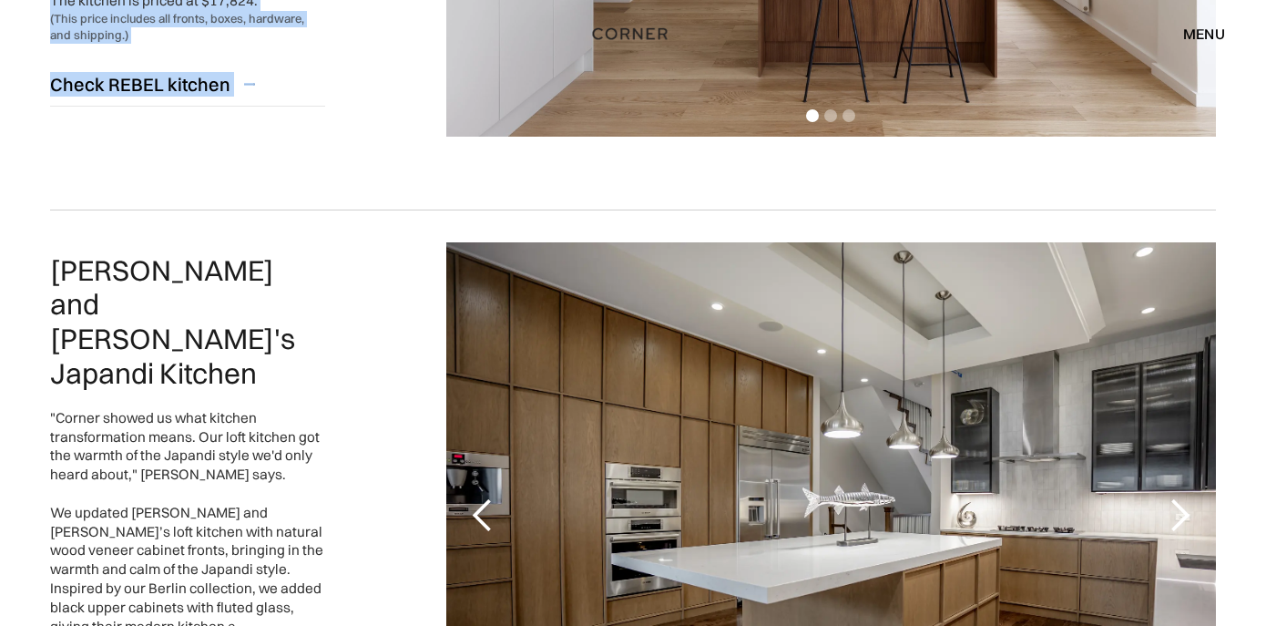
drag, startPoint x: 864, startPoint y: 220, endPoint x: 1444, endPoint y: 638, distance: 714.7
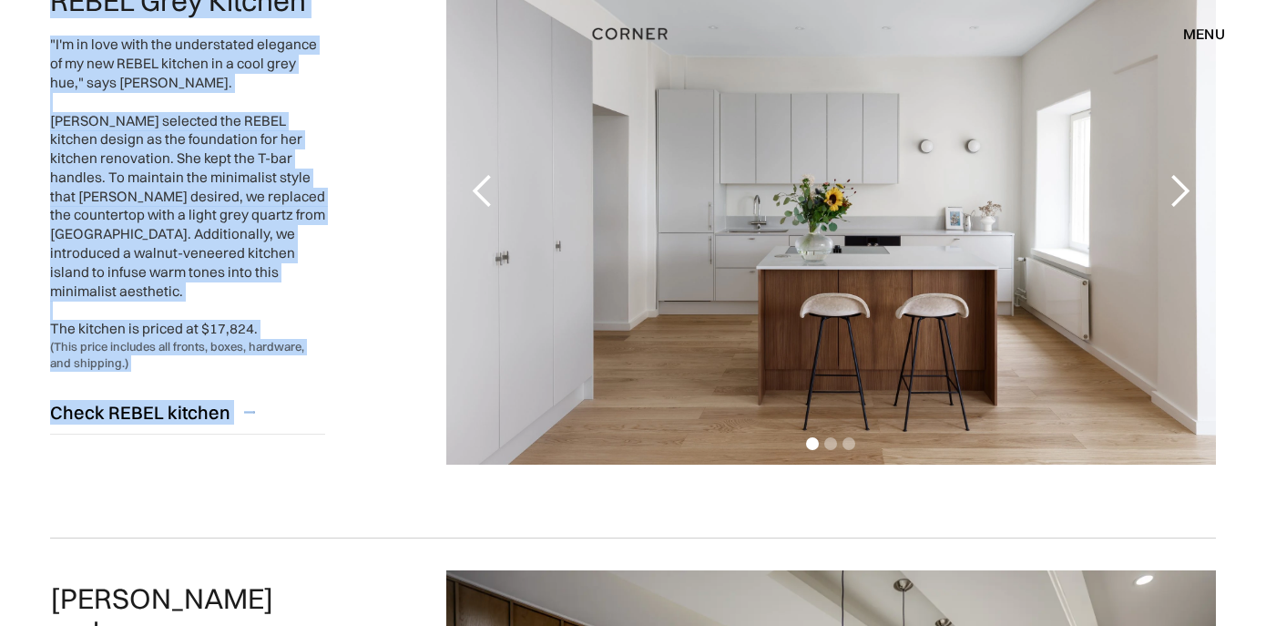
scroll to position [343, 0]
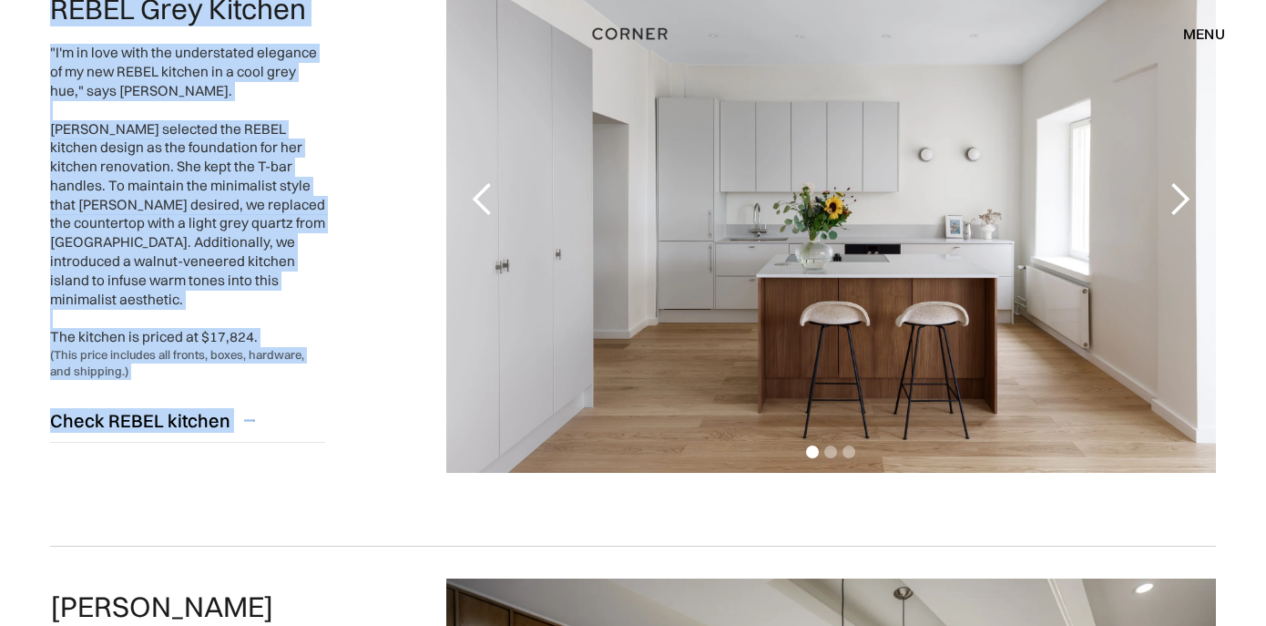
click at [856, 244] on div "1 of 3" at bounding box center [831, 199] width 770 height 547
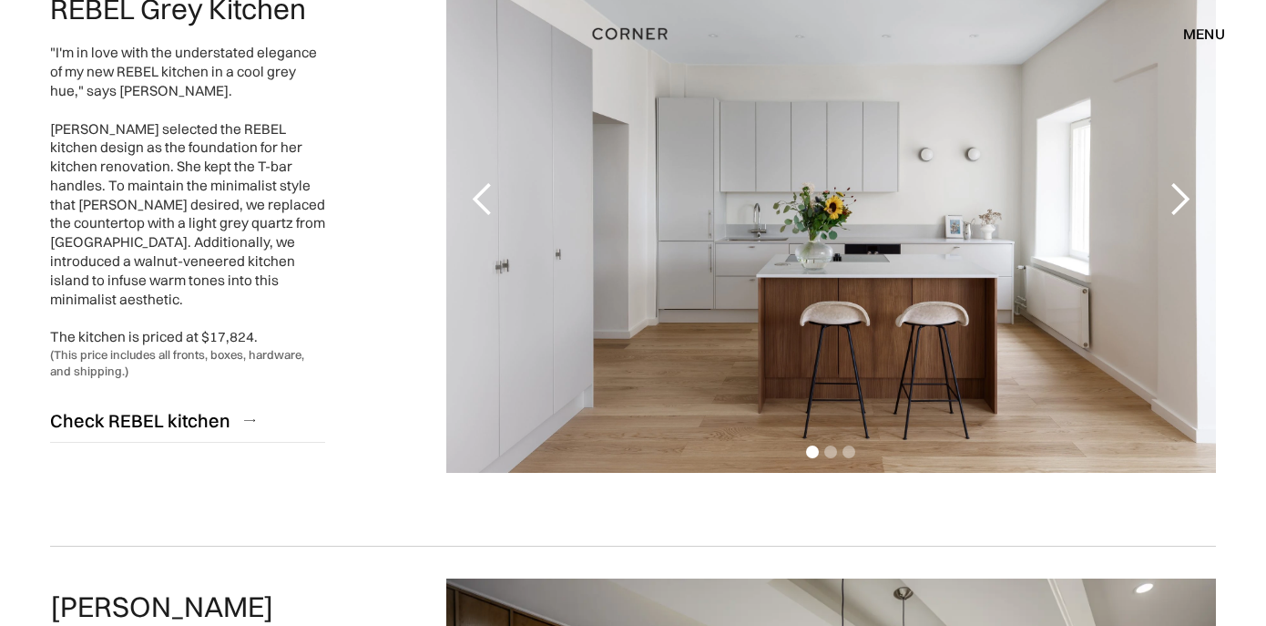
click at [721, 33] on div "Shop Kitchens Shop Kitchens How it works How it works Projects Projects Inspira…" at bounding box center [633, 33] width 1266 height 31
drag, startPoint x: 716, startPoint y: 282, endPoint x: 613, endPoint y: 506, distance: 246.6
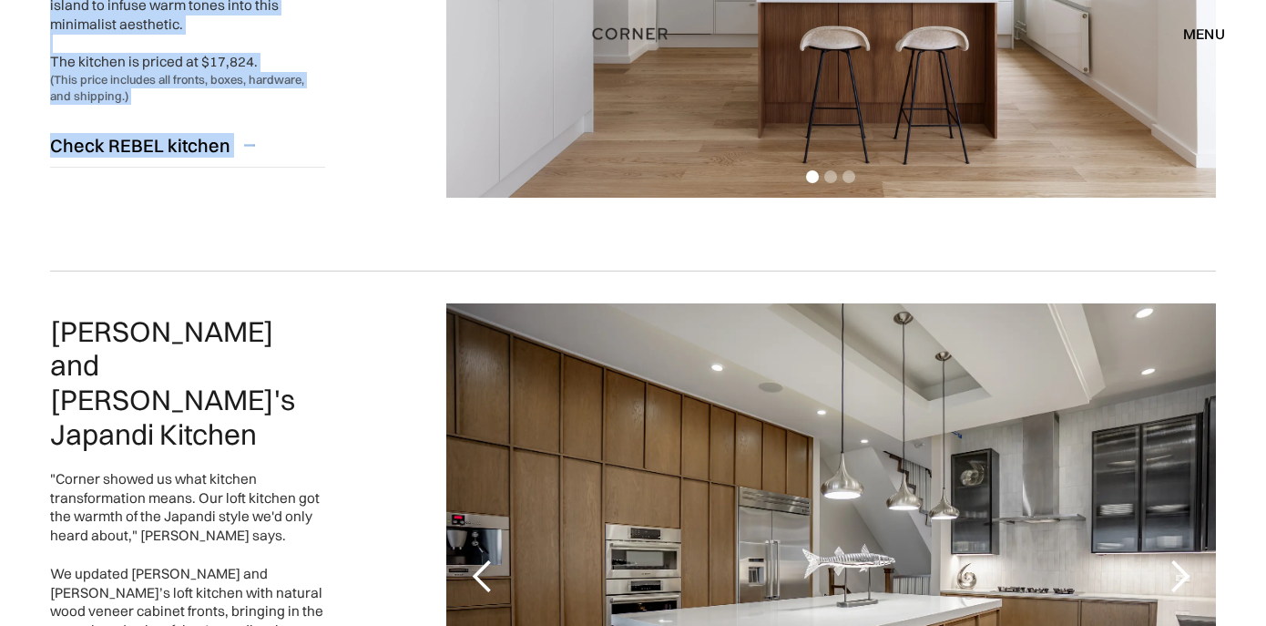
drag, startPoint x: 747, startPoint y: 240, endPoint x: 1332, endPoint y: 617, distance: 695.4
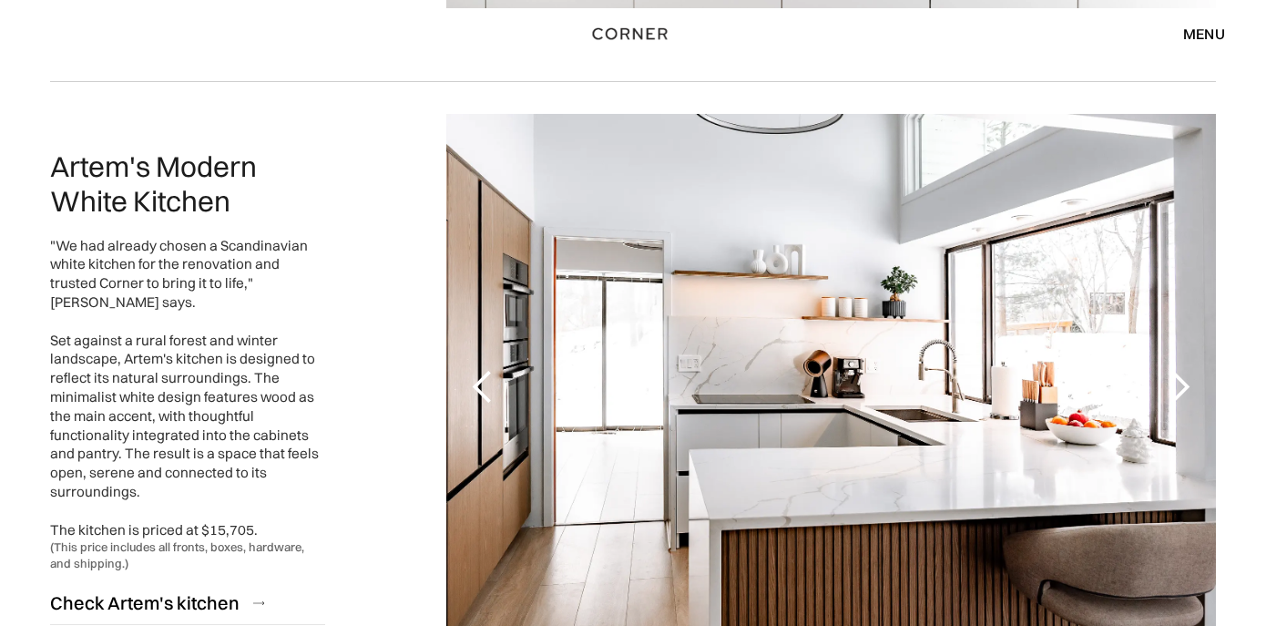
scroll to position [2129, 0]
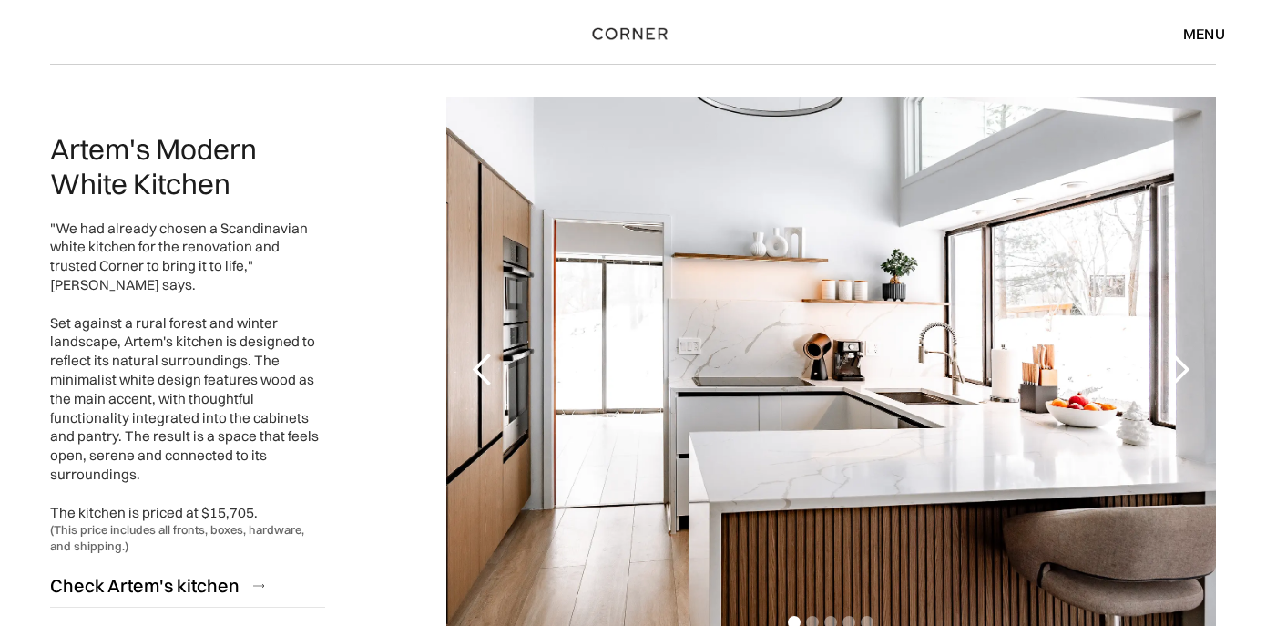
drag, startPoint x: 792, startPoint y: 353, endPoint x: 537, endPoint y: 346, distance: 255.1
click at [537, 347] on div "1 of 5" at bounding box center [831, 370] width 770 height 547
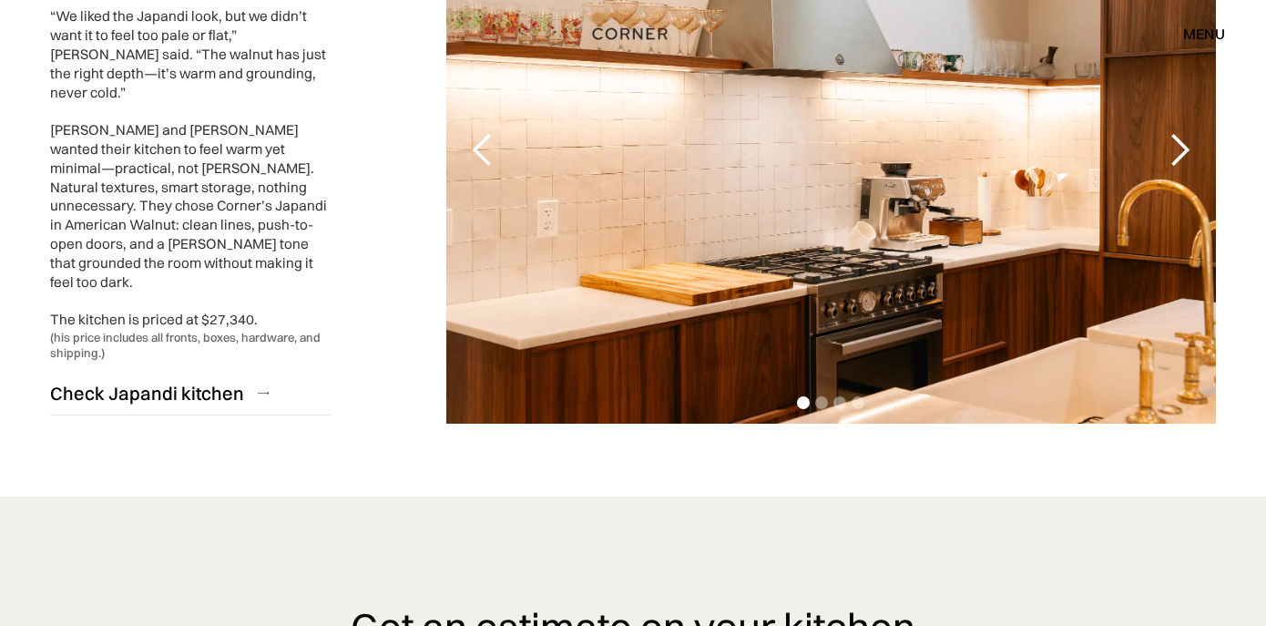
scroll to position [4558, 0]
